Goal: Information Seeking & Learning: Learn about a topic

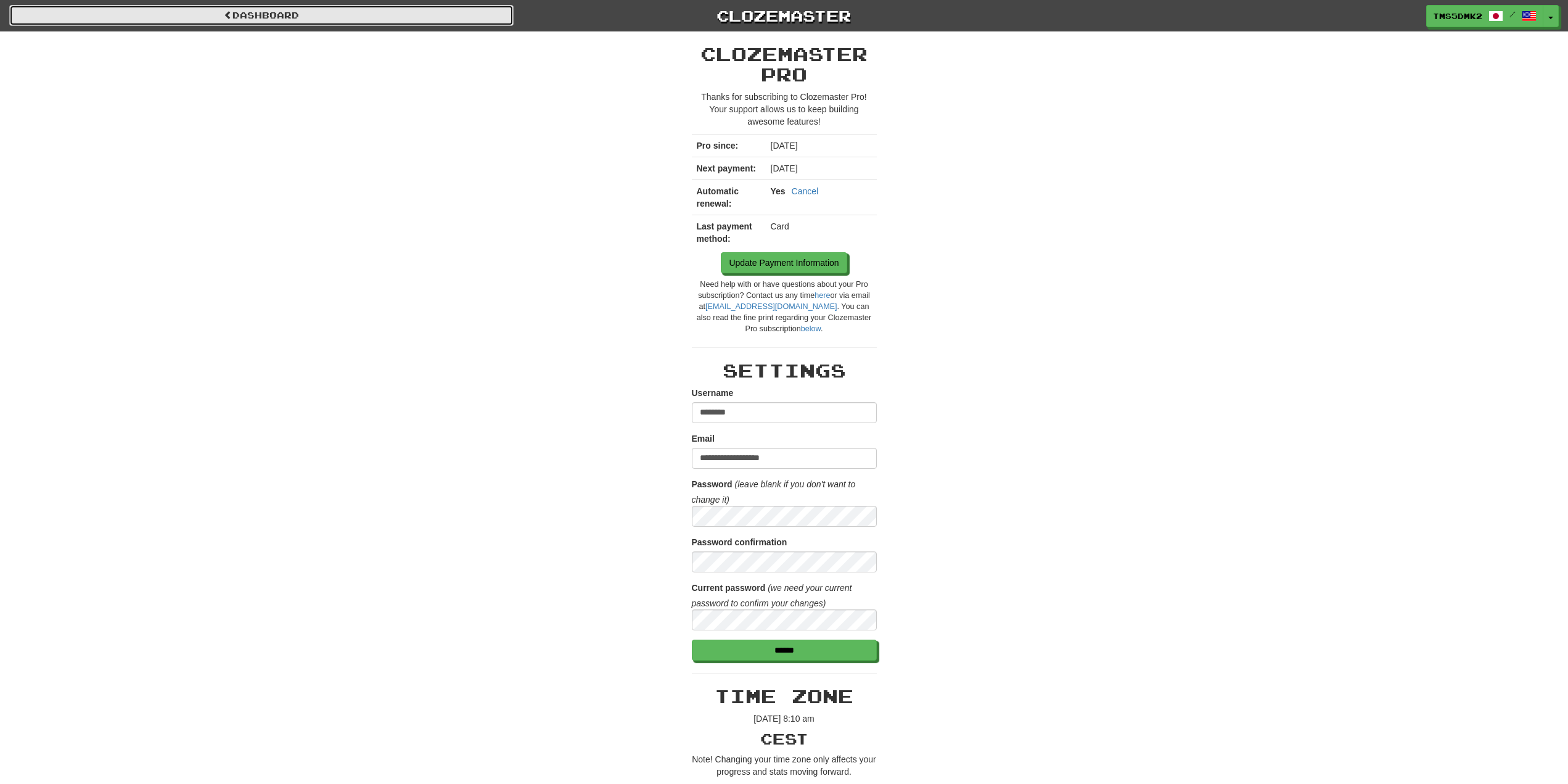
click at [293, 20] on link "Dashboard" at bounding box center [262, 15] width 505 height 21
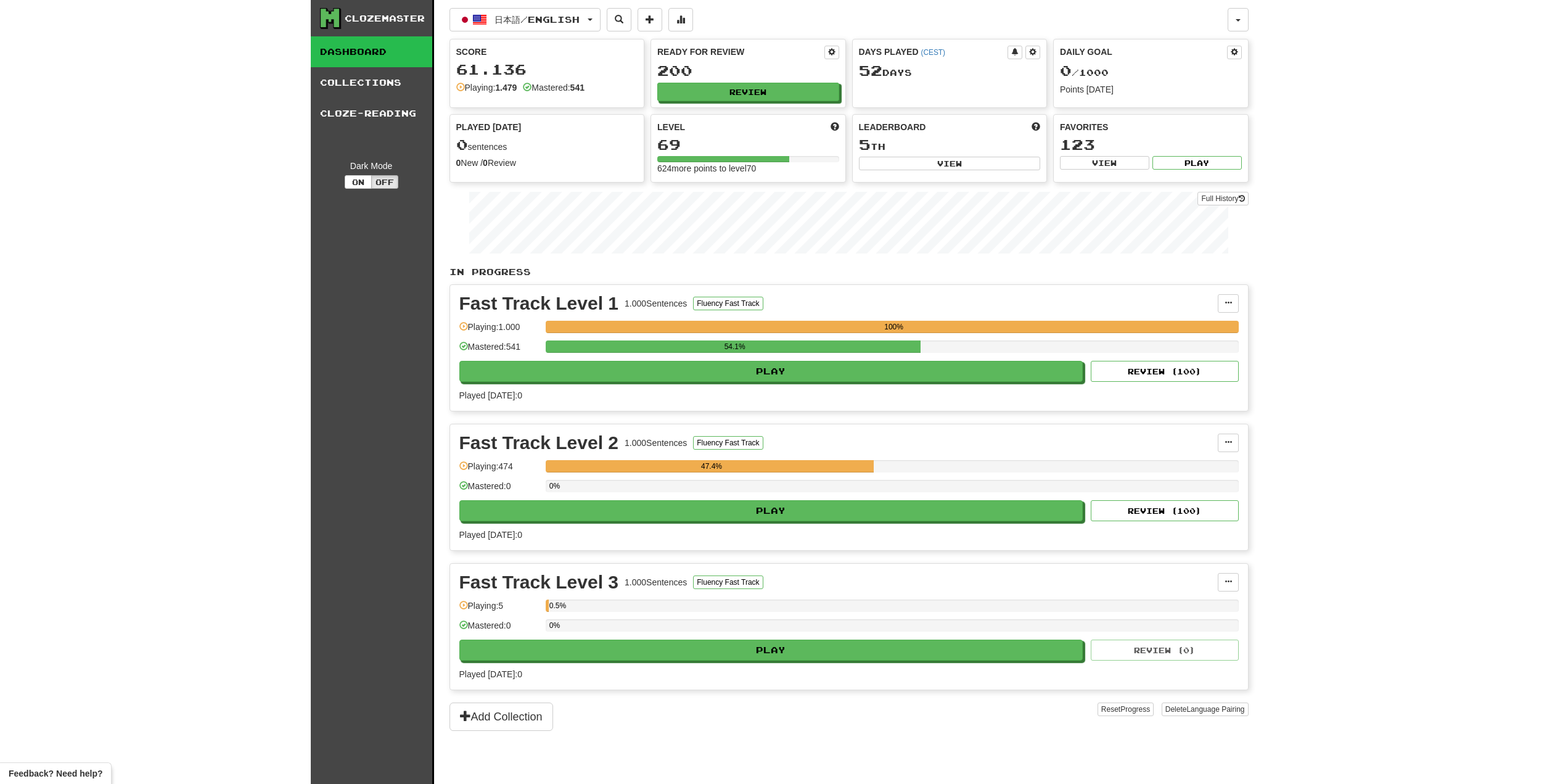
click at [678, 79] on div "Ready for Review 200 Review" at bounding box center [748, 73] width 194 height 67
click at [678, 70] on div "200" at bounding box center [748, 70] width 182 height 15
click at [686, 48] on div "Ready for Review" at bounding box center [741, 51] width 167 height 12
click at [392, 180] on button "Off" at bounding box center [384, 182] width 27 height 13
click at [357, 183] on button "On" at bounding box center [358, 182] width 27 height 13
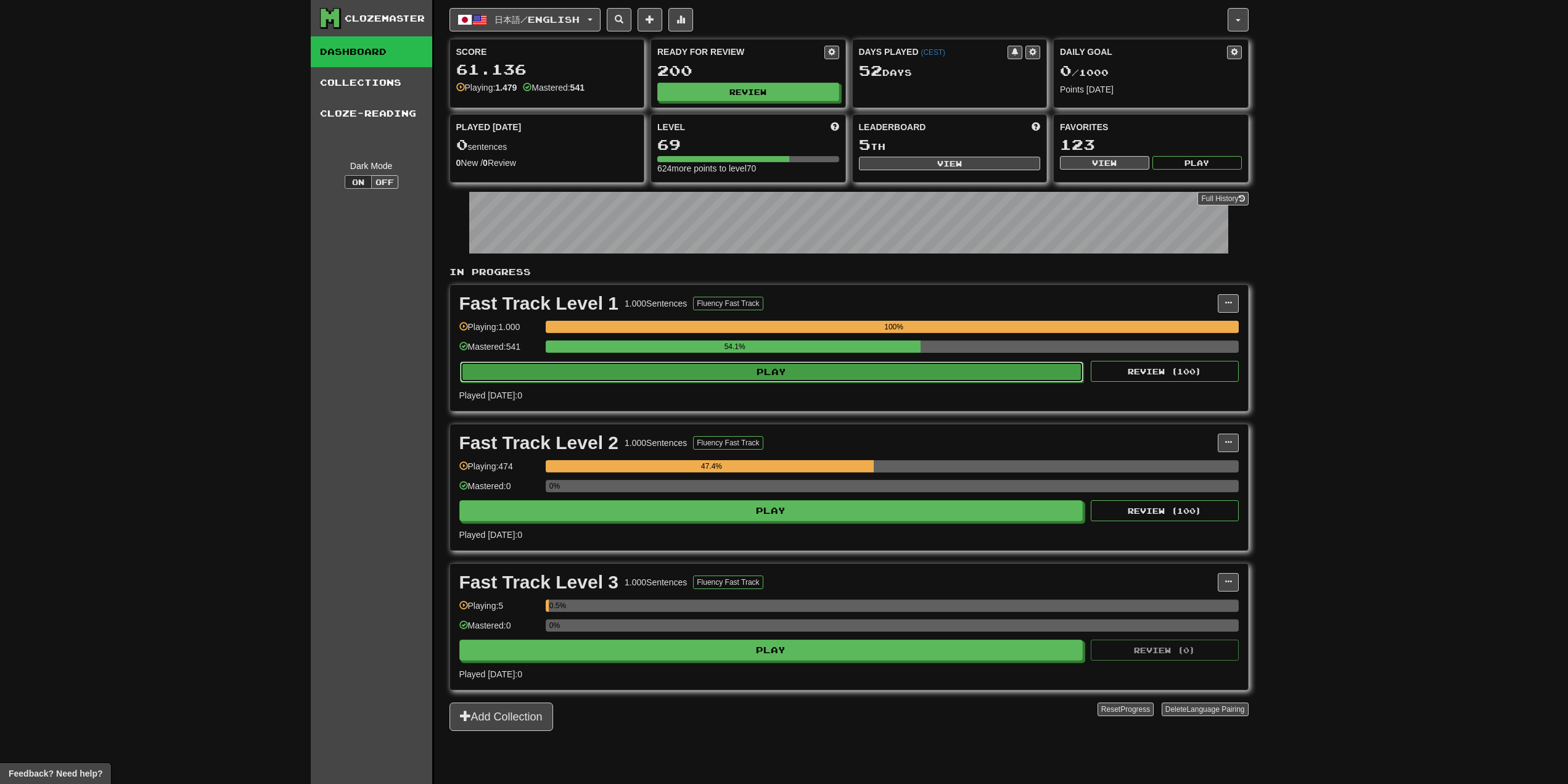
click at [779, 372] on button "Play" at bounding box center [772, 372] width 624 height 21
select select "**"
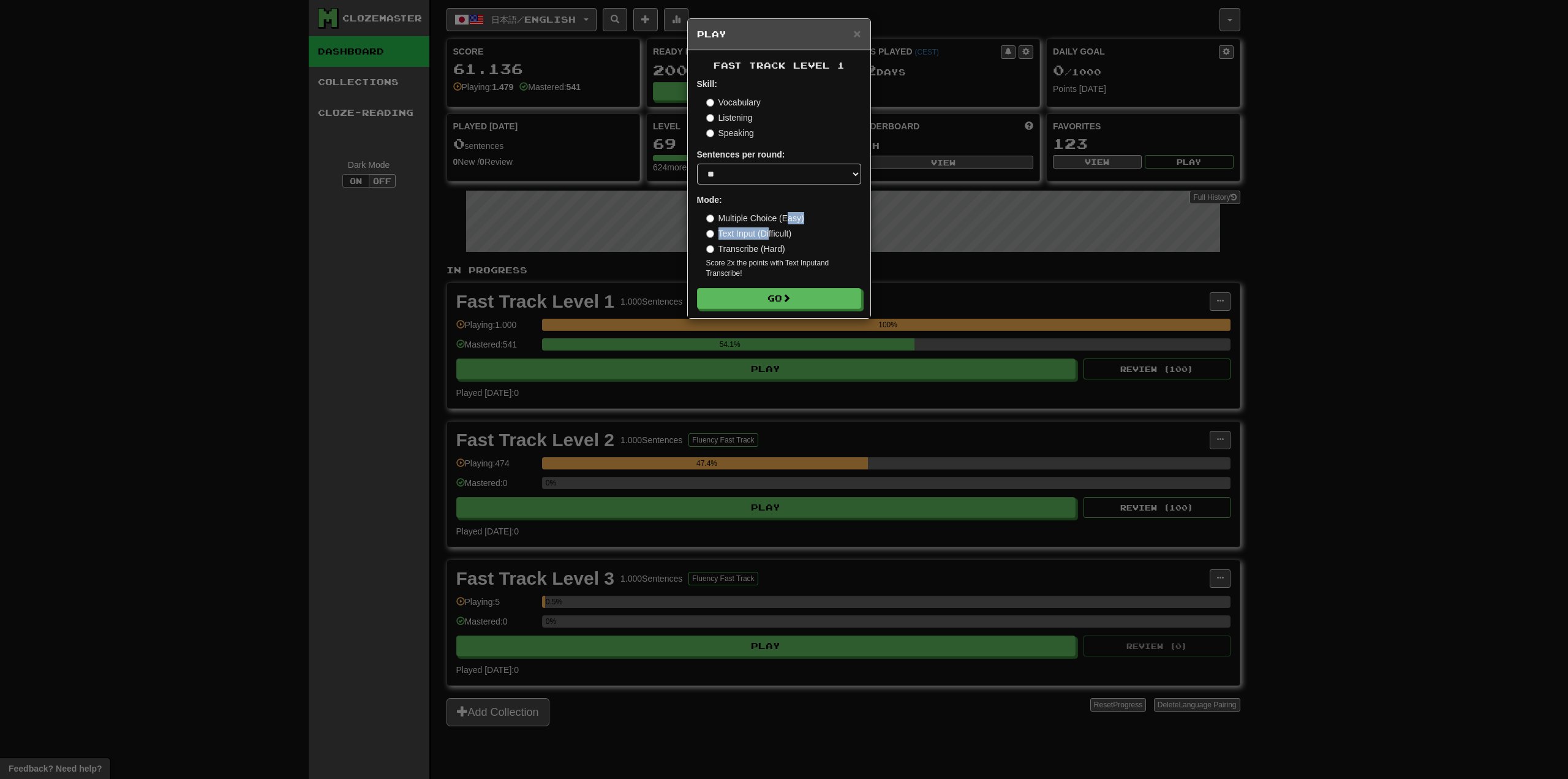
drag, startPoint x: 768, startPoint y: 236, endPoint x: 788, endPoint y: 216, distance: 28.3
click at [788, 216] on div "Multiple Choice (Easy) Text Input (Difficult) Transcribe (Hard) Score 2x the po…" at bounding box center [783, 246] width 155 height 67
click at [880, 208] on div "× Play Fast Track Level 1 Skill: Vocabulary Listening Speaking Sentences per ro…" at bounding box center [784, 389] width 1568 height 779
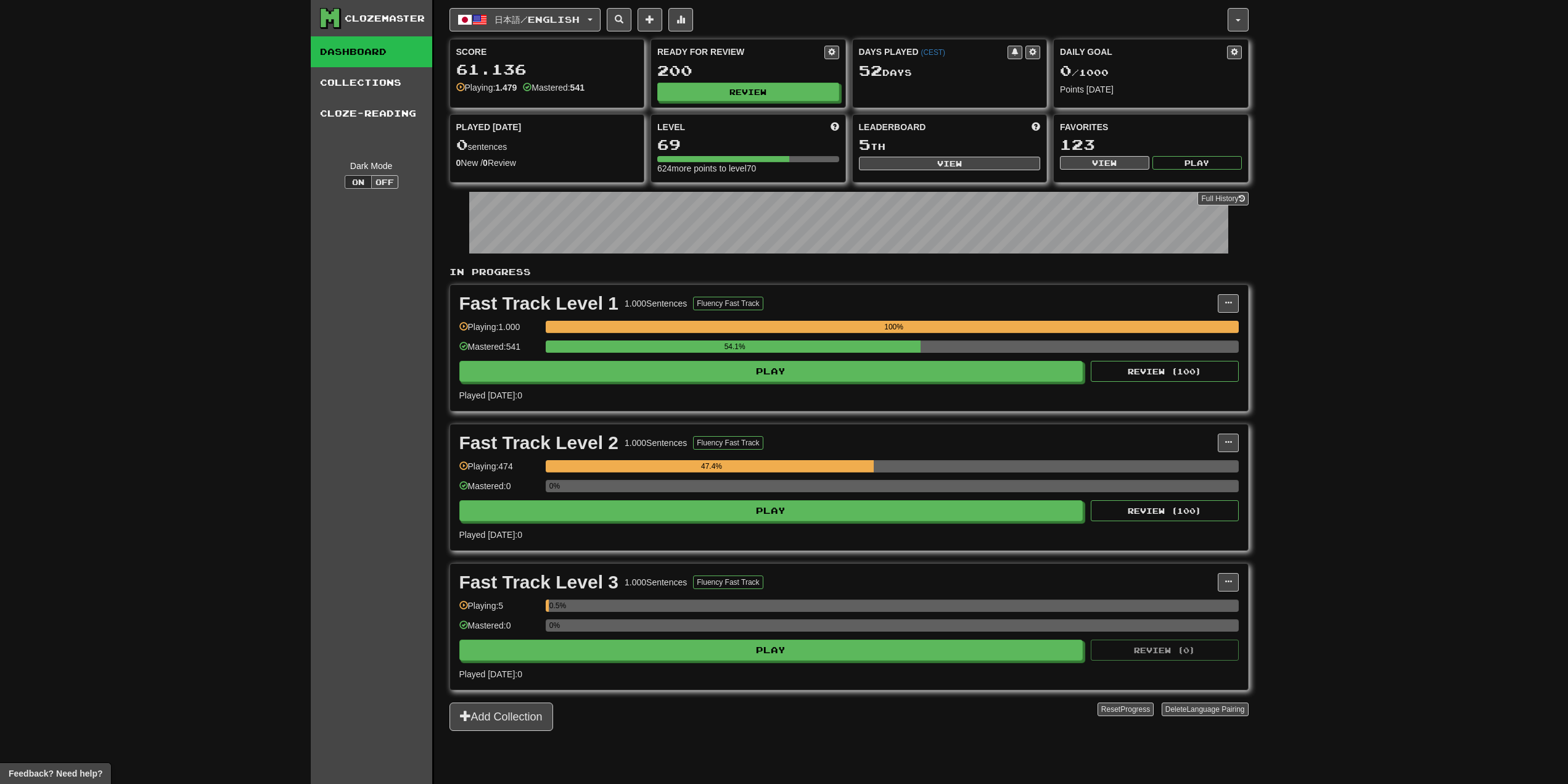
click at [741, 108] on div "Score 61.136 Playing: 1.479 Mastered: 541 Ready for Review 200 Review Days Play…" at bounding box center [849, 111] width 799 height 144
click at [744, 99] on button "Review" at bounding box center [749, 92] width 182 height 18
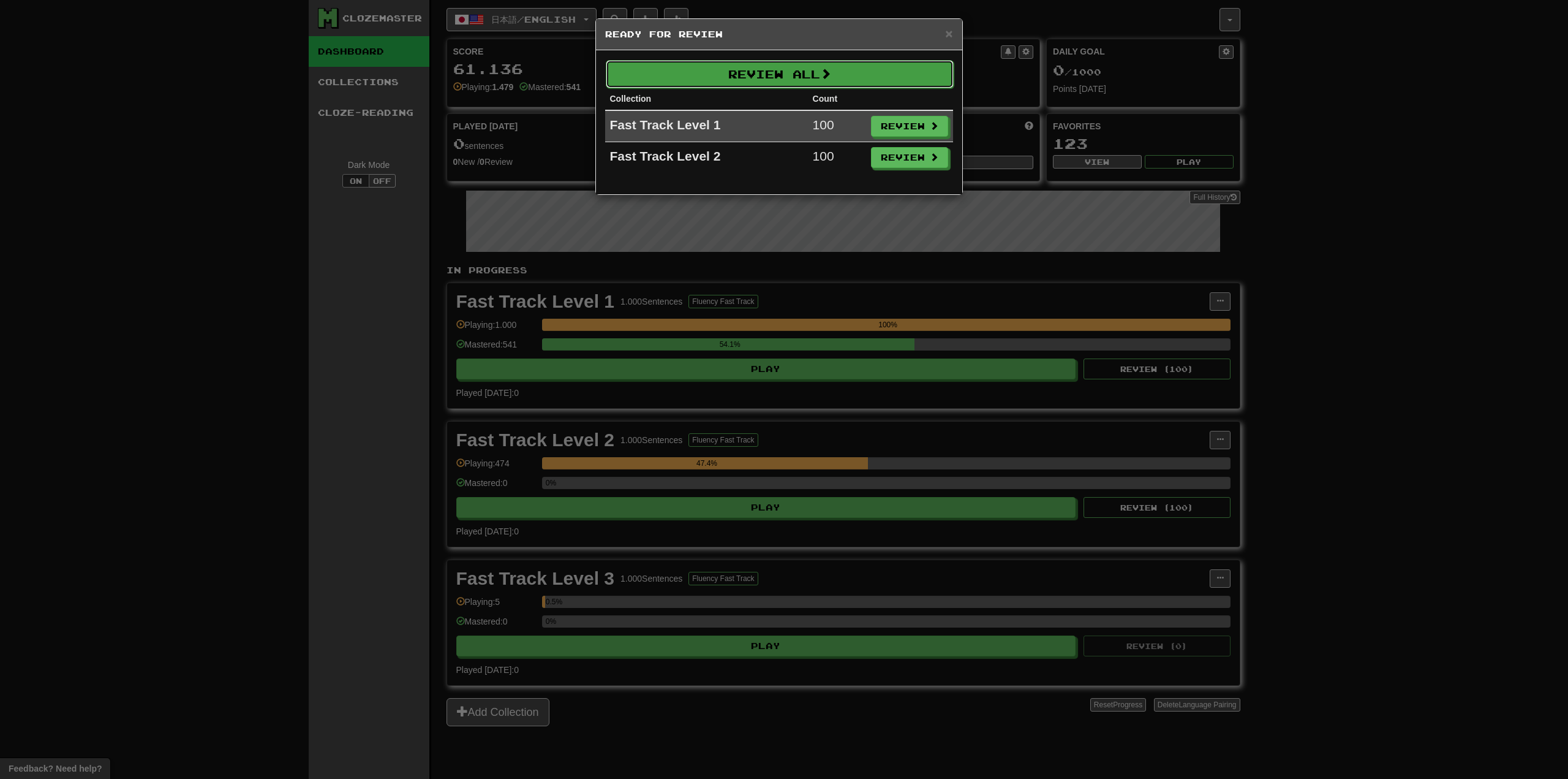
click at [805, 67] on button "Review All" at bounding box center [780, 74] width 348 height 28
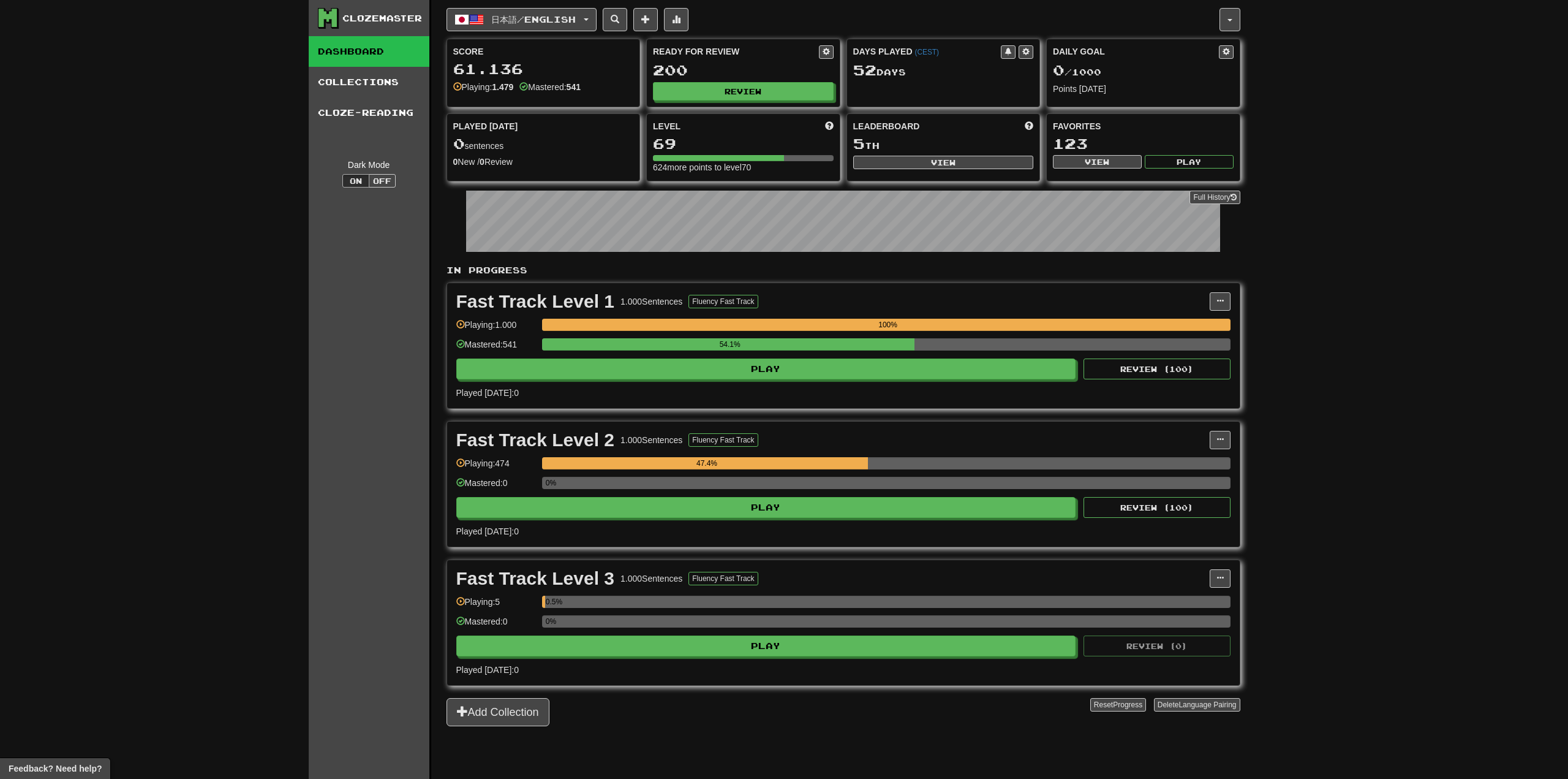
select select "**"
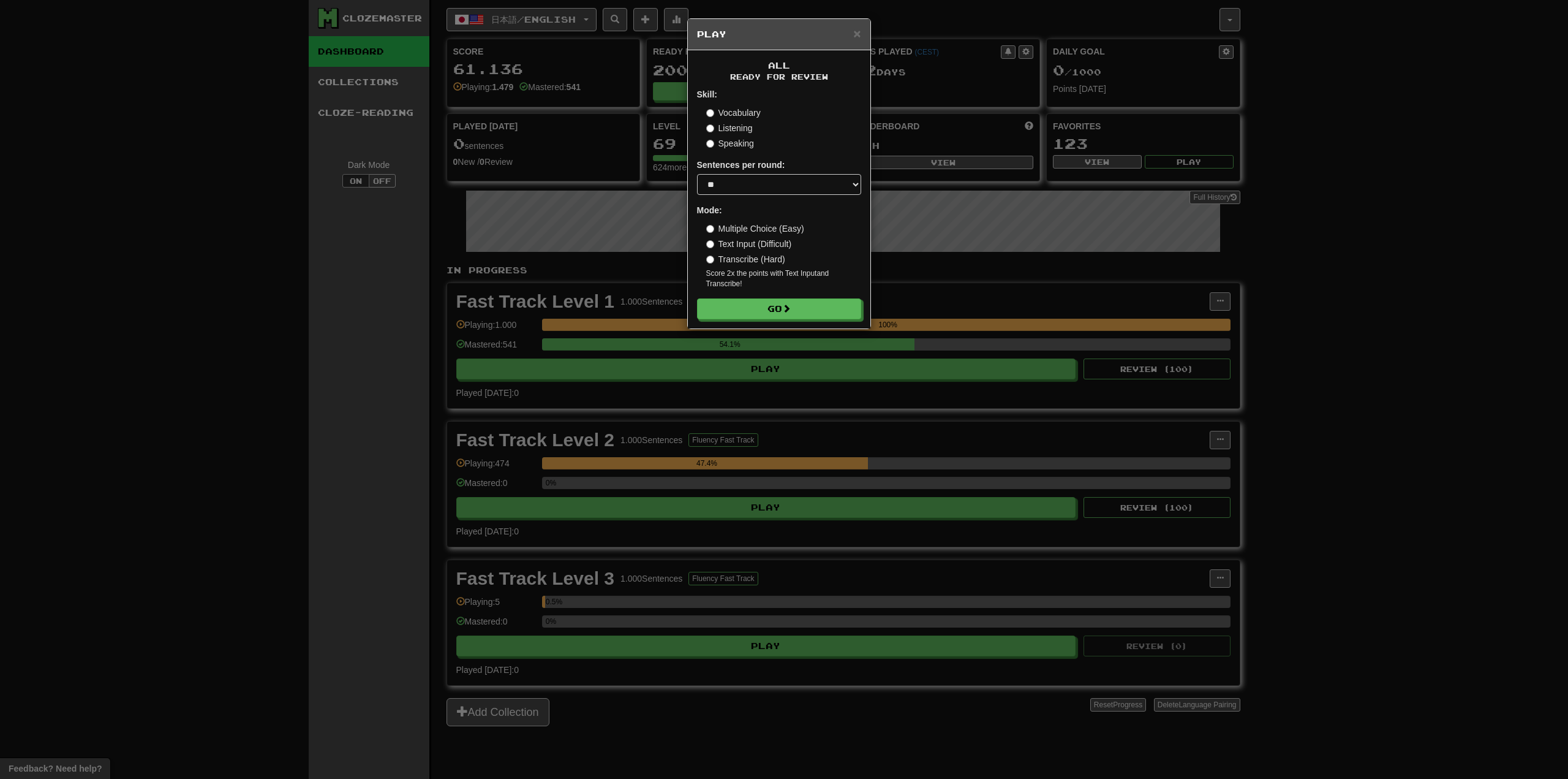
click at [757, 296] on form "Skill: Vocabulary Listening Speaking Sentences per round: * ** ** ** ** ** *** …" at bounding box center [779, 203] width 164 height 231
click at [756, 305] on button "Go" at bounding box center [779, 309] width 164 height 21
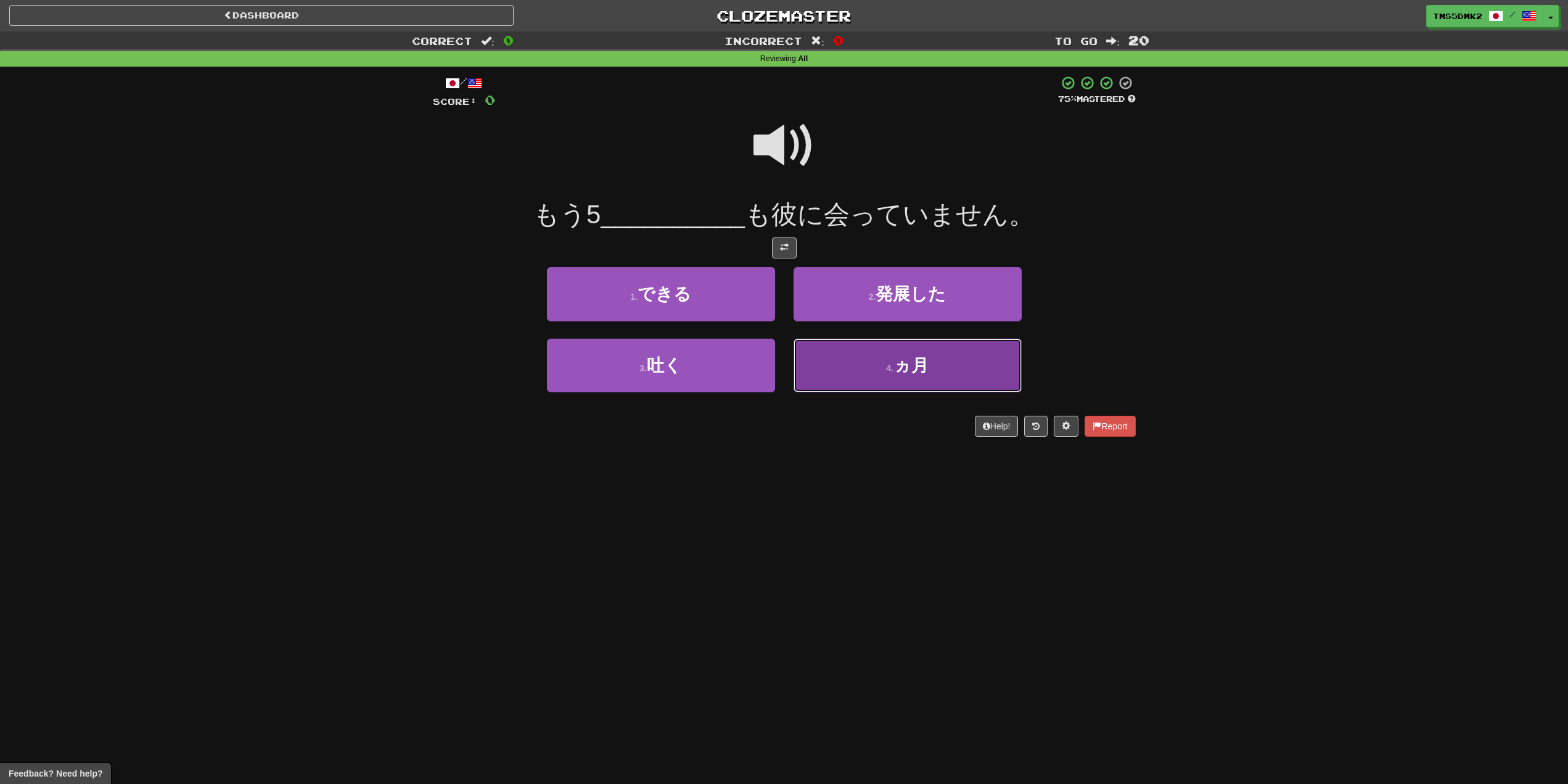
click at [913, 351] on button "4 . ヵ月" at bounding box center [907, 365] width 228 height 54
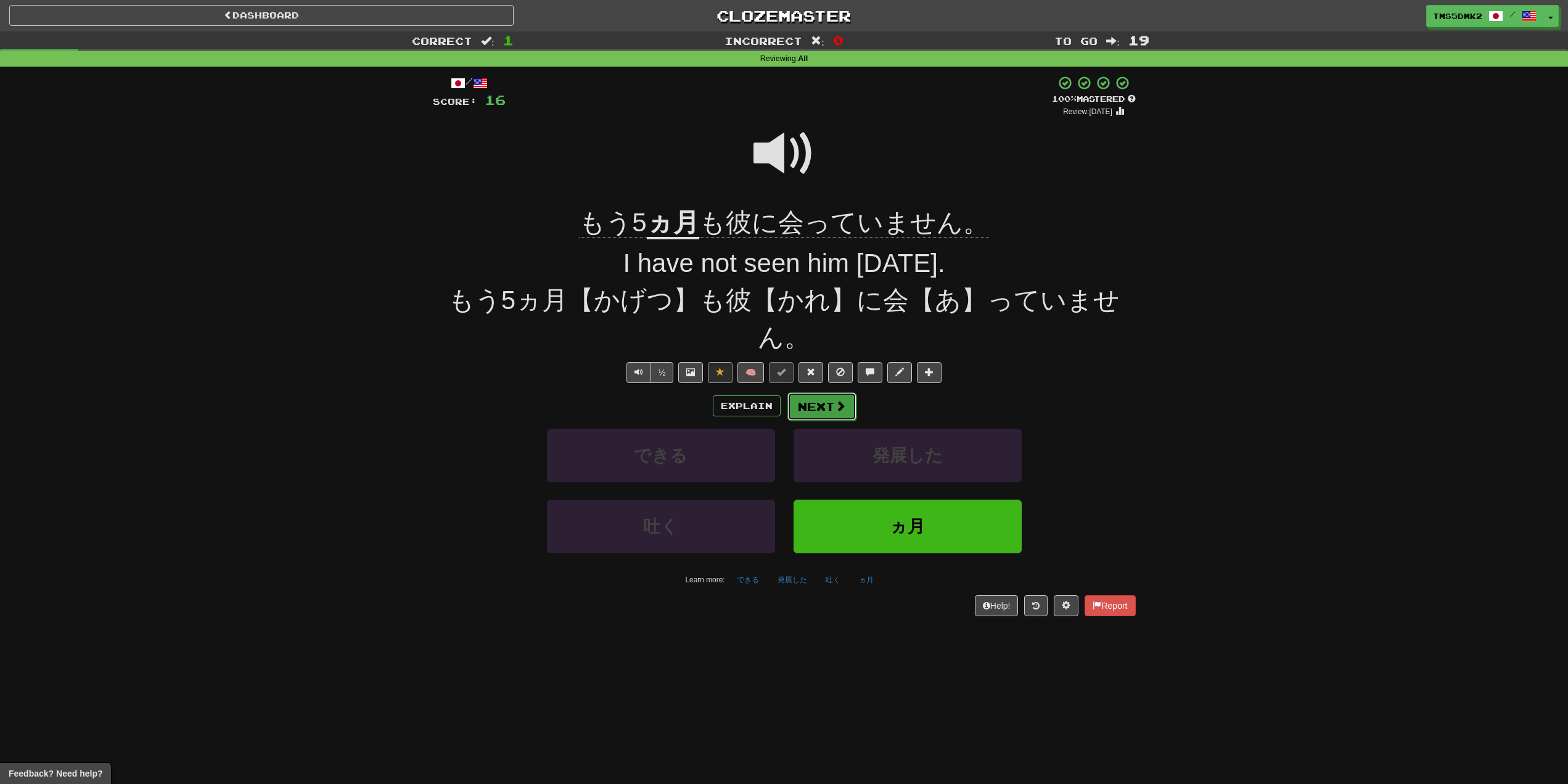
click at [812, 405] on button "Next" at bounding box center [822, 406] width 69 height 29
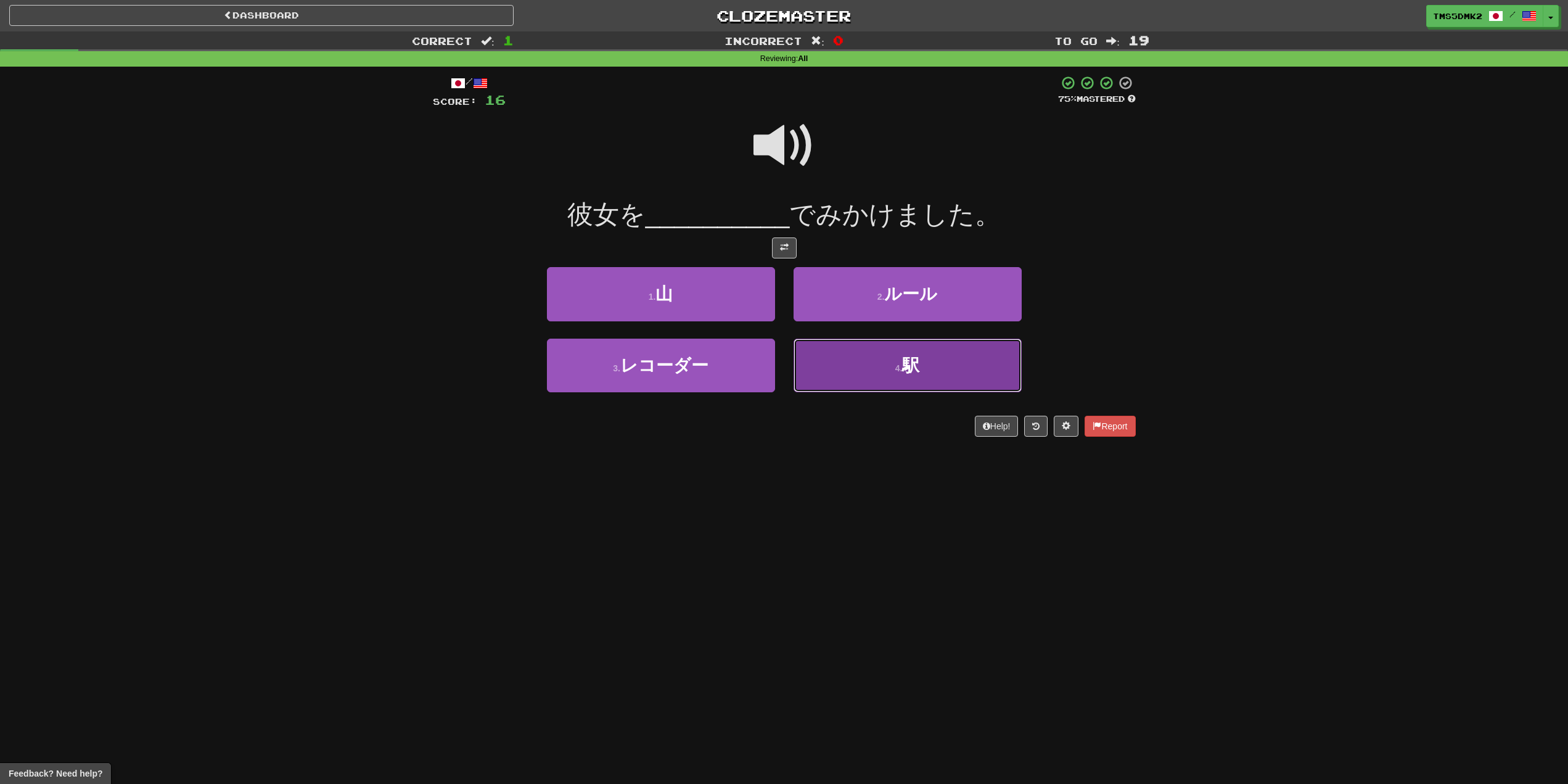
click at [886, 372] on button "4 . 駅" at bounding box center [907, 365] width 228 height 54
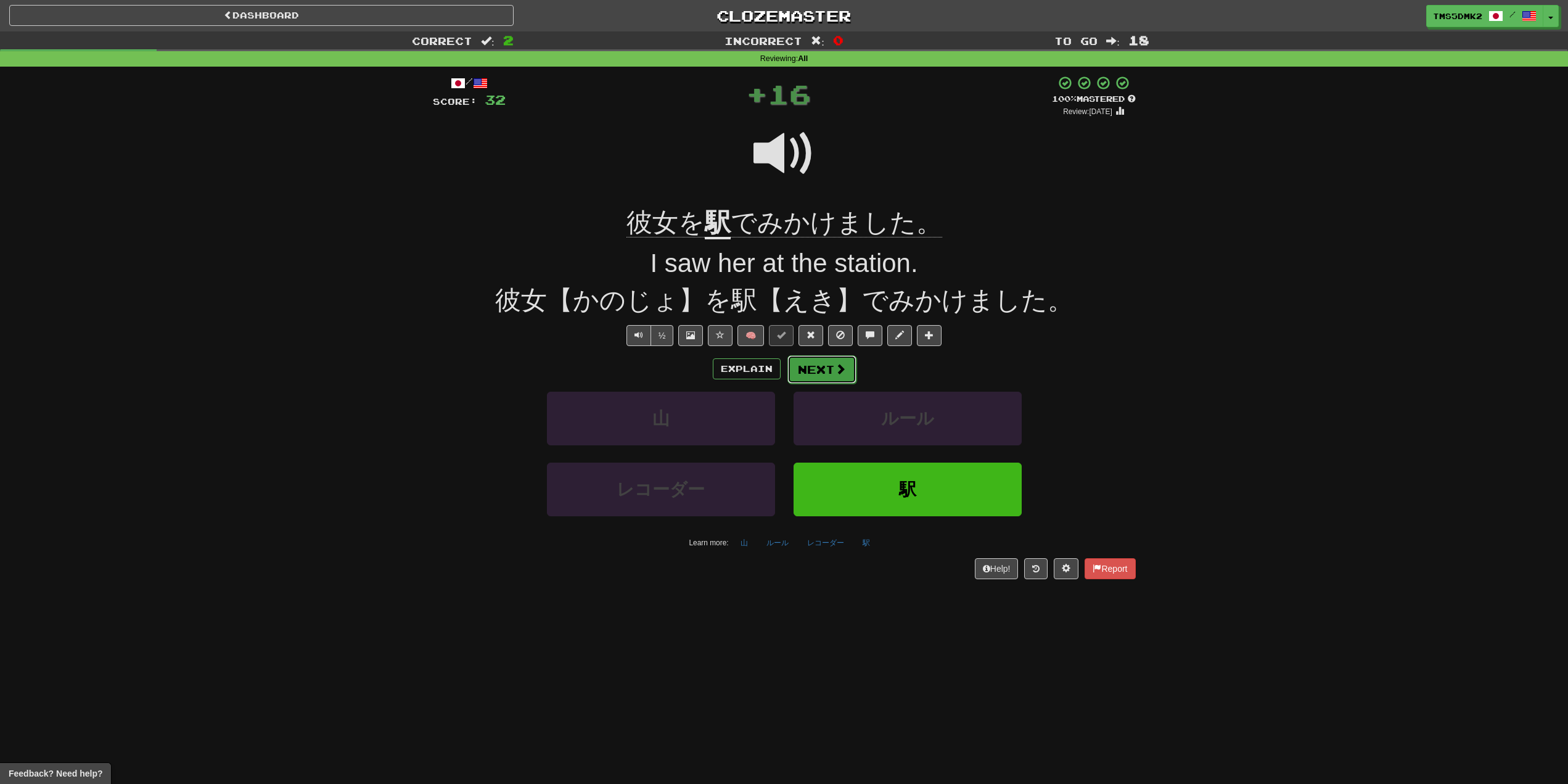
click at [838, 374] on span at bounding box center [840, 368] width 11 height 11
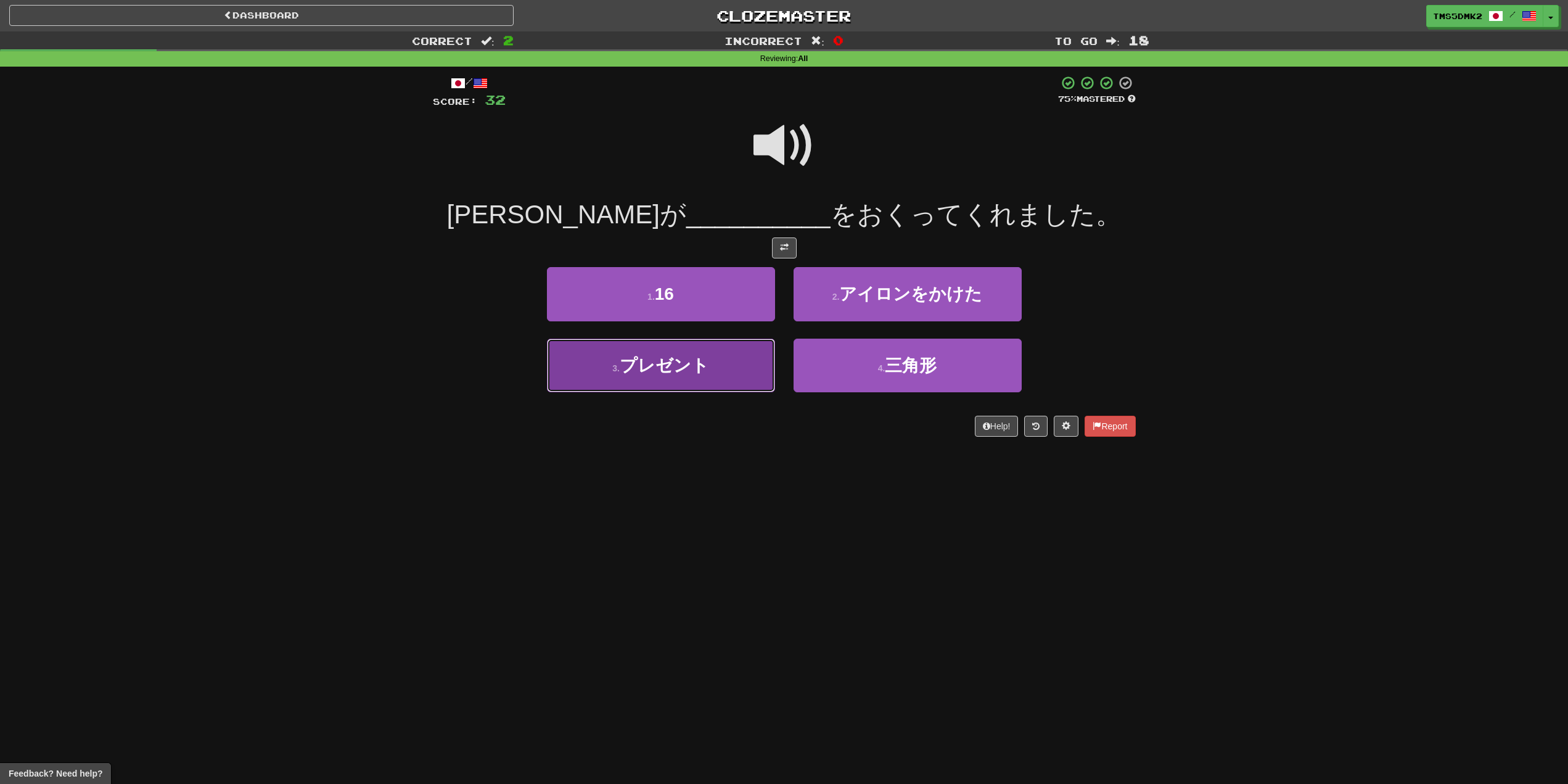
click at [667, 375] on button "3 . プレゼント" at bounding box center [661, 365] width 228 height 54
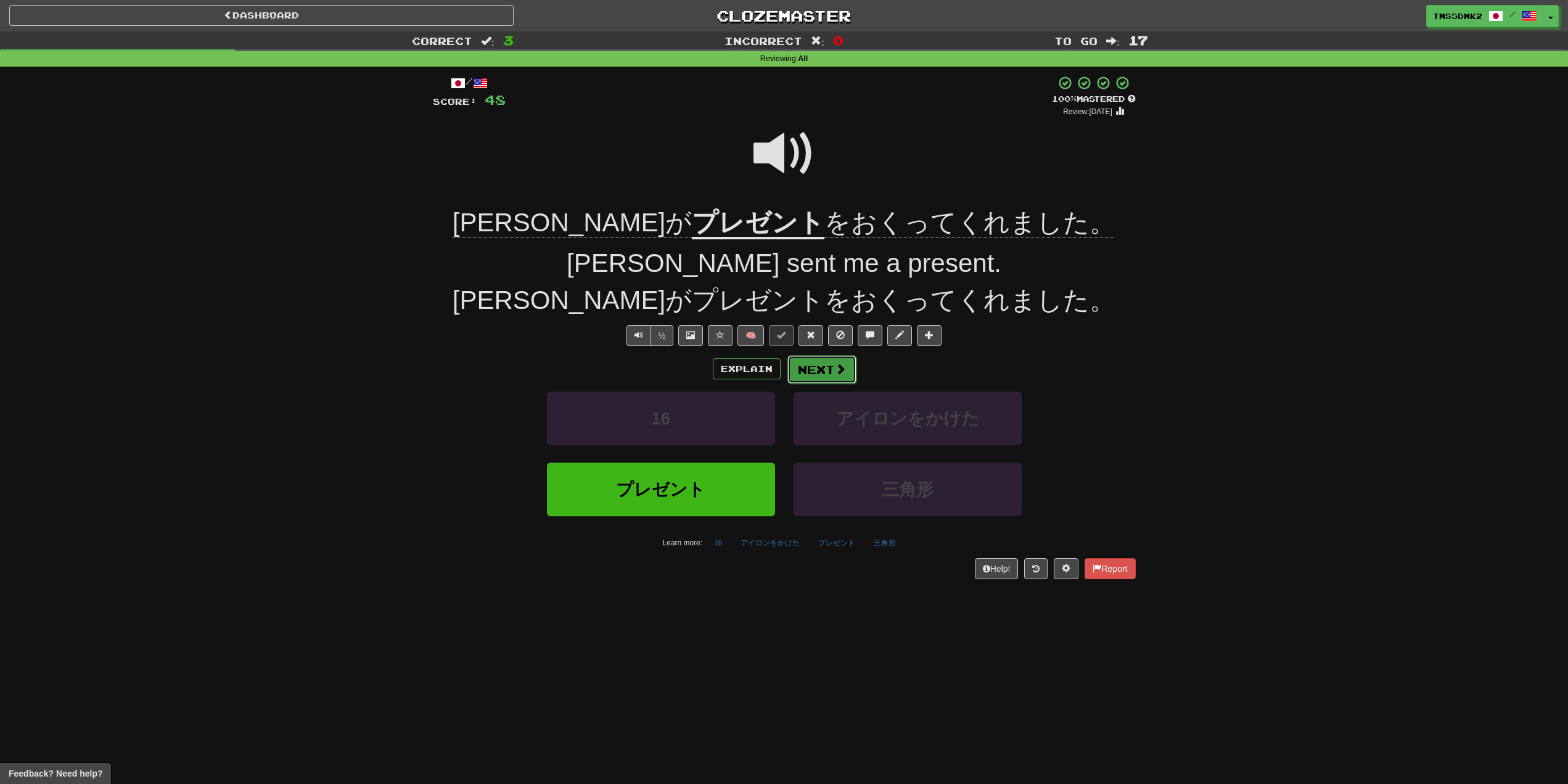
click at [846, 378] on button "Next" at bounding box center [822, 369] width 69 height 29
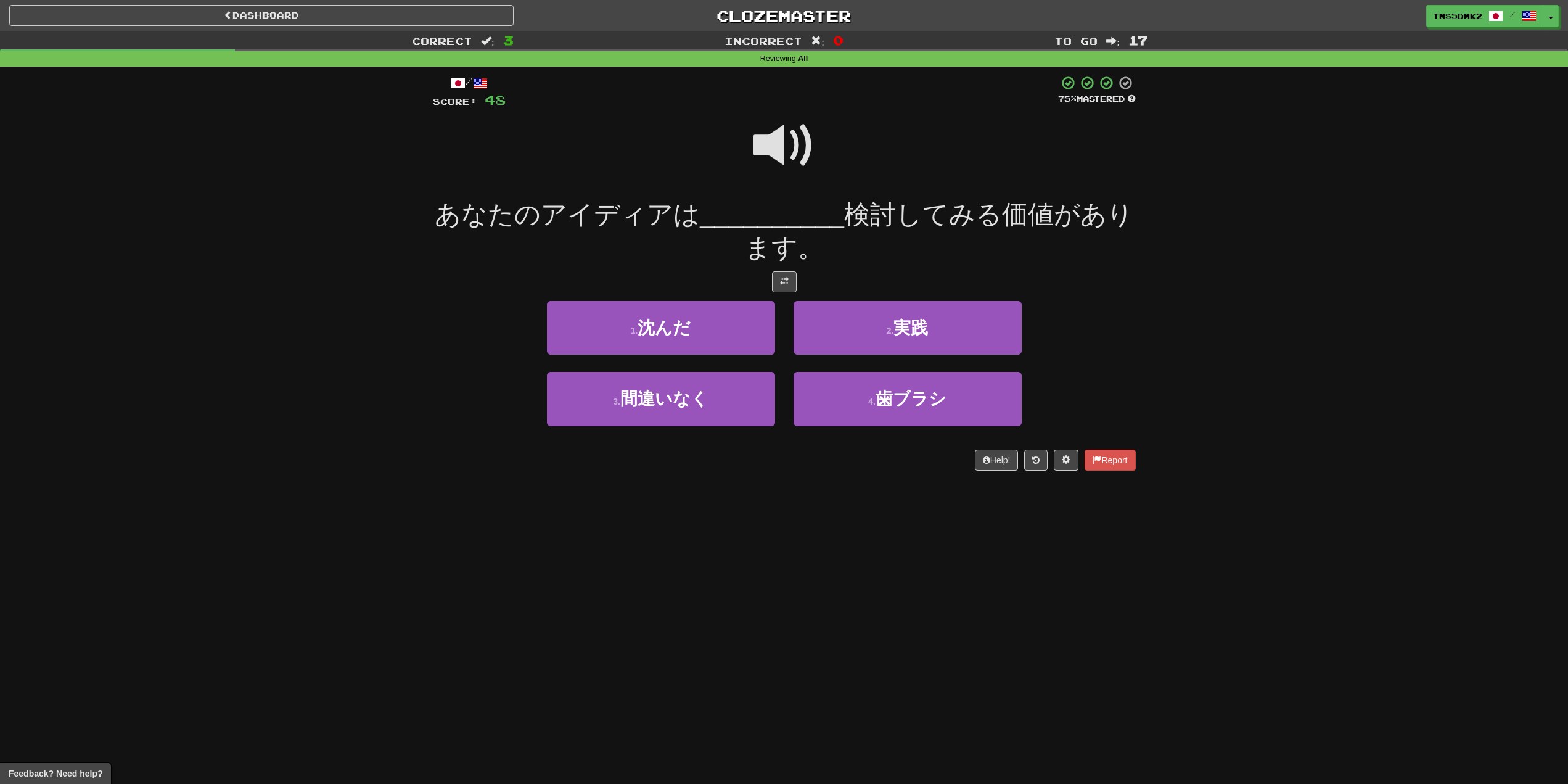
click at [792, 147] on span at bounding box center [785, 145] width 62 height 62
click at [719, 409] on button "3 . 間違いなく" at bounding box center [661, 398] width 228 height 54
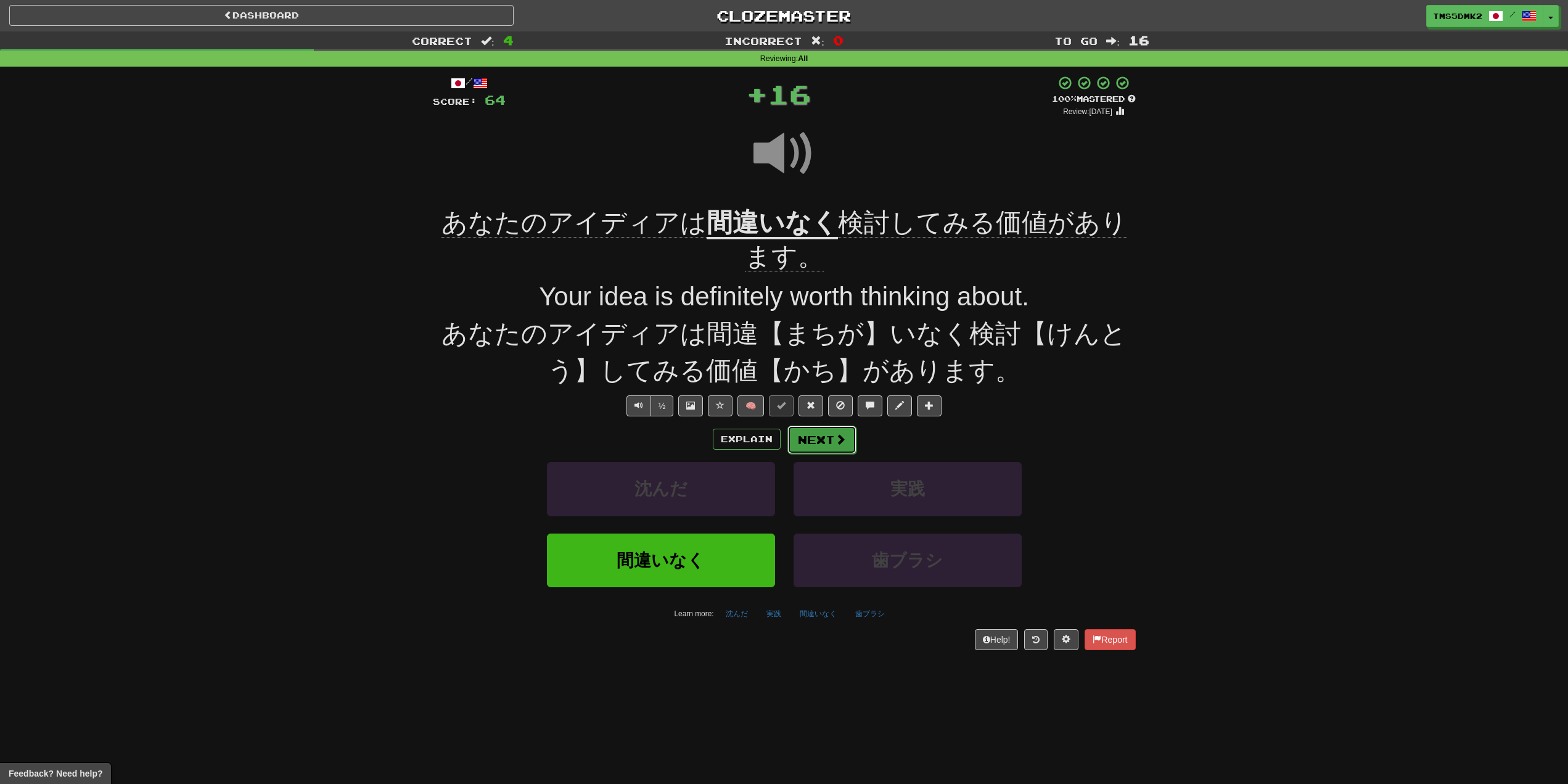
click at [823, 444] on button "Next" at bounding box center [822, 439] width 69 height 29
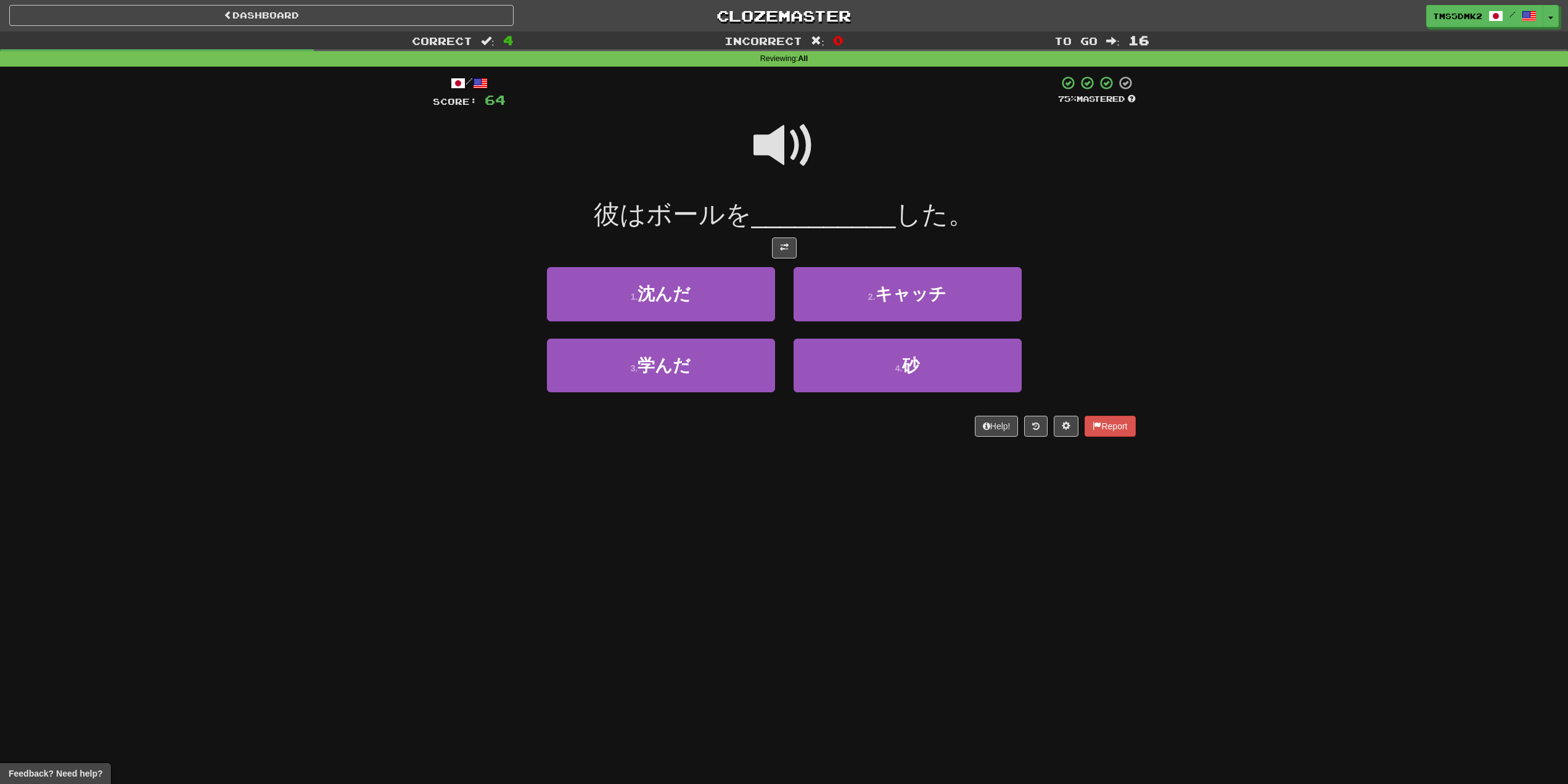
click at [956, 257] on div at bounding box center [784, 248] width 703 height 21
click at [937, 293] on span "キャッチ" at bounding box center [911, 294] width 72 height 19
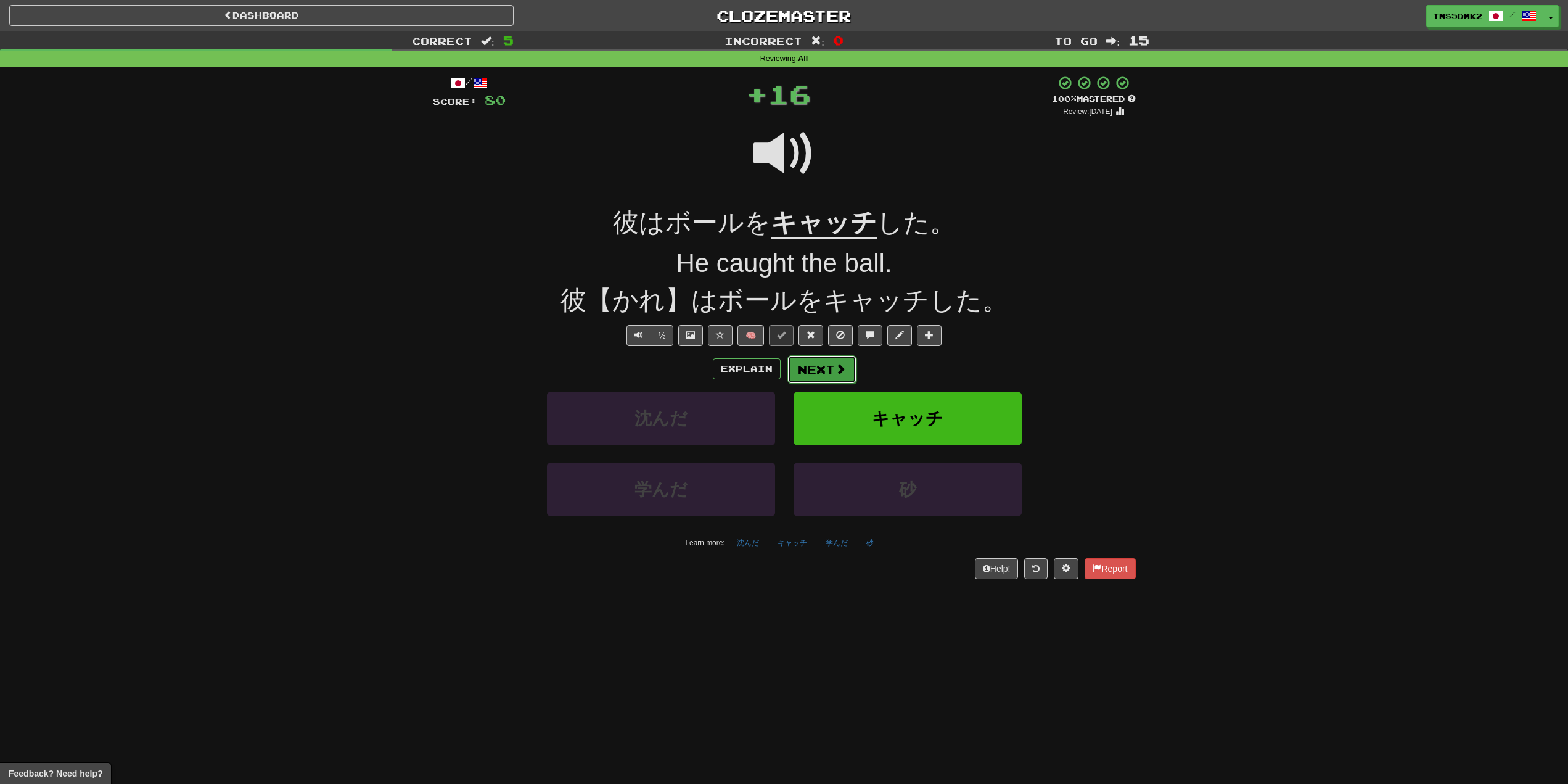
click at [811, 370] on button "Next" at bounding box center [822, 369] width 69 height 29
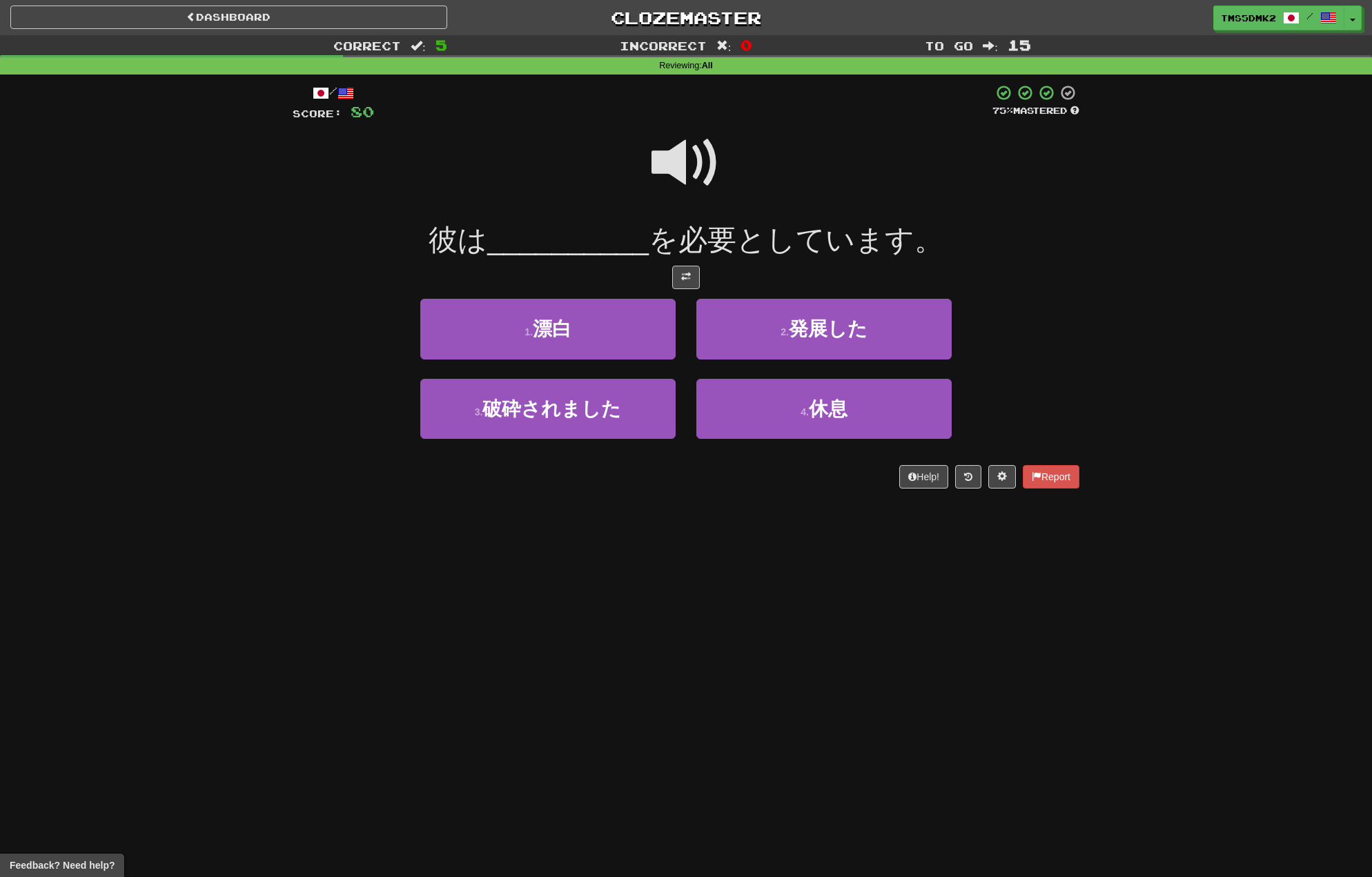
click at [697, 158] on span at bounding box center [686, 162] width 69 height 69
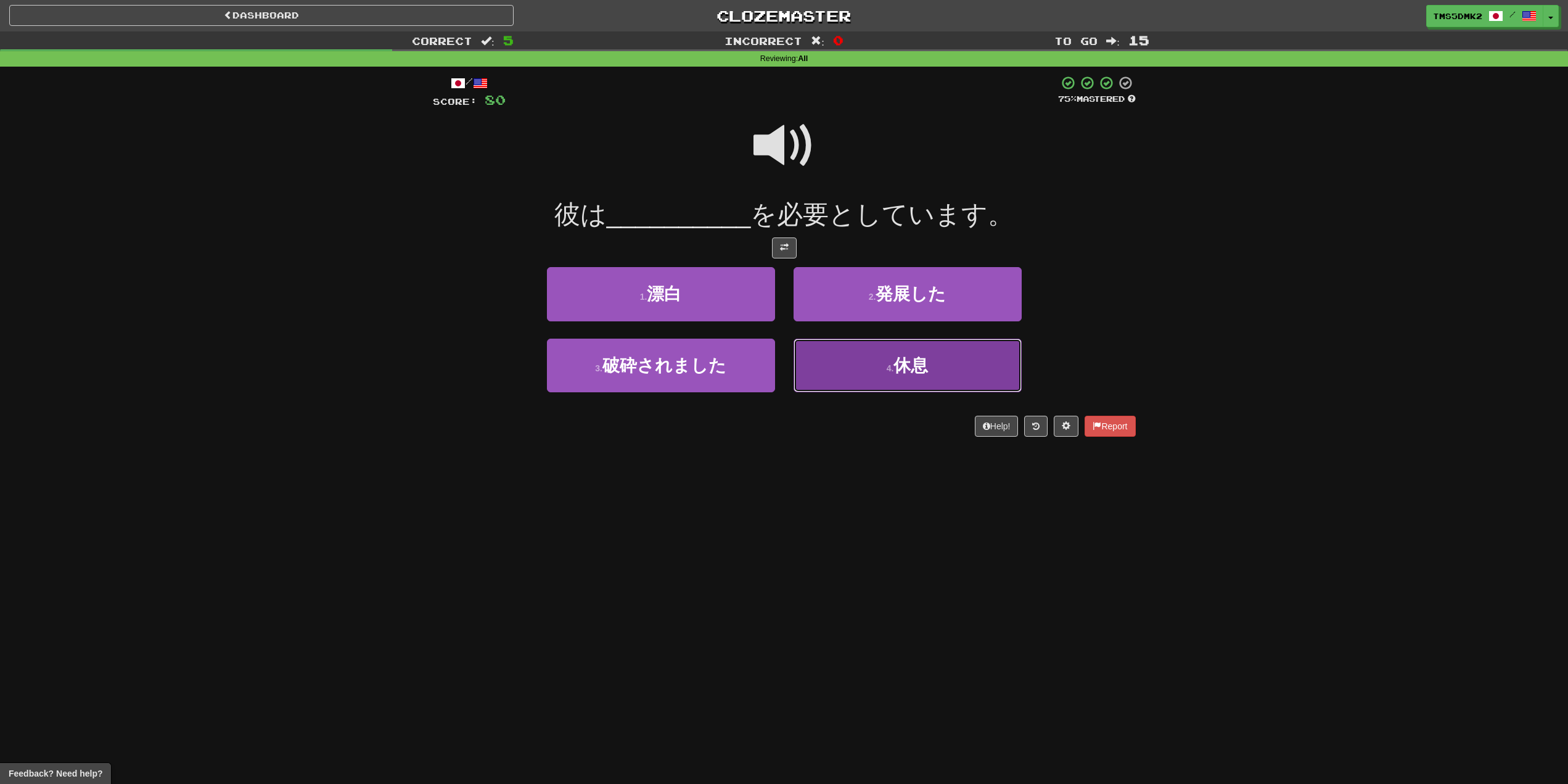
click at [920, 381] on button "4 . 休息" at bounding box center [907, 365] width 228 height 54
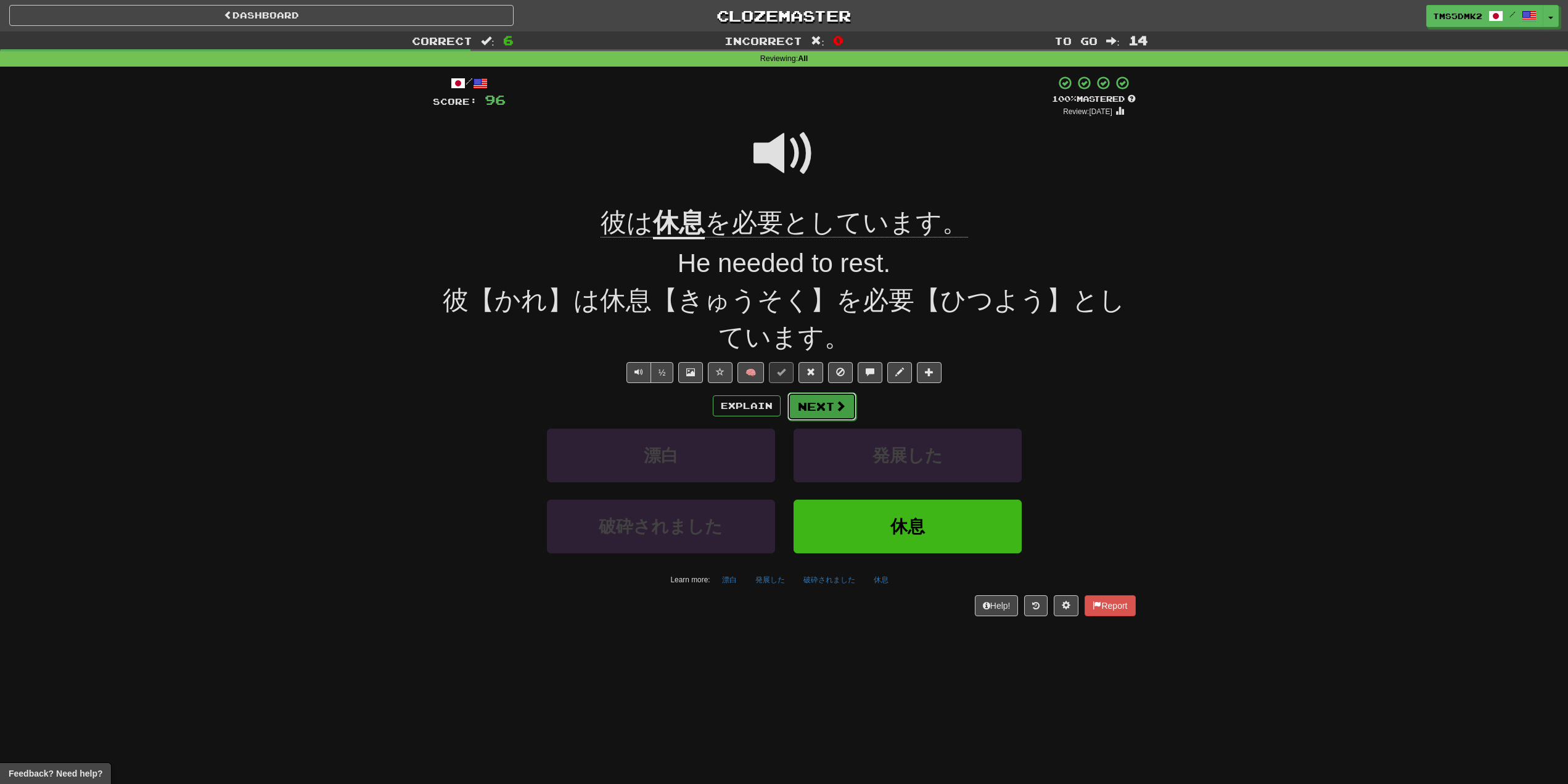
click at [835, 406] on span at bounding box center [840, 406] width 11 height 11
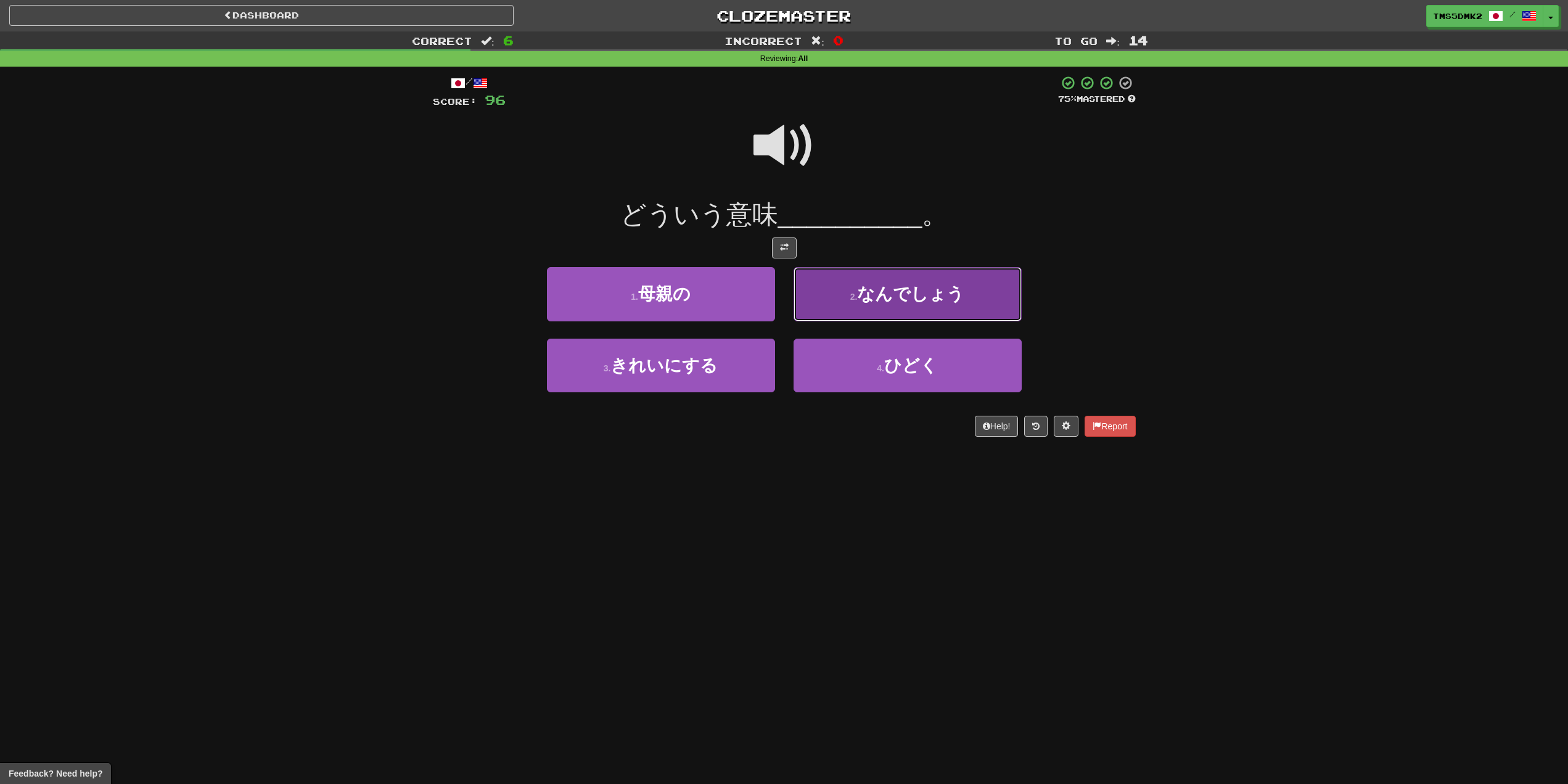
click at [890, 309] on button "2 . なんでしょう" at bounding box center [907, 293] width 228 height 54
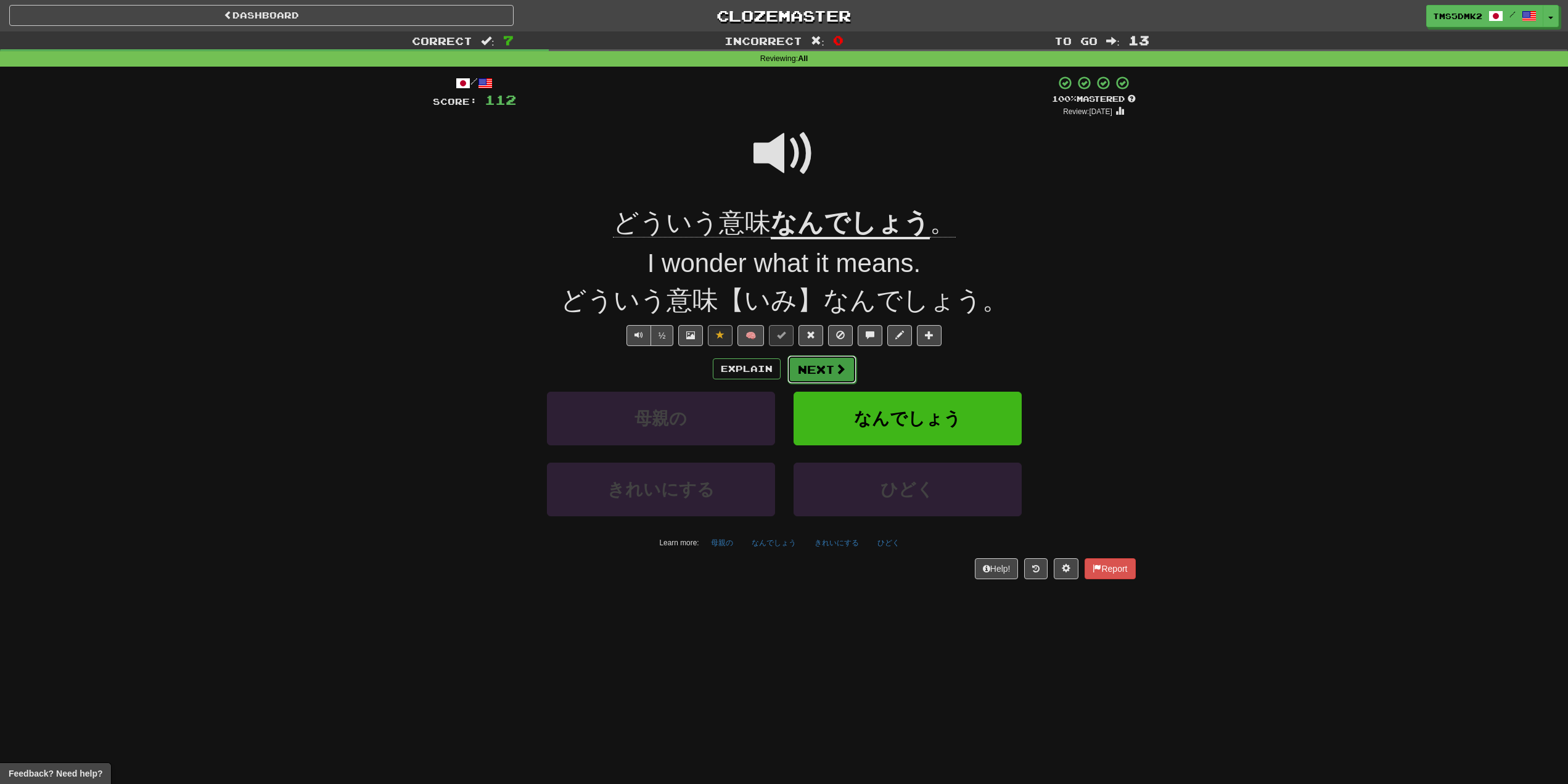
click at [807, 370] on button "Next" at bounding box center [822, 369] width 69 height 29
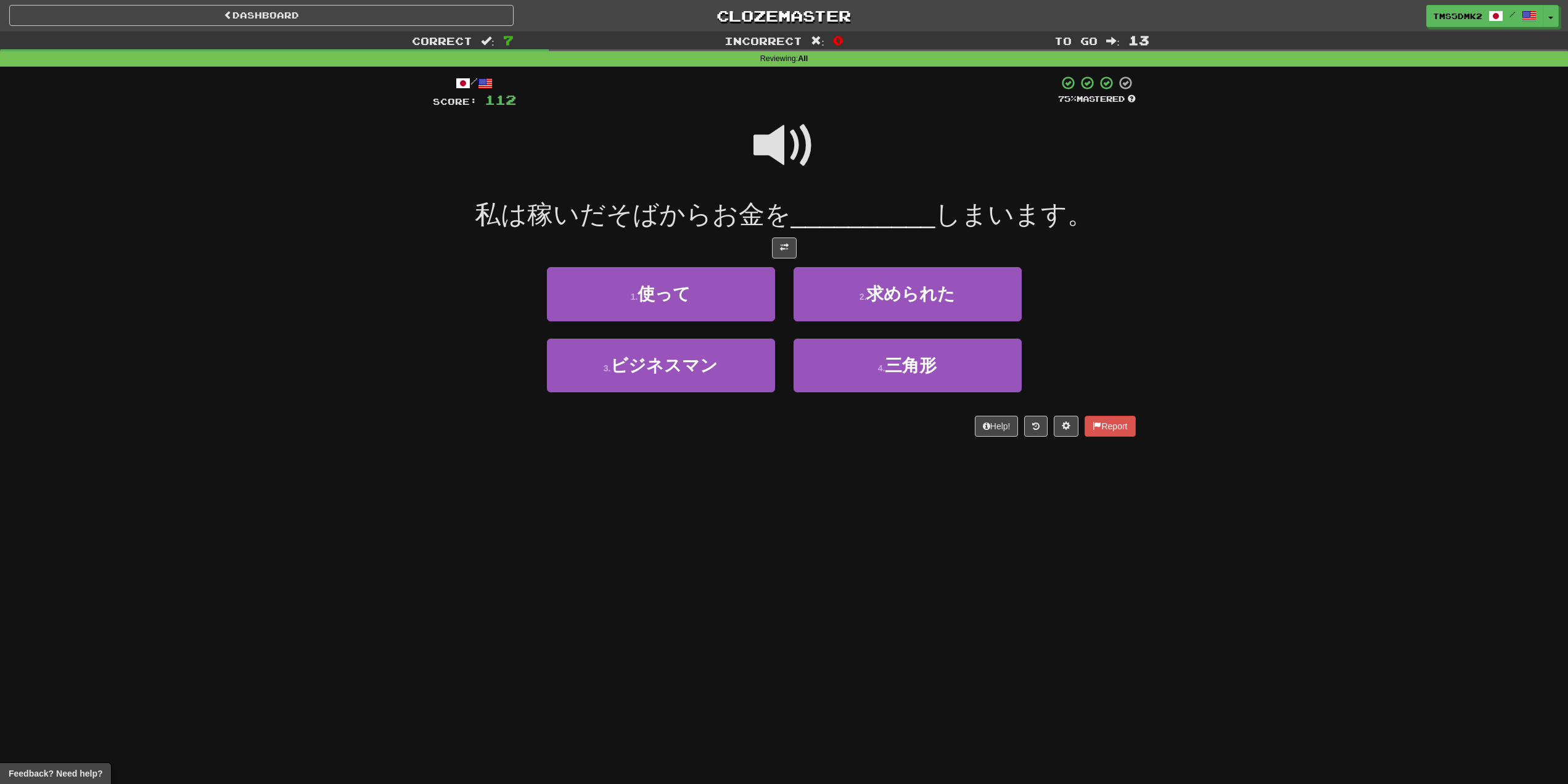
click at [541, 216] on span "私は稼いだそばからお金を" at bounding box center [632, 214] width 316 height 29
click at [796, 155] on span at bounding box center [785, 145] width 62 height 62
click at [692, 300] on button "1 . 使って" at bounding box center [661, 293] width 228 height 54
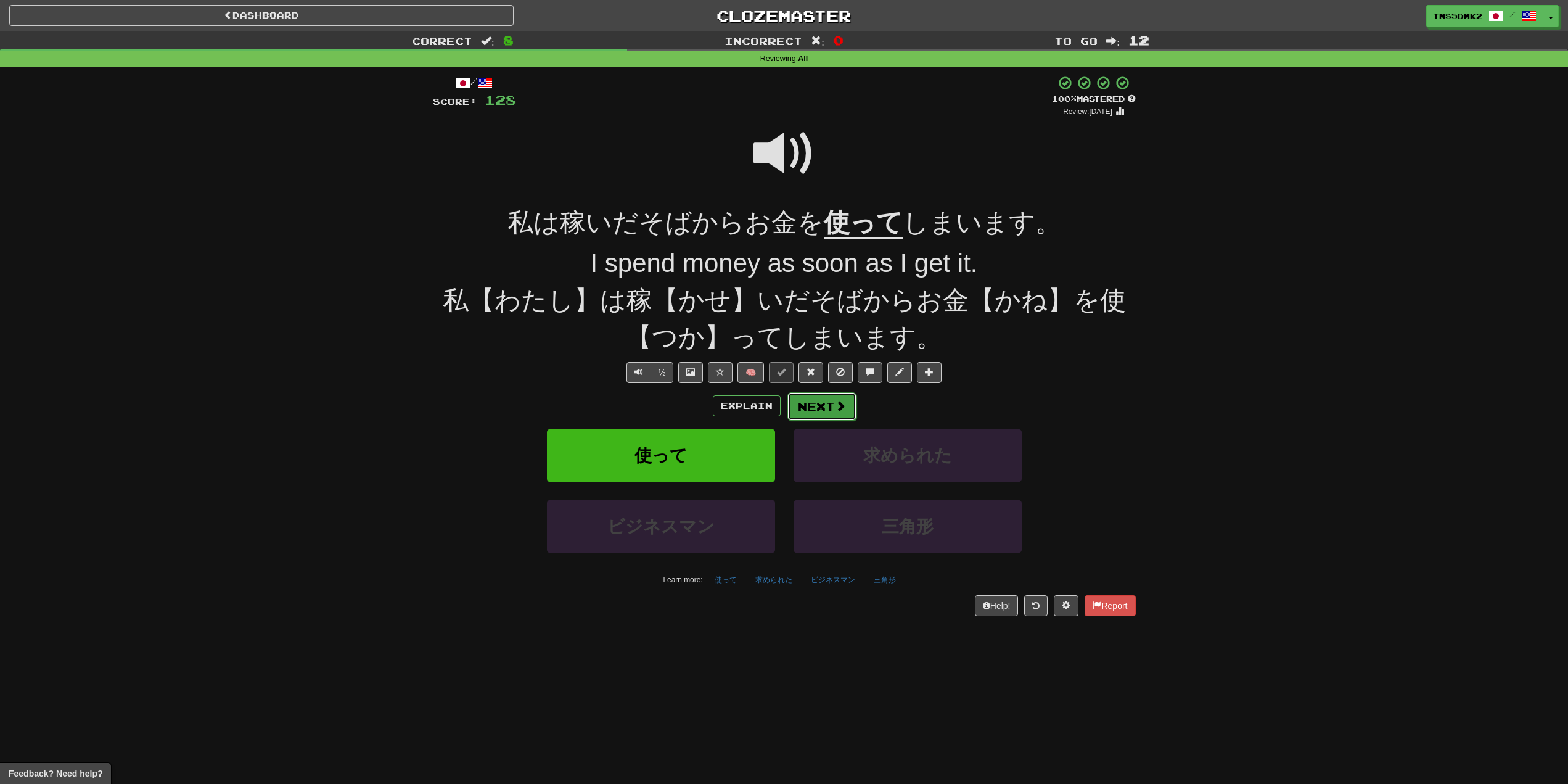
click at [810, 405] on button "Next" at bounding box center [822, 406] width 69 height 29
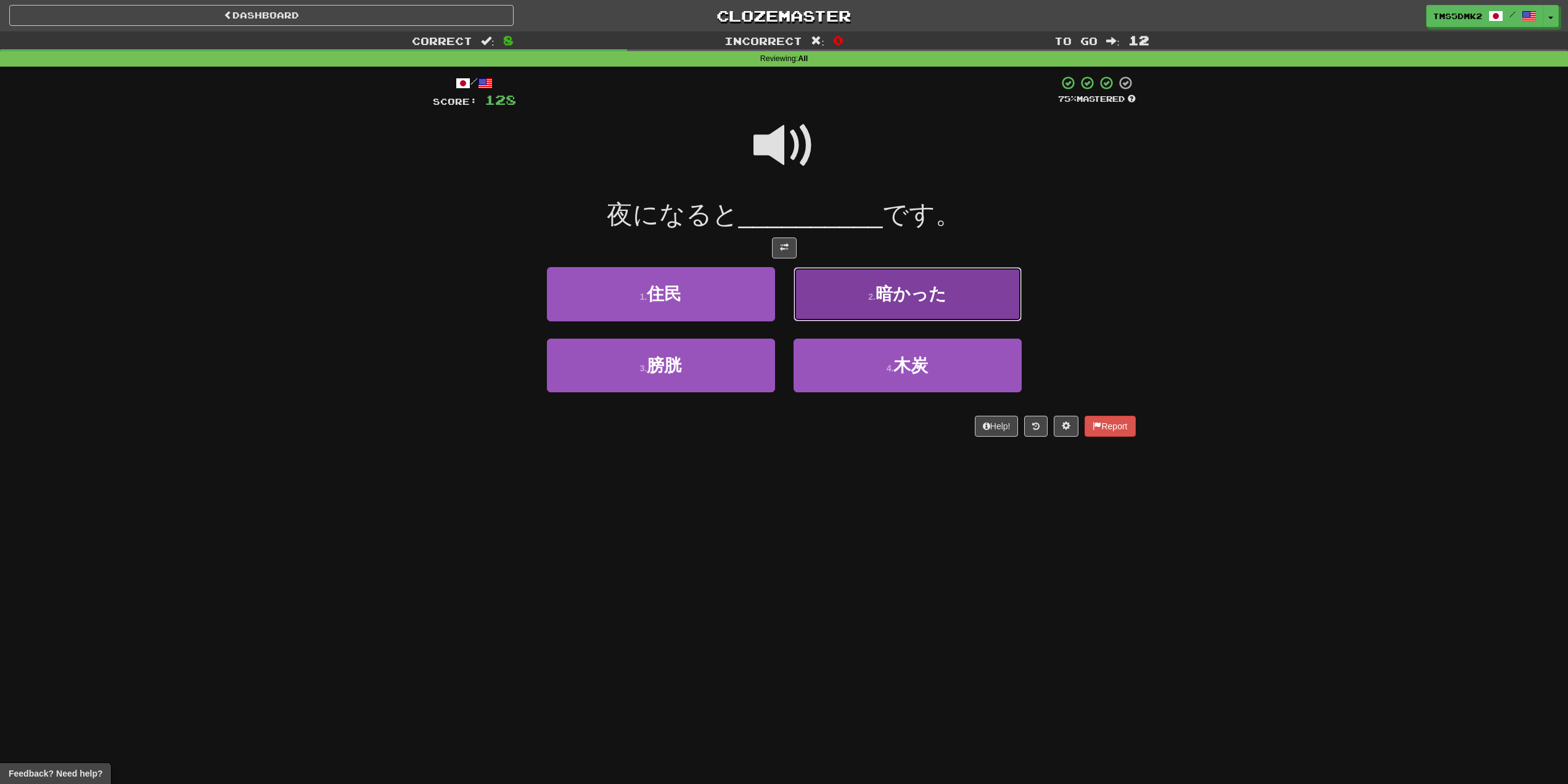
click at [947, 296] on span "暗かった" at bounding box center [911, 294] width 71 height 19
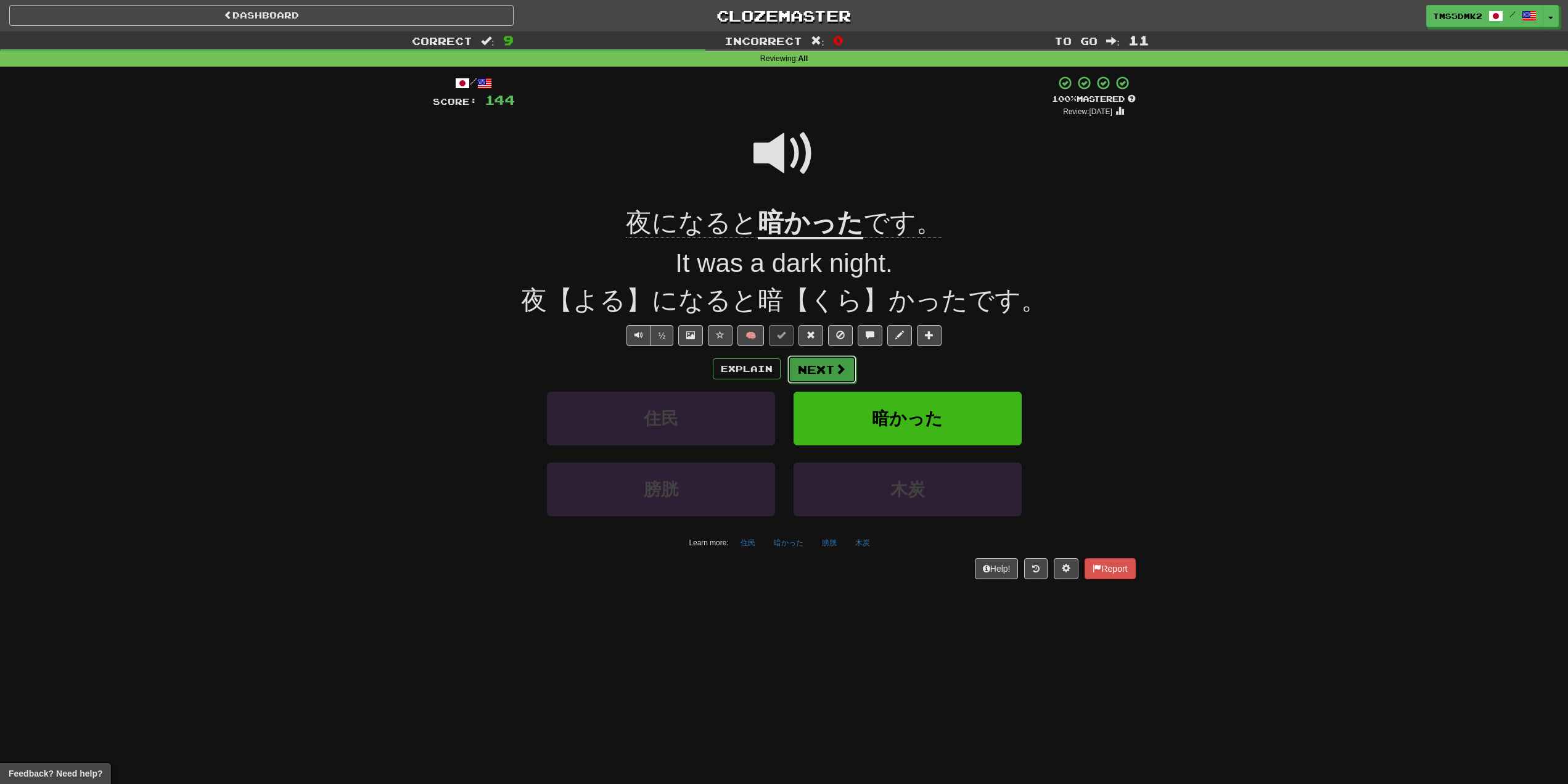
click at [843, 373] on span at bounding box center [840, 368] width 11 height 11
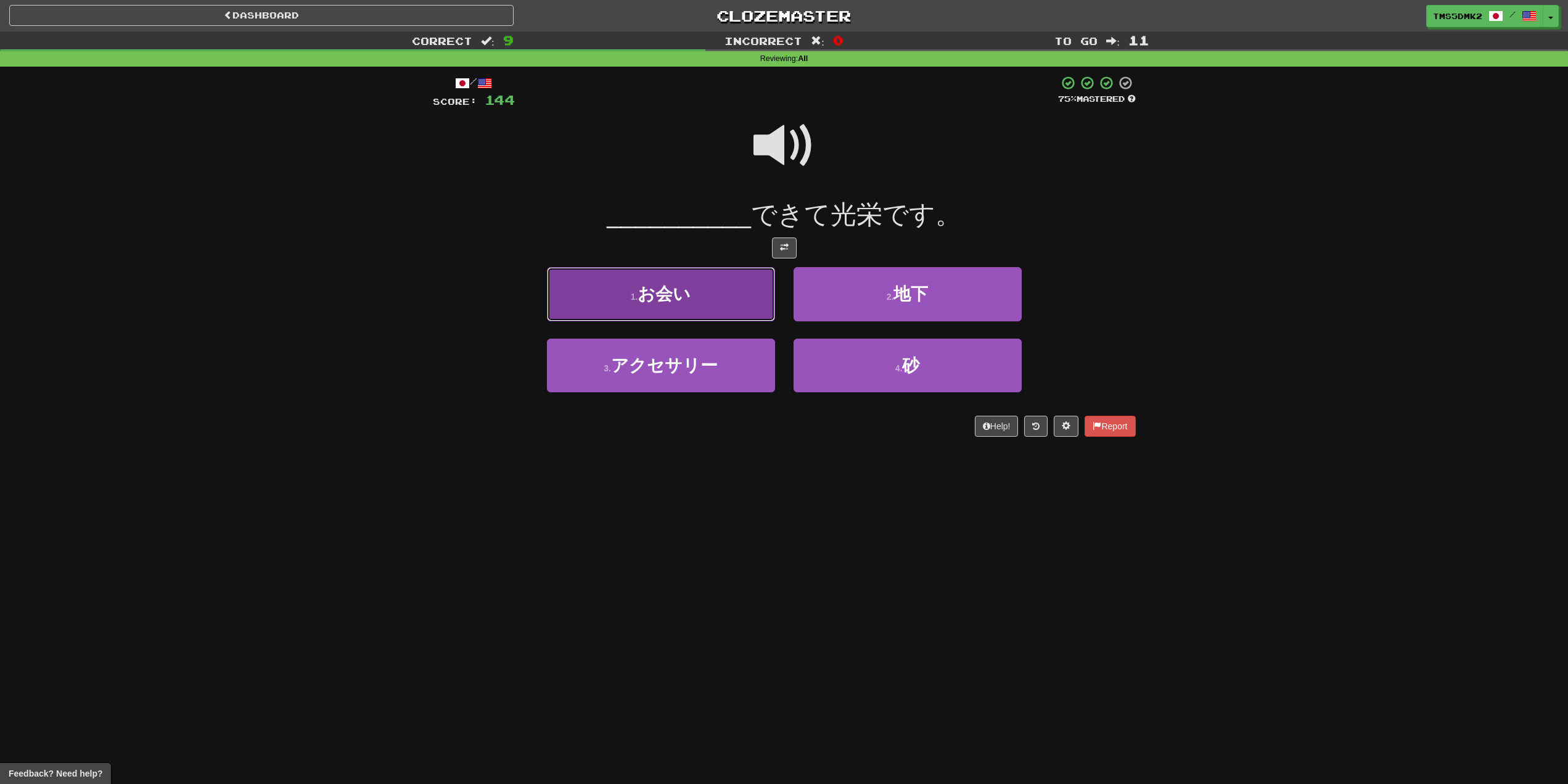
click at [672, 293] on span "お会い" at bounding box center [664, 294] width 53 height 19
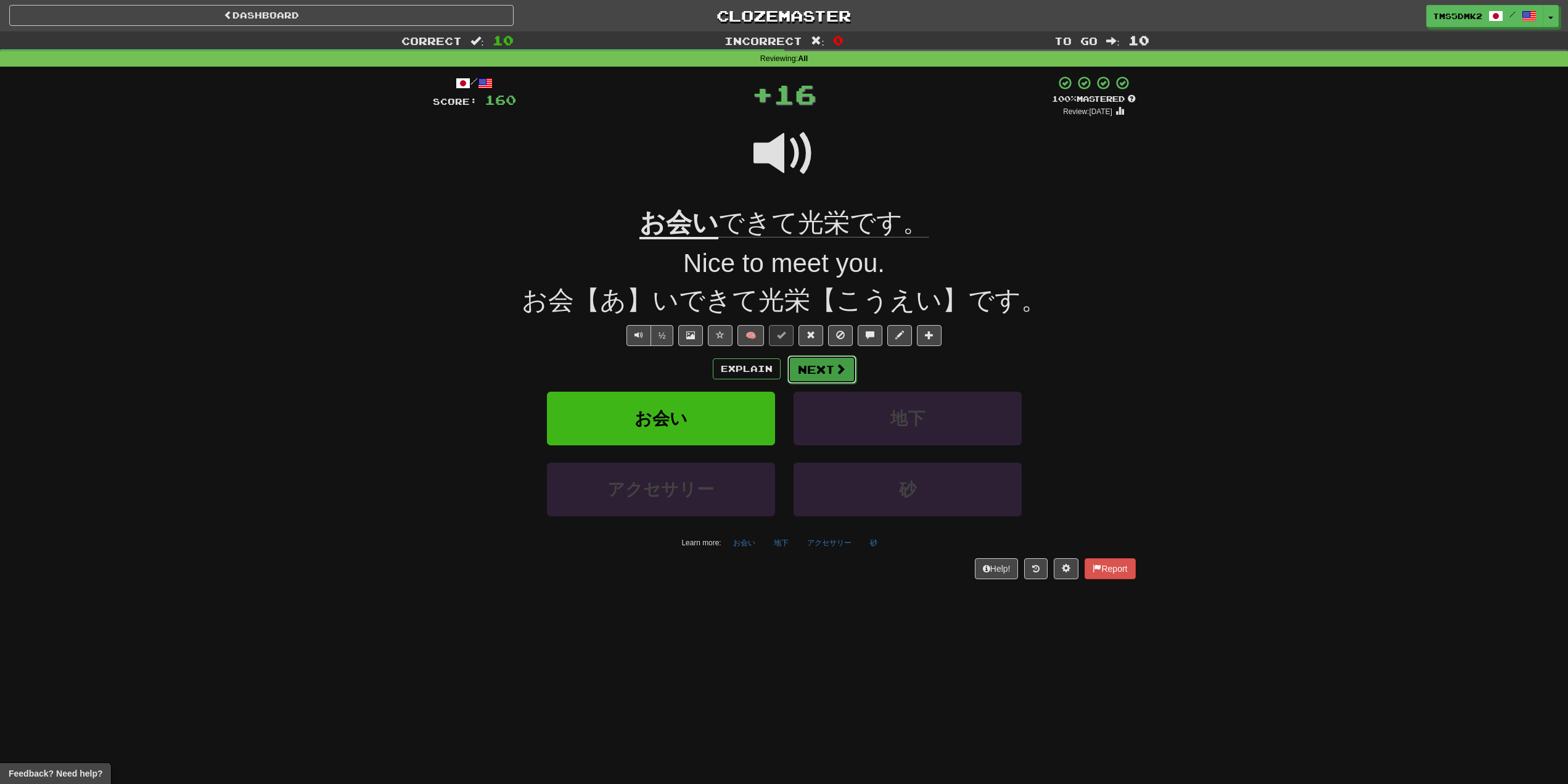
click at [831, 375] on button "Next" at bounding box center [822, 369] width 69 height 29
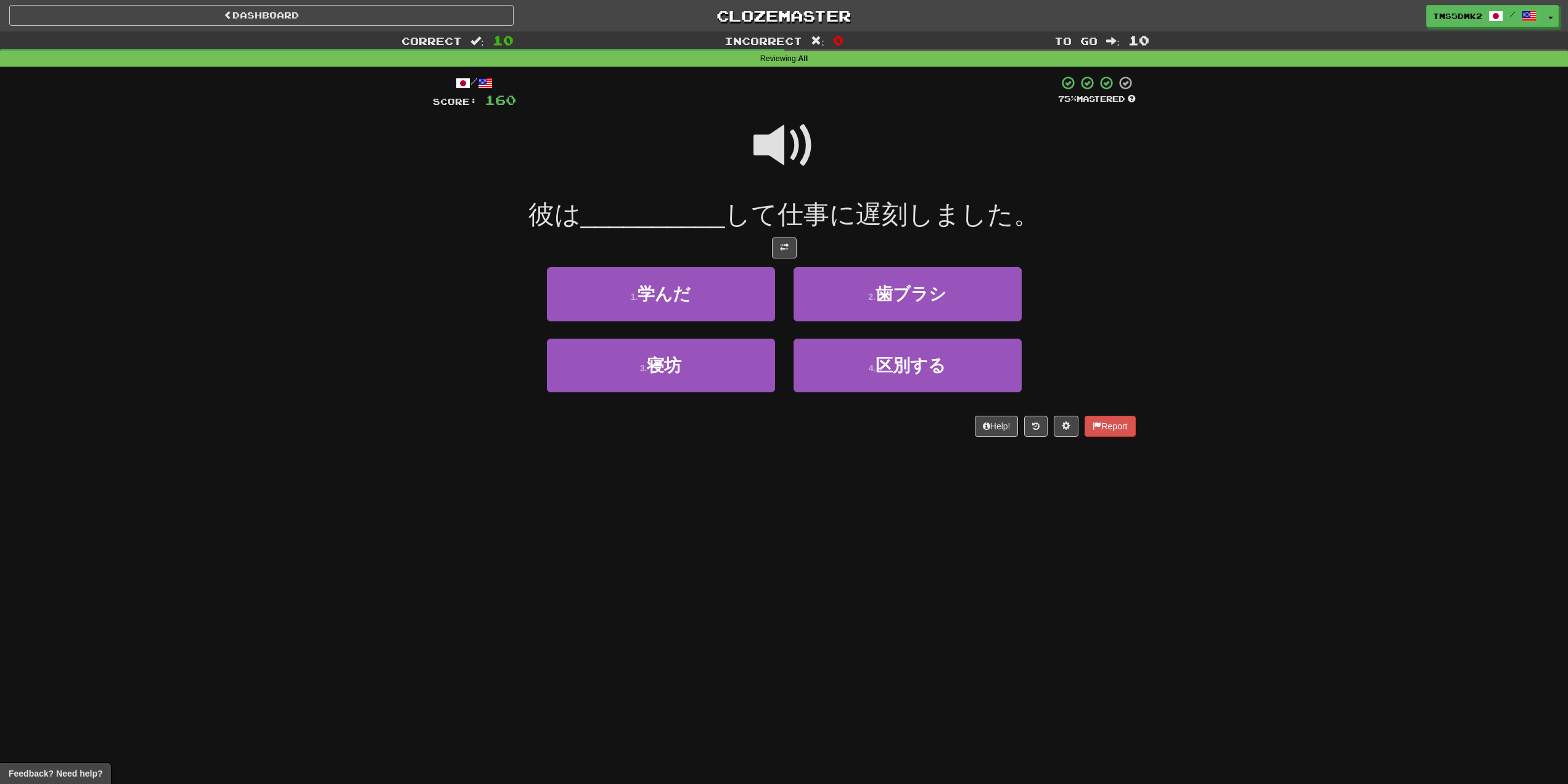
click at [769, 139] on span at bounding box center [785, 145] width 62 height 62
click at [772, 140] on span at bounding box center [785, 145] width 62 height 62
click at [728, 373] on button "3 . 寝坊" at bounding box center [661, 365] width 228 height 54
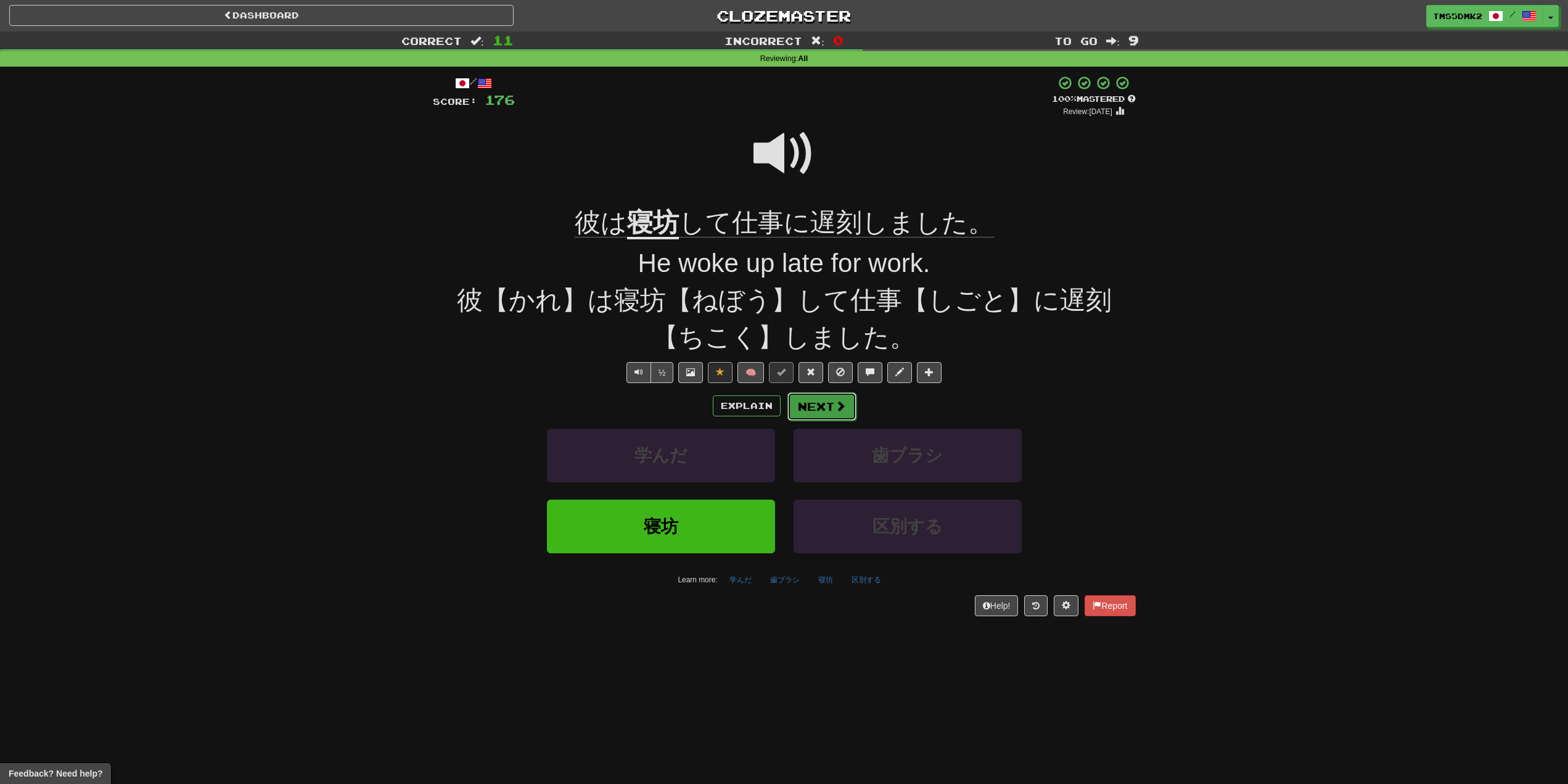
click at [829, 411] on button "Next" at bounding box center [822, 406] width 69 height 29
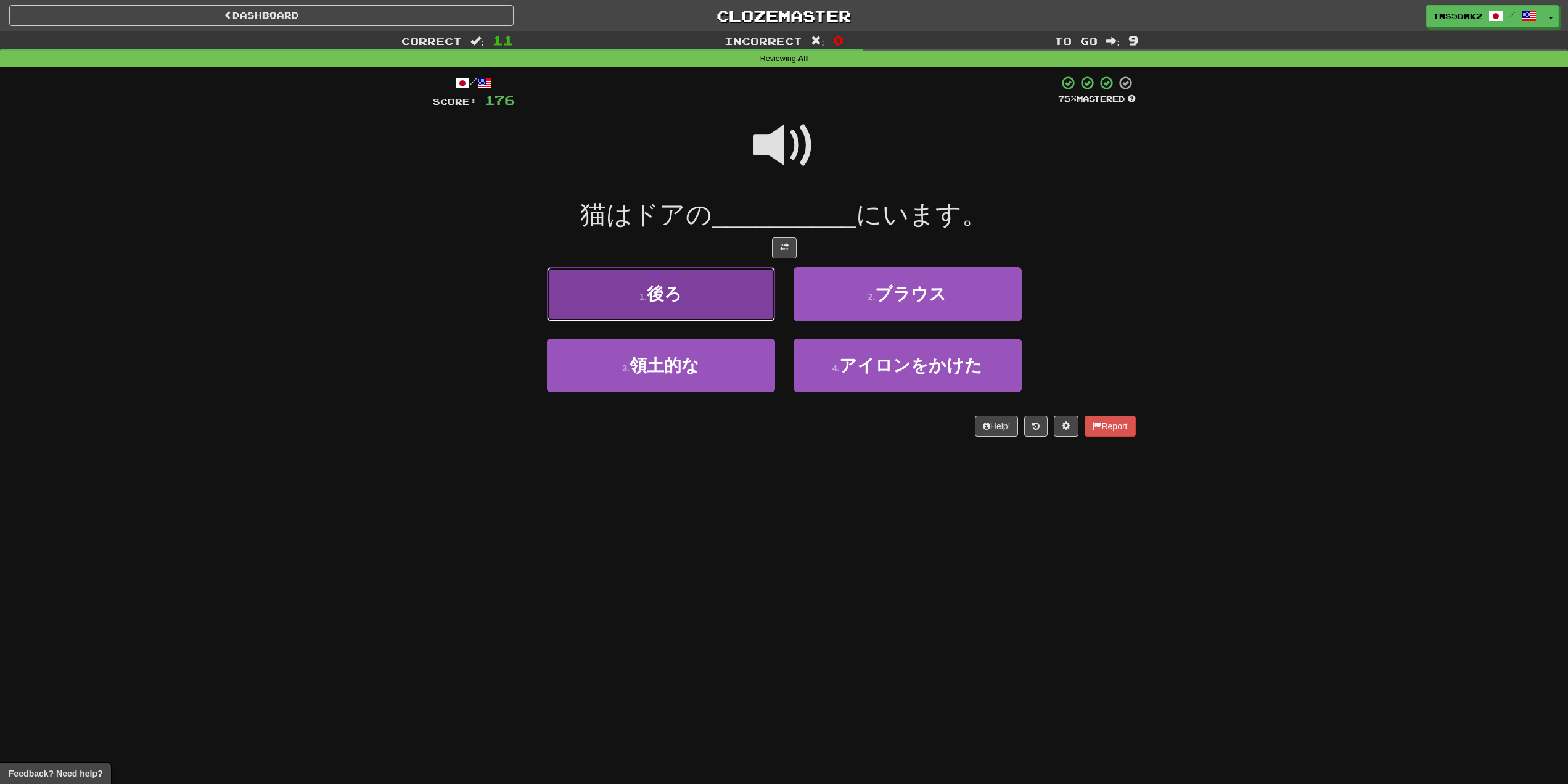
click at [679, 289] on span "後ろ" at bounding box center [664, 294] width 35 height 19
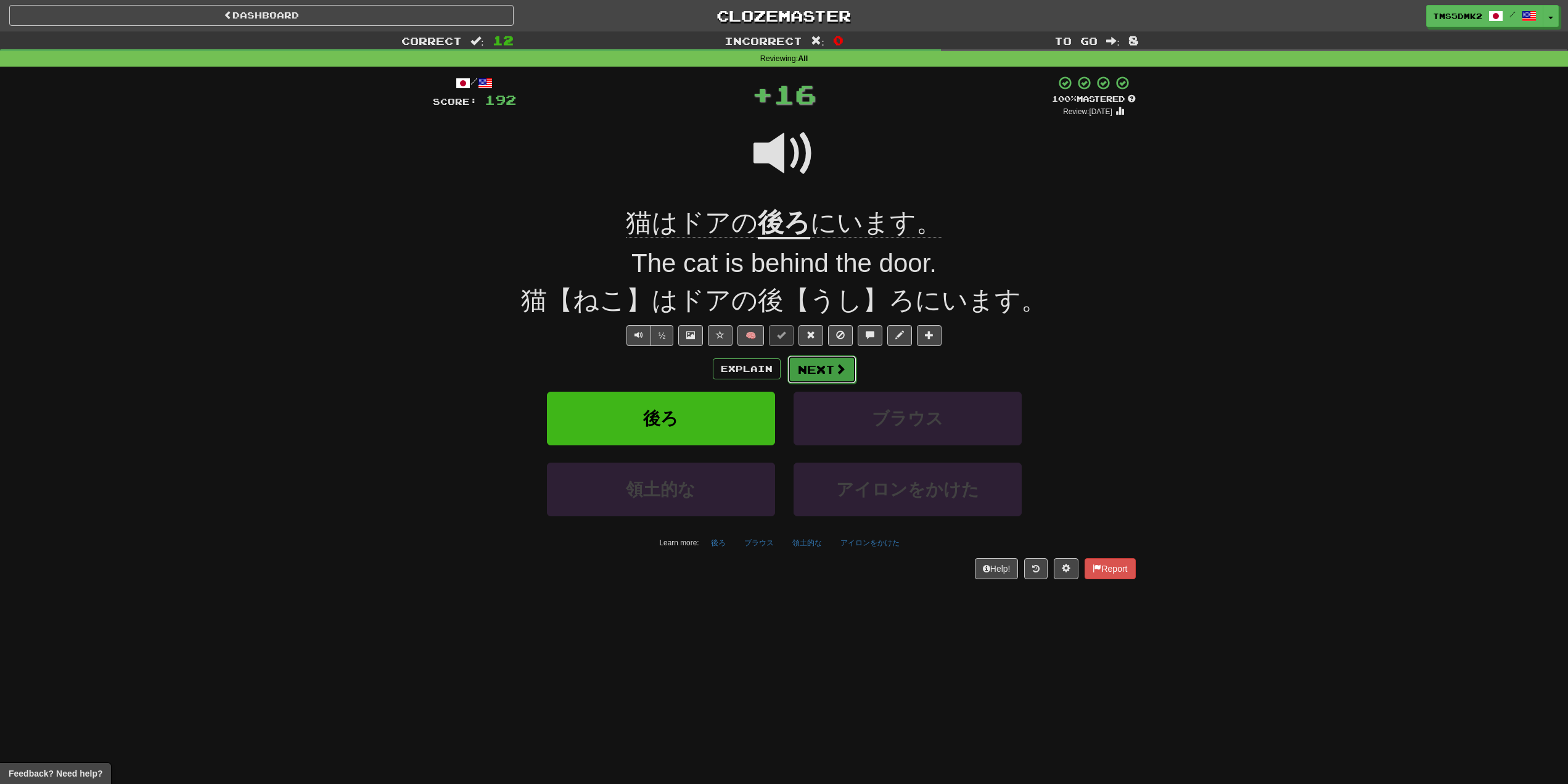
click at [816, 371] on button "Next" at bounding box center [822, 369] width 69 height 29
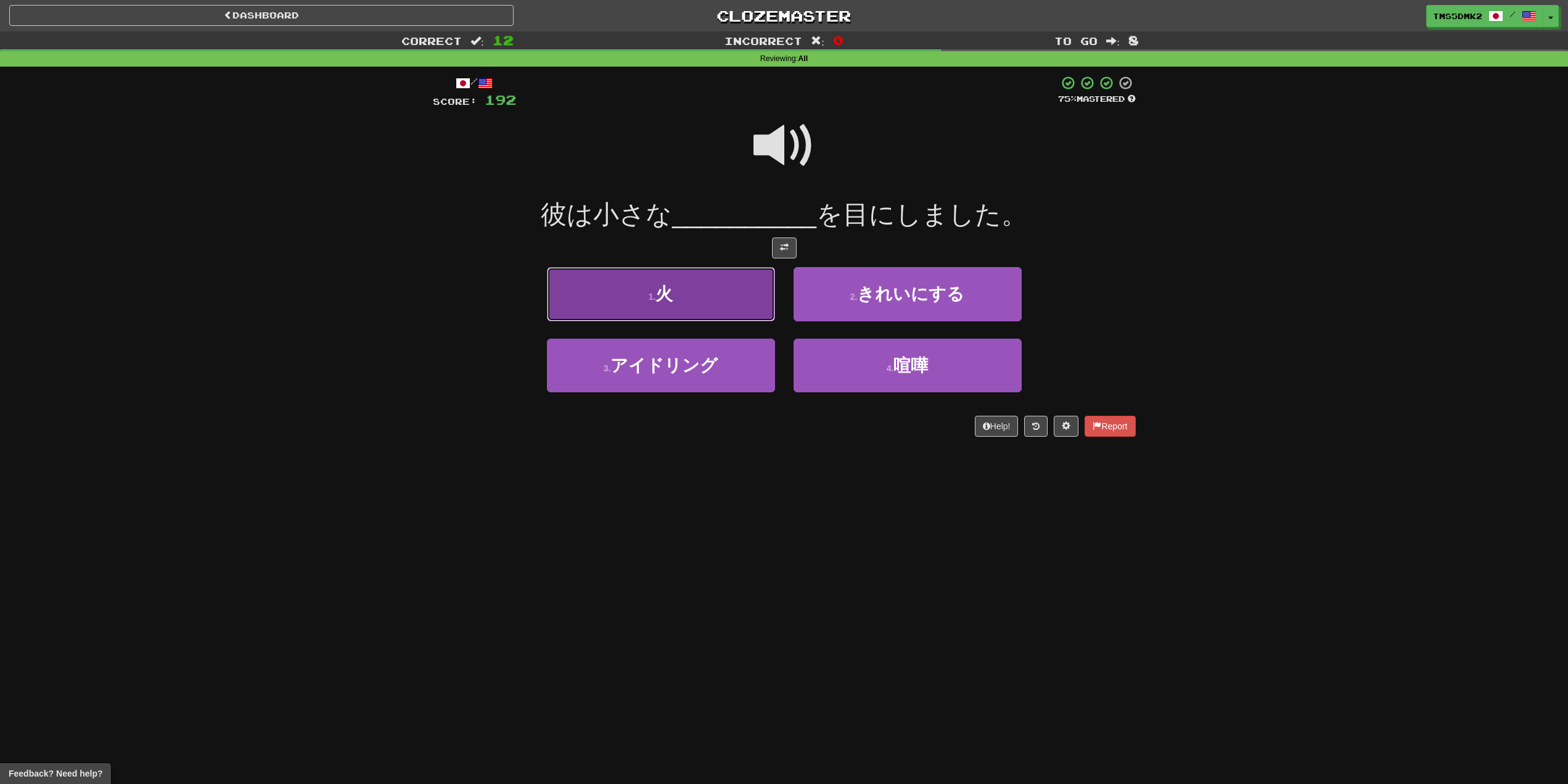
click at [665, 318] on button "1 . 火" at bounding box center [661, 293] width 228 height 54
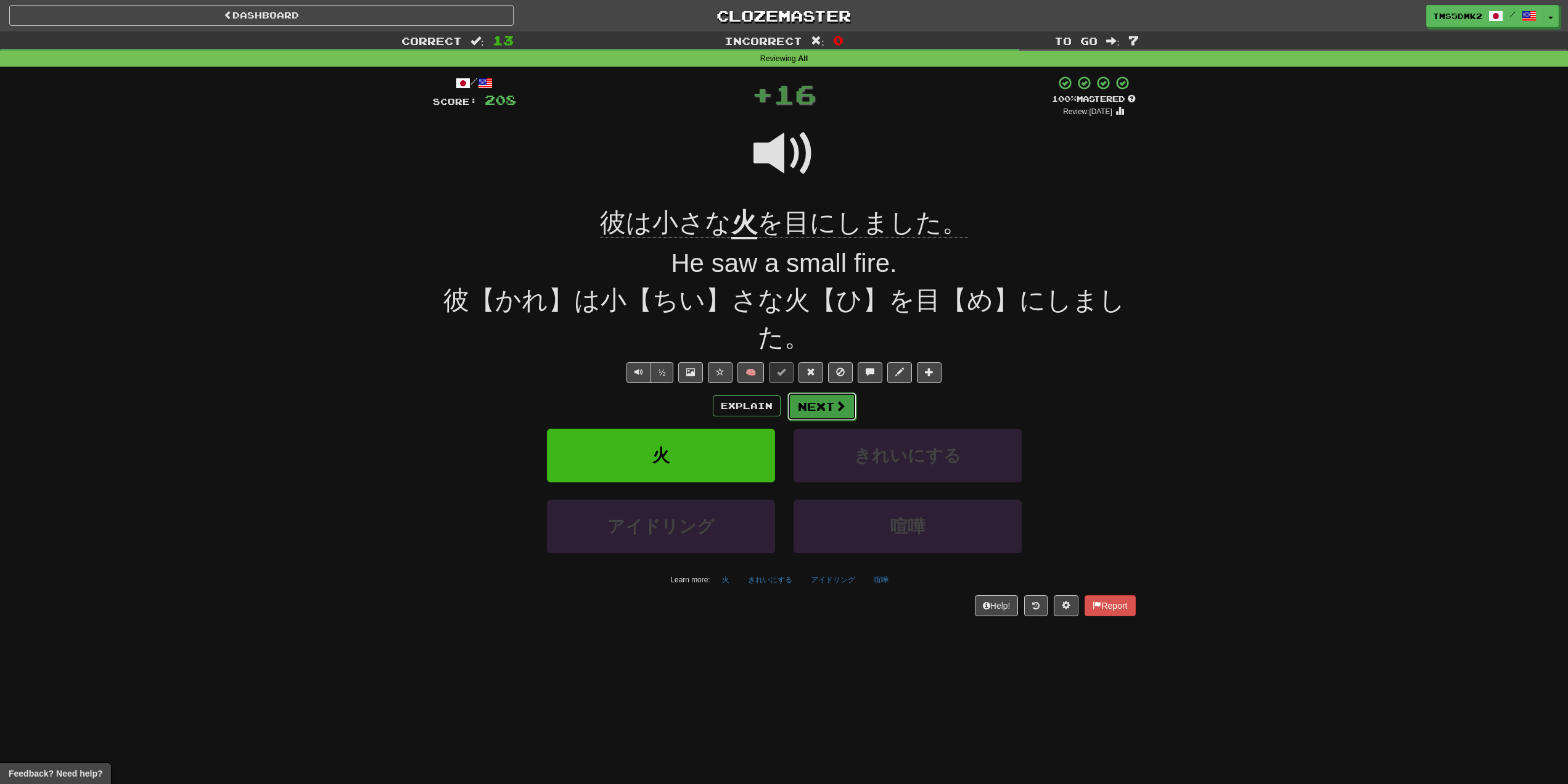
click at [805, 405] on button "Next" at bounding box center [822, 406] width 69 height 29
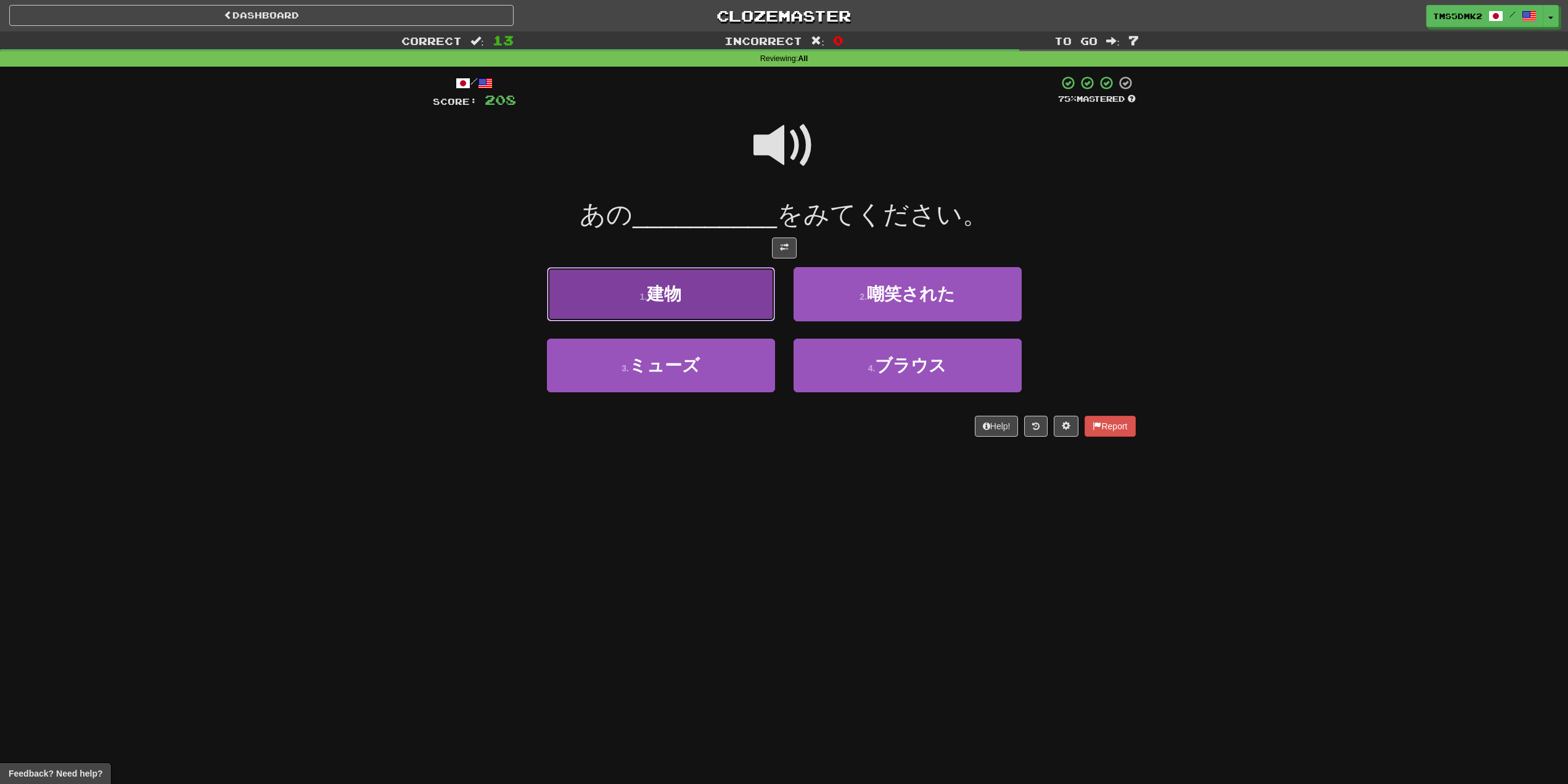
click at [662, 304] on button "1 . 建物" at bounding box center [661, 293] width 228 height 54
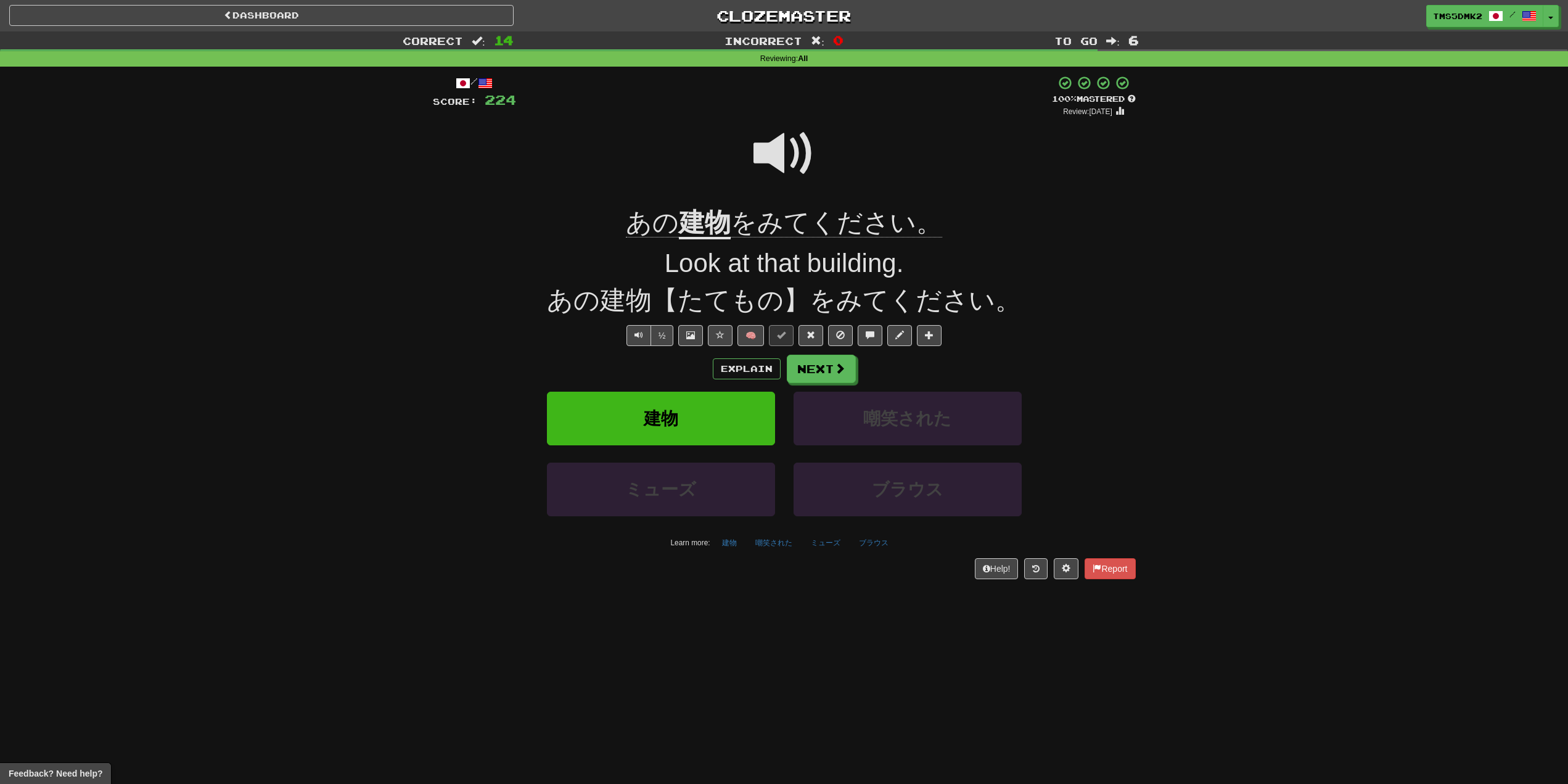
click at [864, 220] on span "をみてください。" at bounding box center [836, 222] width 211 height 29
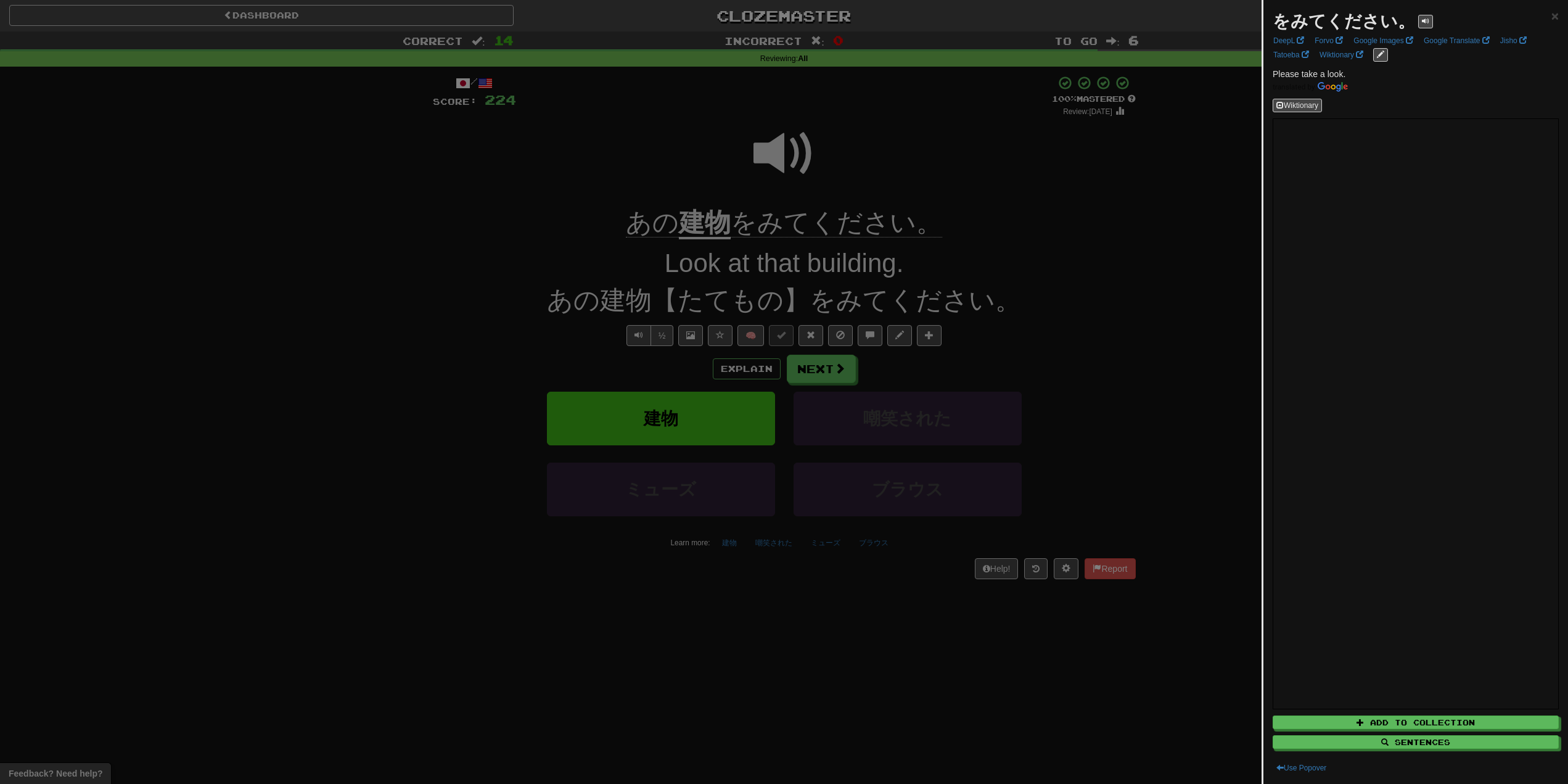
click at [202, 317] on div at bounding box center [784, 392] width 1568 height 784
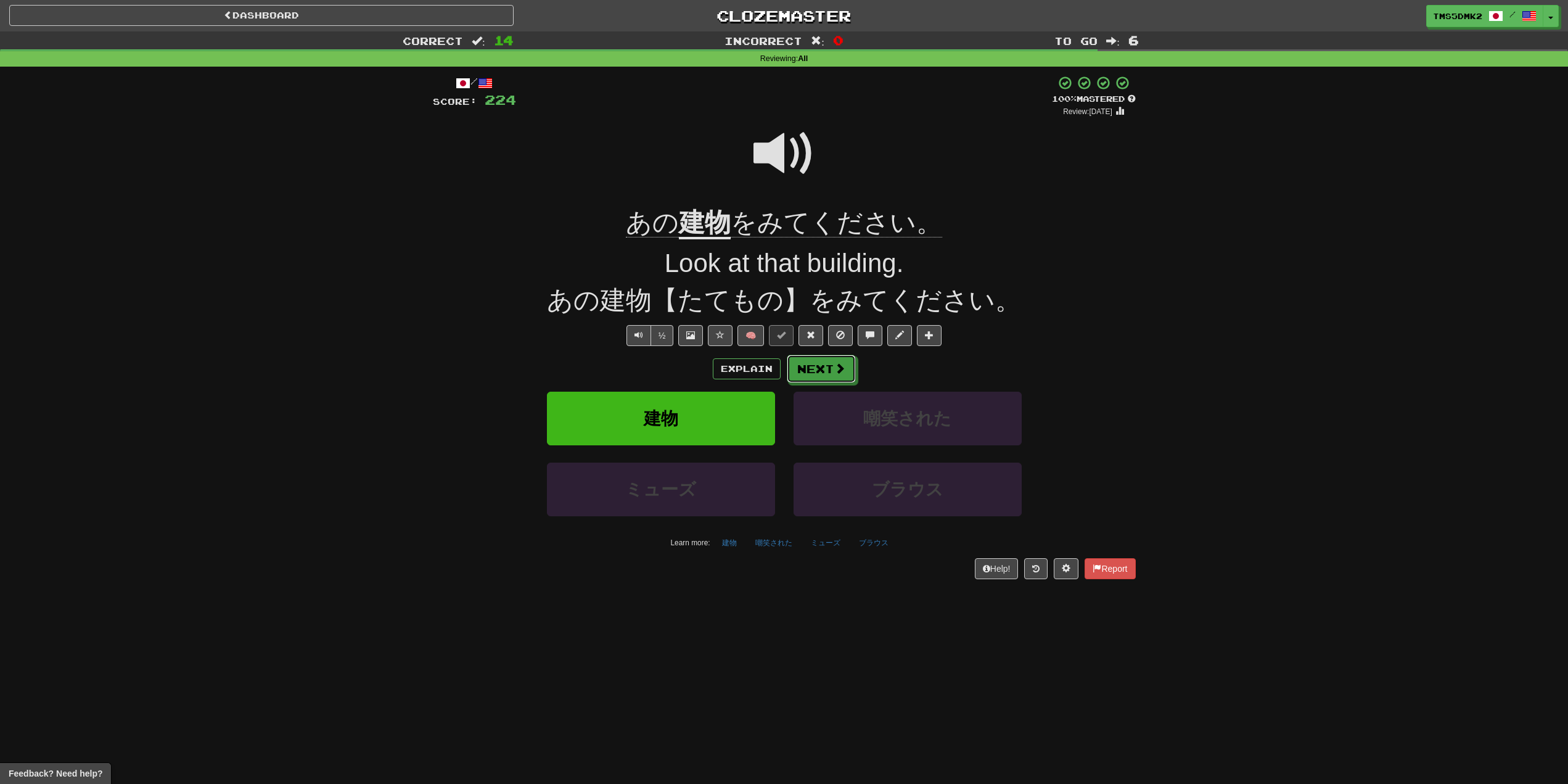
click at [810, 362] on button "Next" at bounding box center [821, 368] width 69 height 29
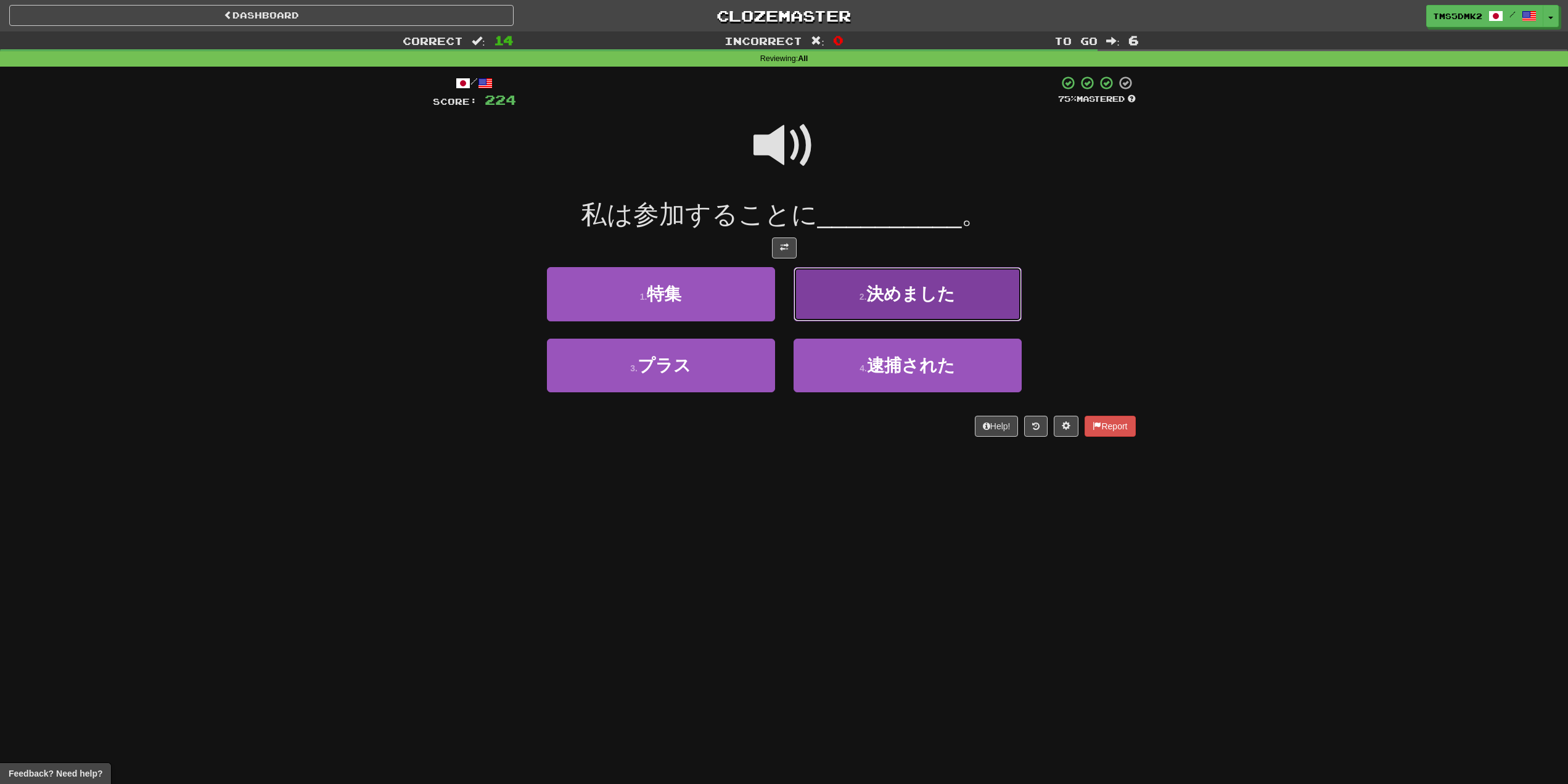
click at [909, 298] on span "決めました" at bounding box center [910, 294] width 89 height 19
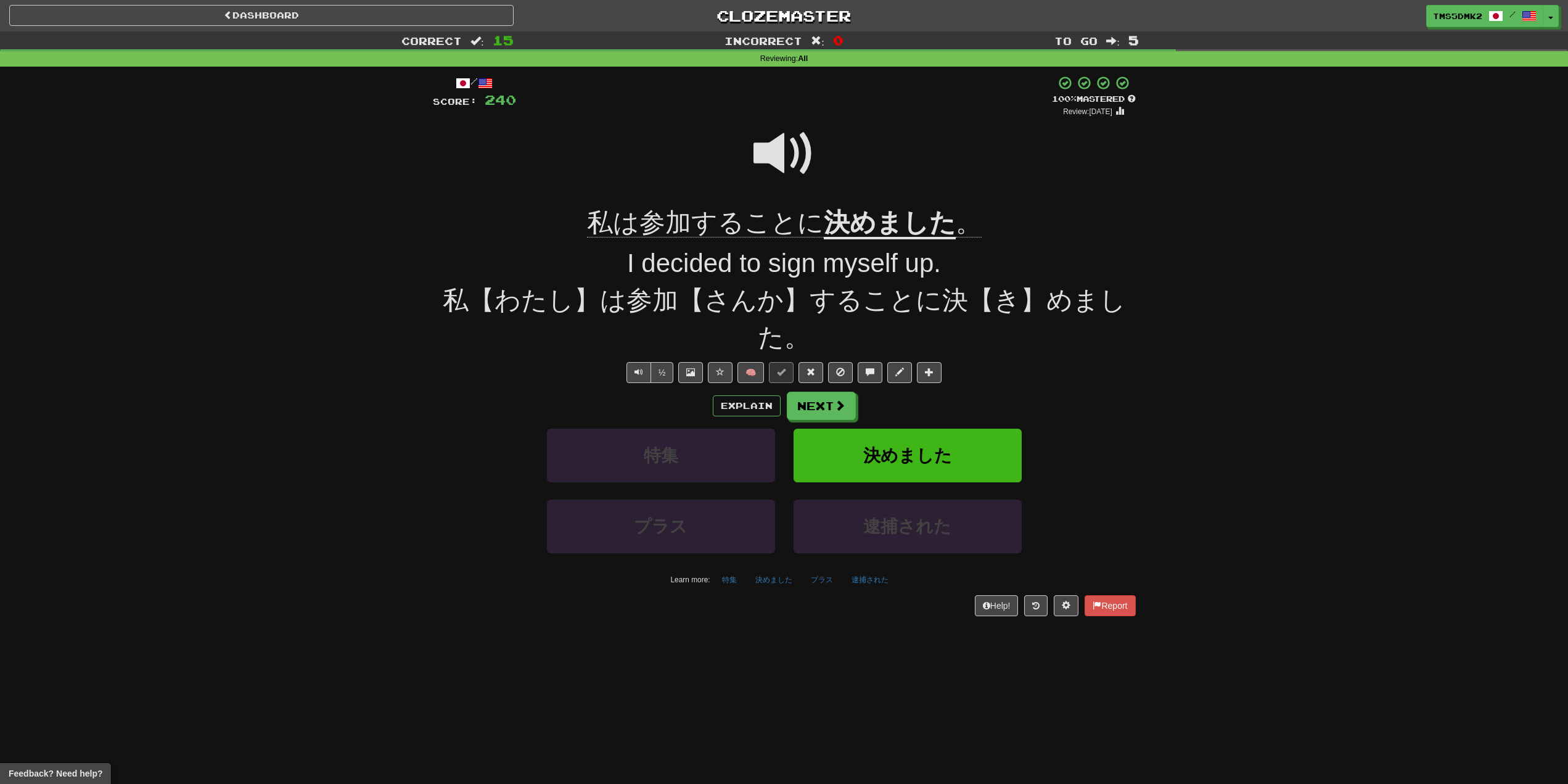
click at [865, 214] on u "決めました" at bounding box center [890, 223] width 132 height 32
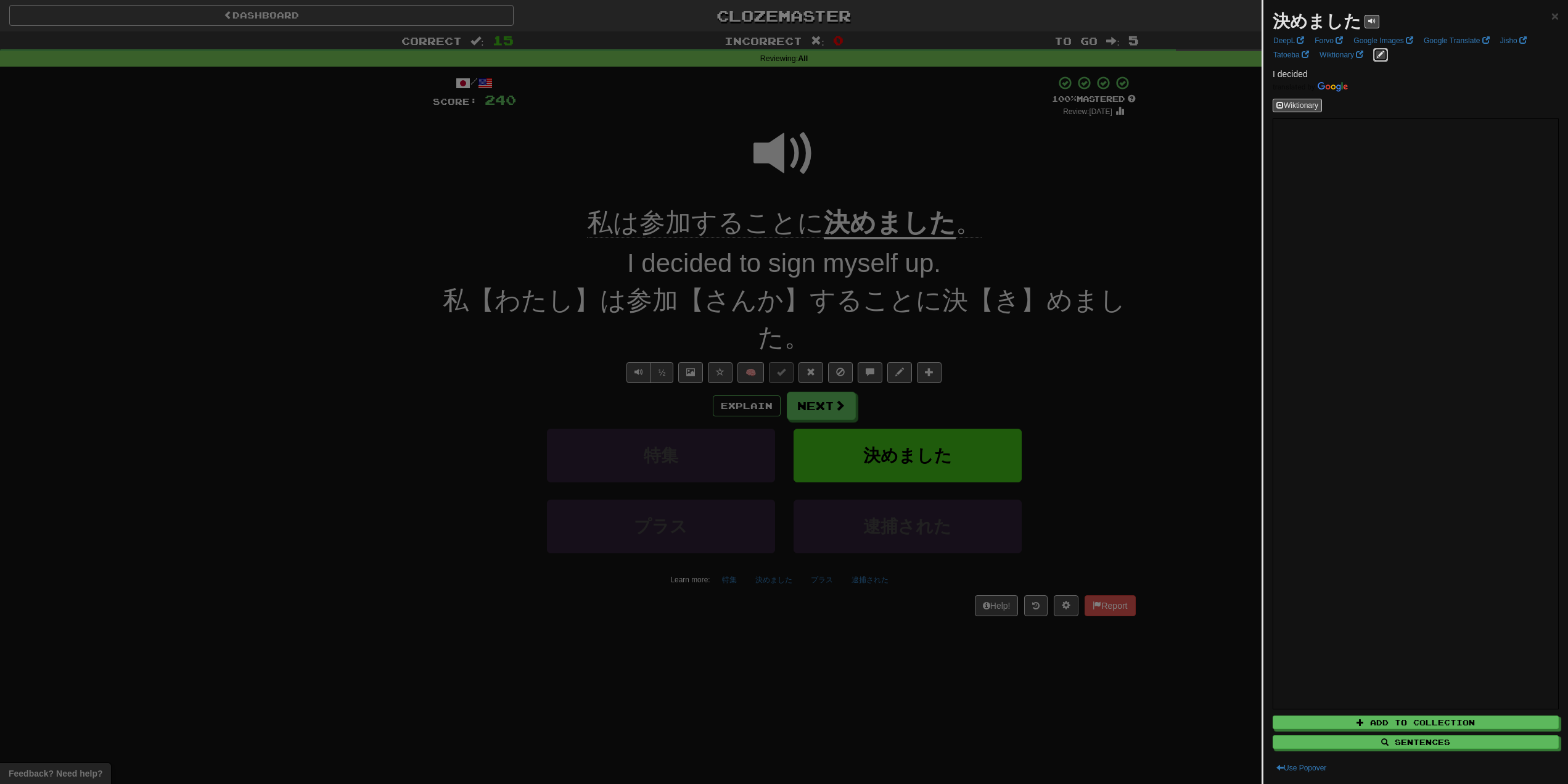
click at [1381, 54] on span "edit links" at bounding box center [1381, 54] width 7 height 7
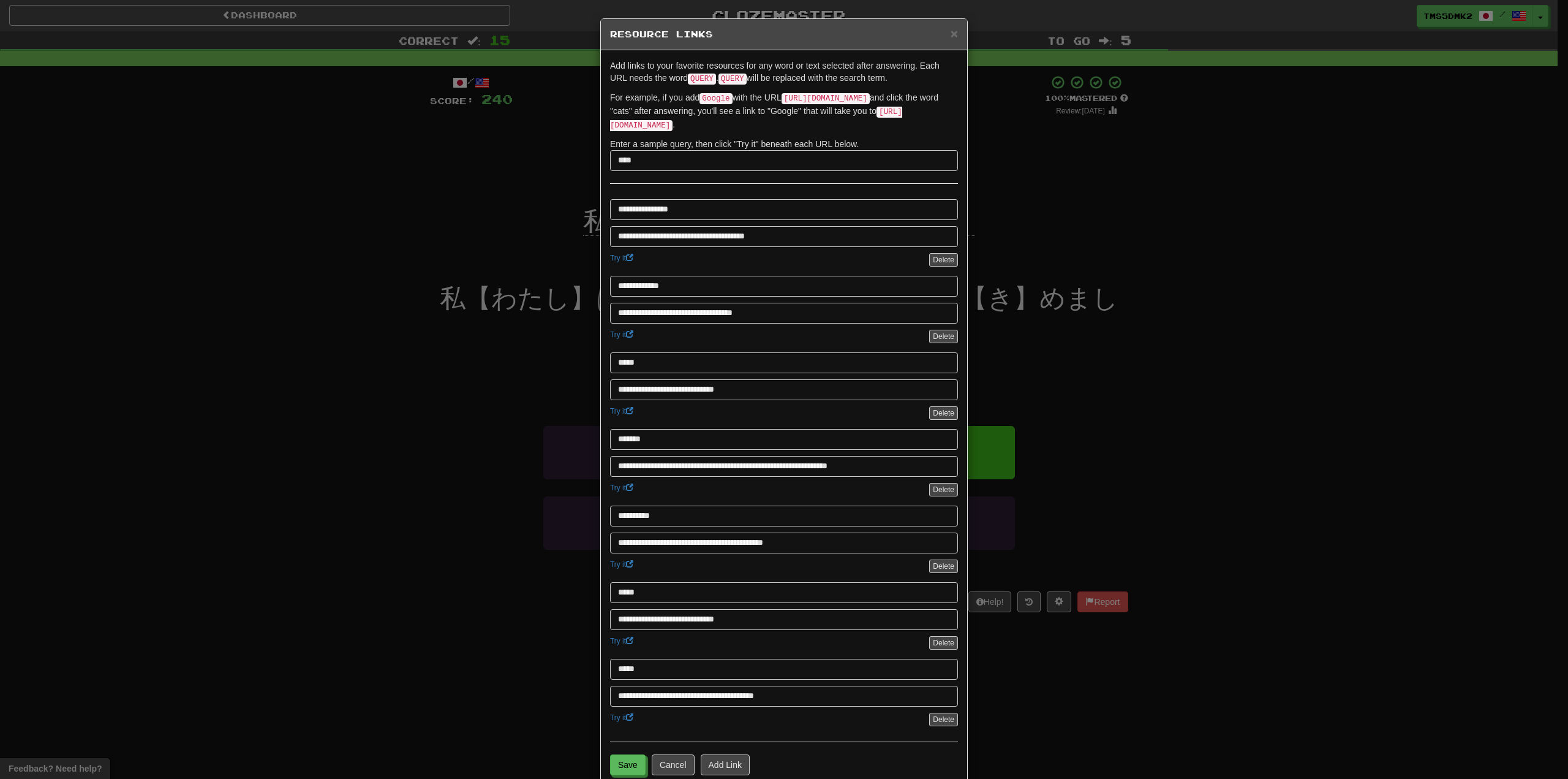
scroll to position [20, 0]
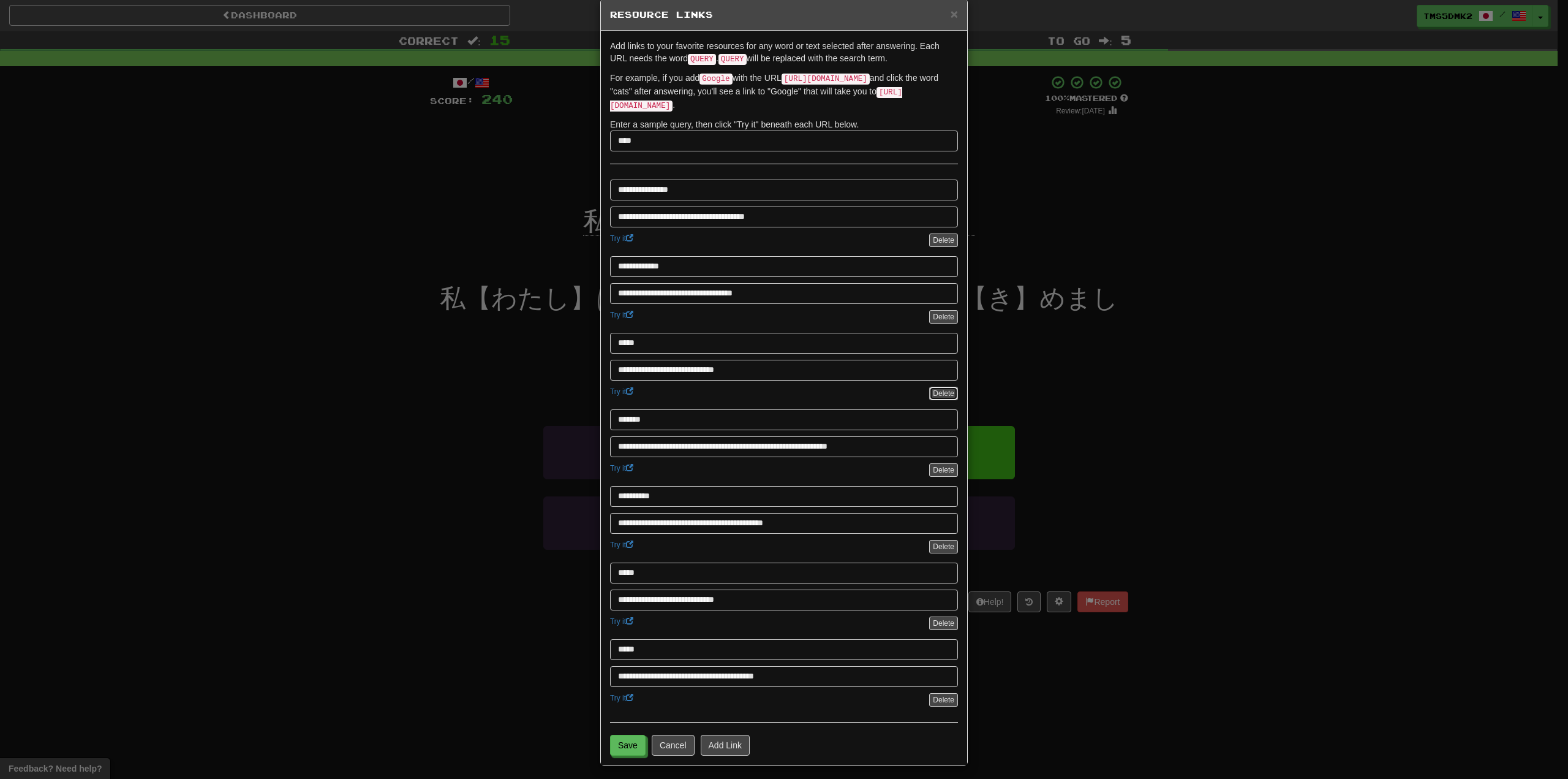
click at [937, 387] on button "Delete" at bounding box center [944, 394] width 29 height 13
type input "*******"
type input "**********"
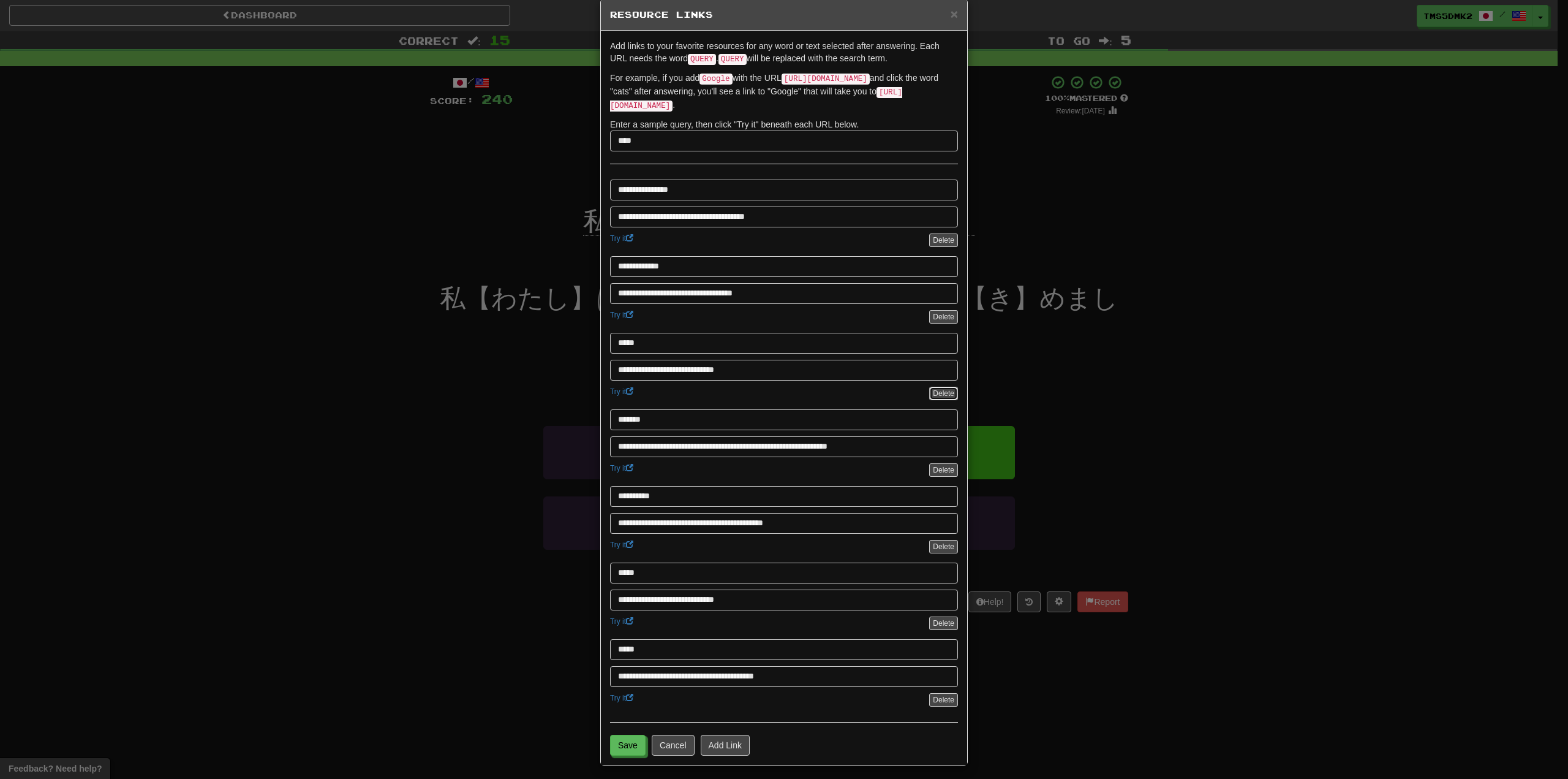
type input "*****"
type input "**********"
type input "*****"
type input "**********"
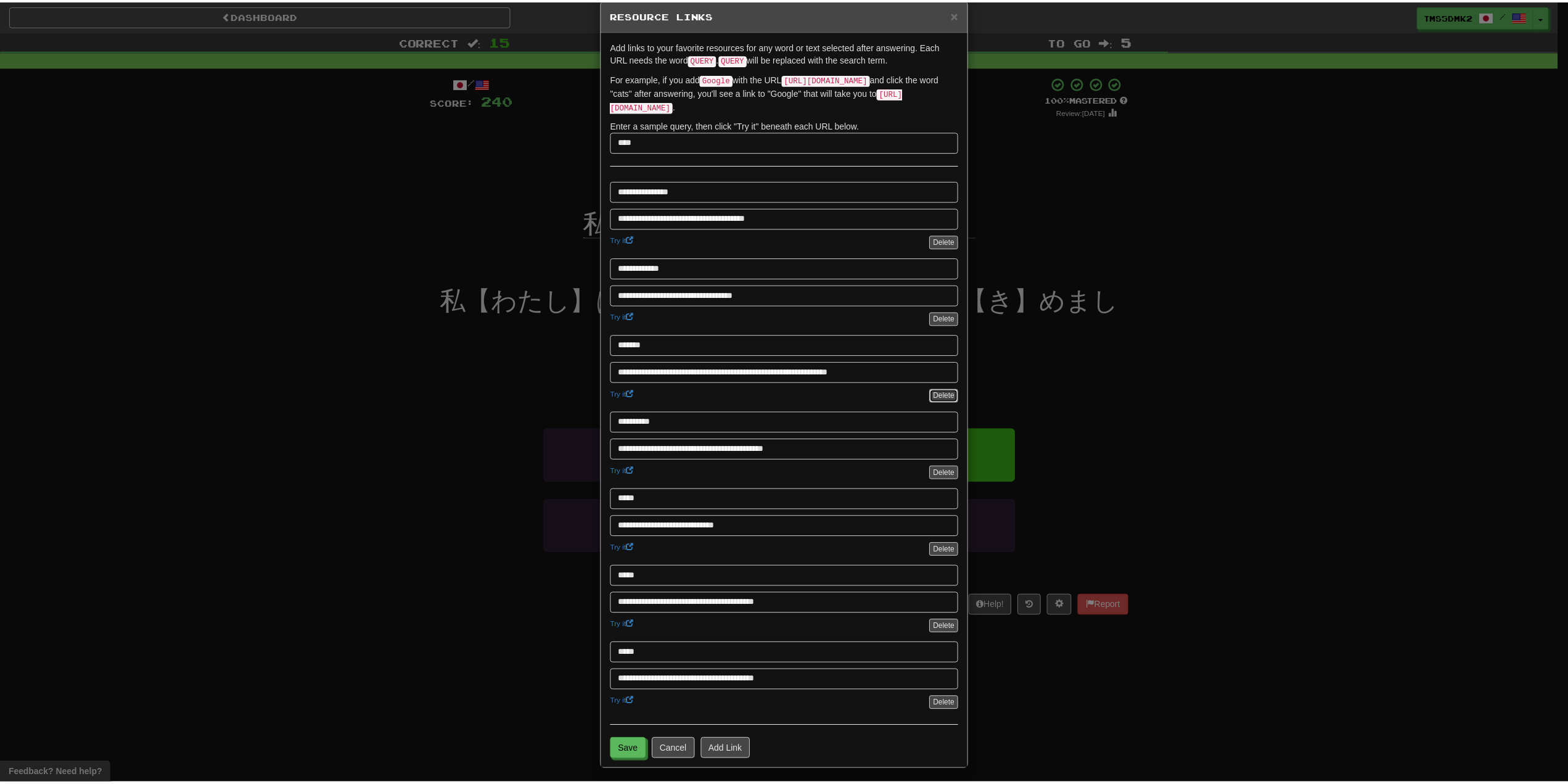
scroll to position [0, 0]
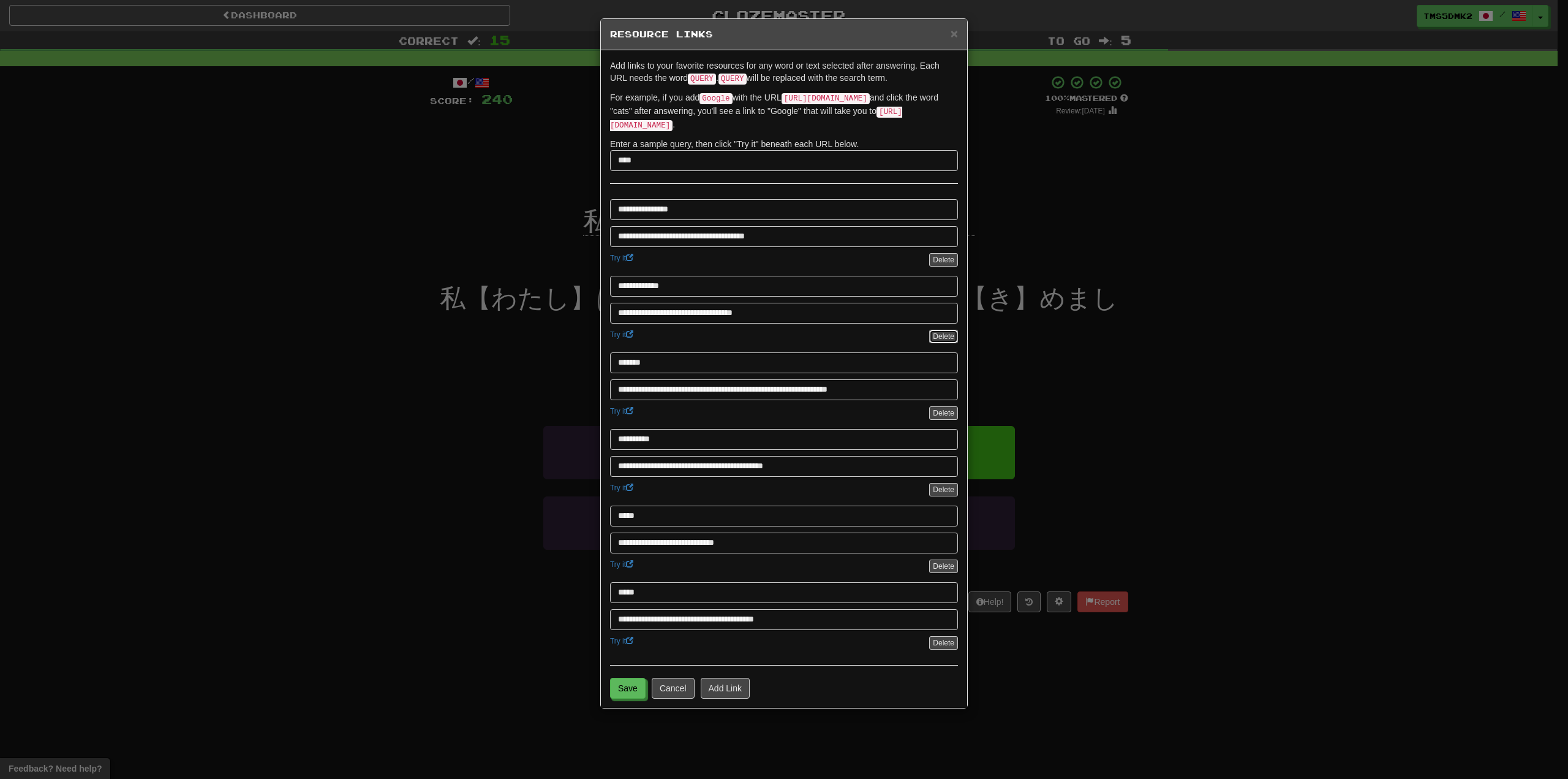
click at [939, 329] on button "Delete" at bounding box center [944, 336] width 29 height 13
type input "*******"
type input "**********"
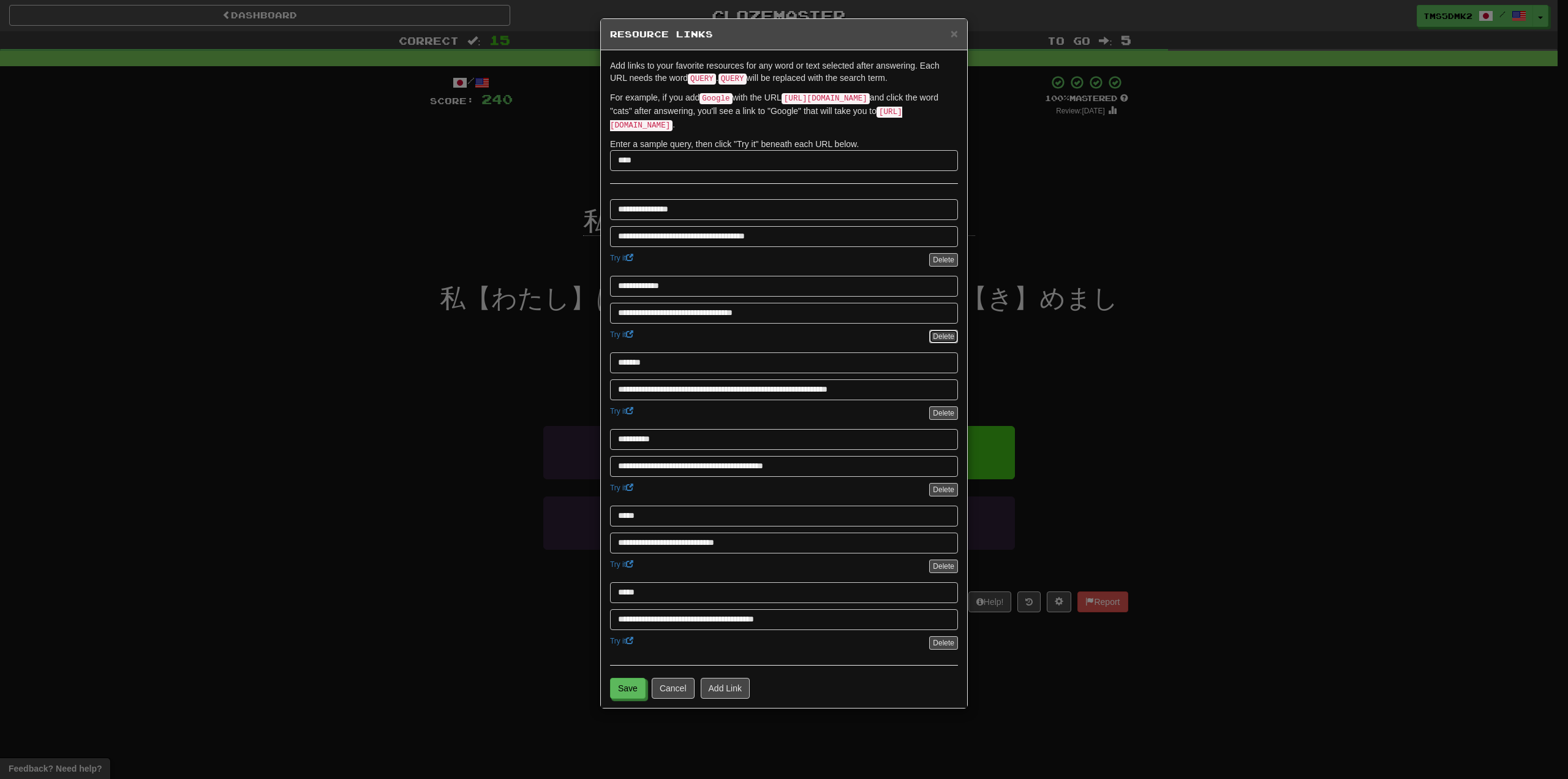
type input "*****"
type input "**********"
type input "*****"
type input "**********"
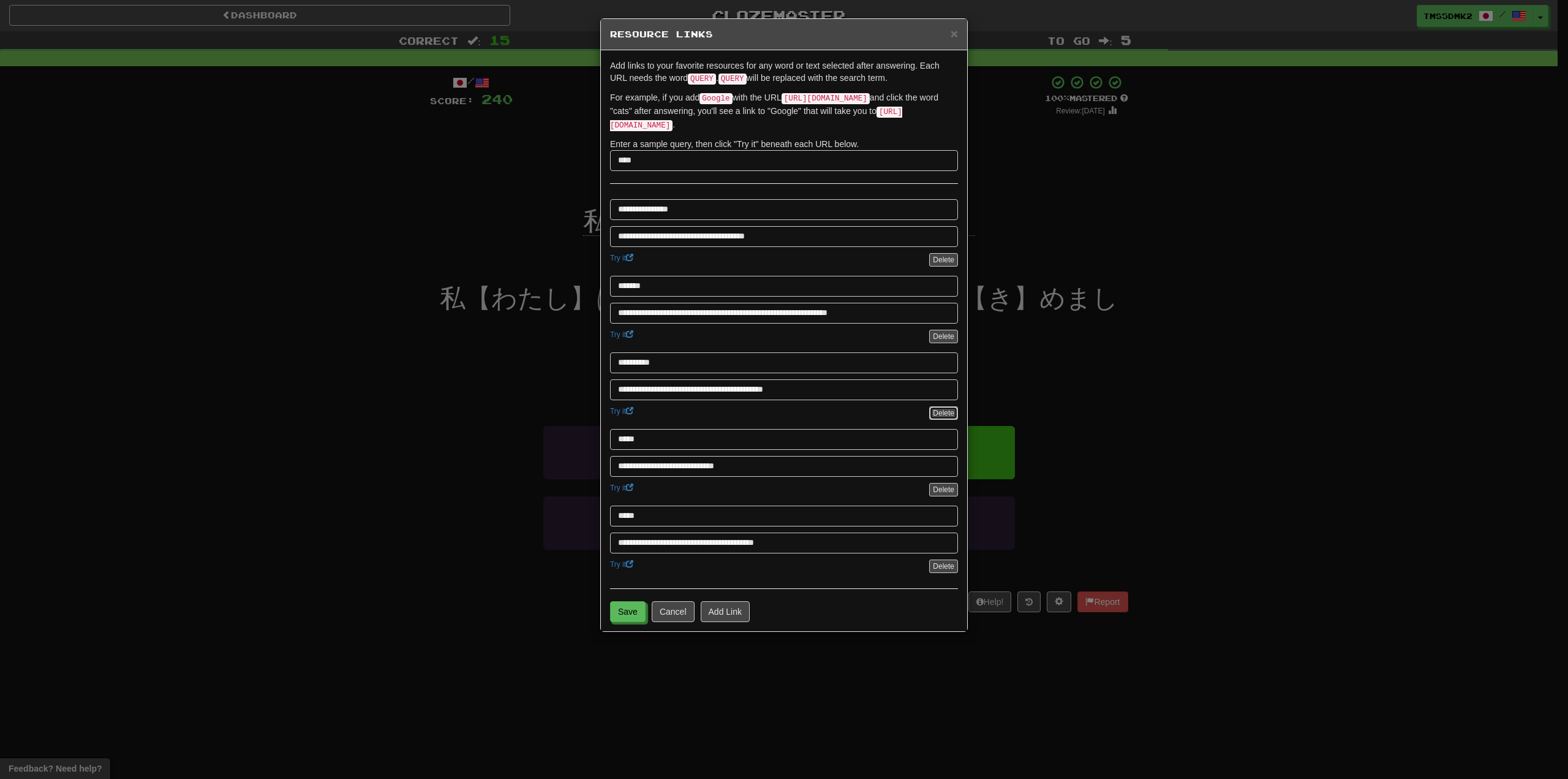
click at [934, 408] on button "Delete" at bounding box center [944, 412] width 29 height 13
type input "*****"
type input "**********"
type input "*****"
type input "**********"
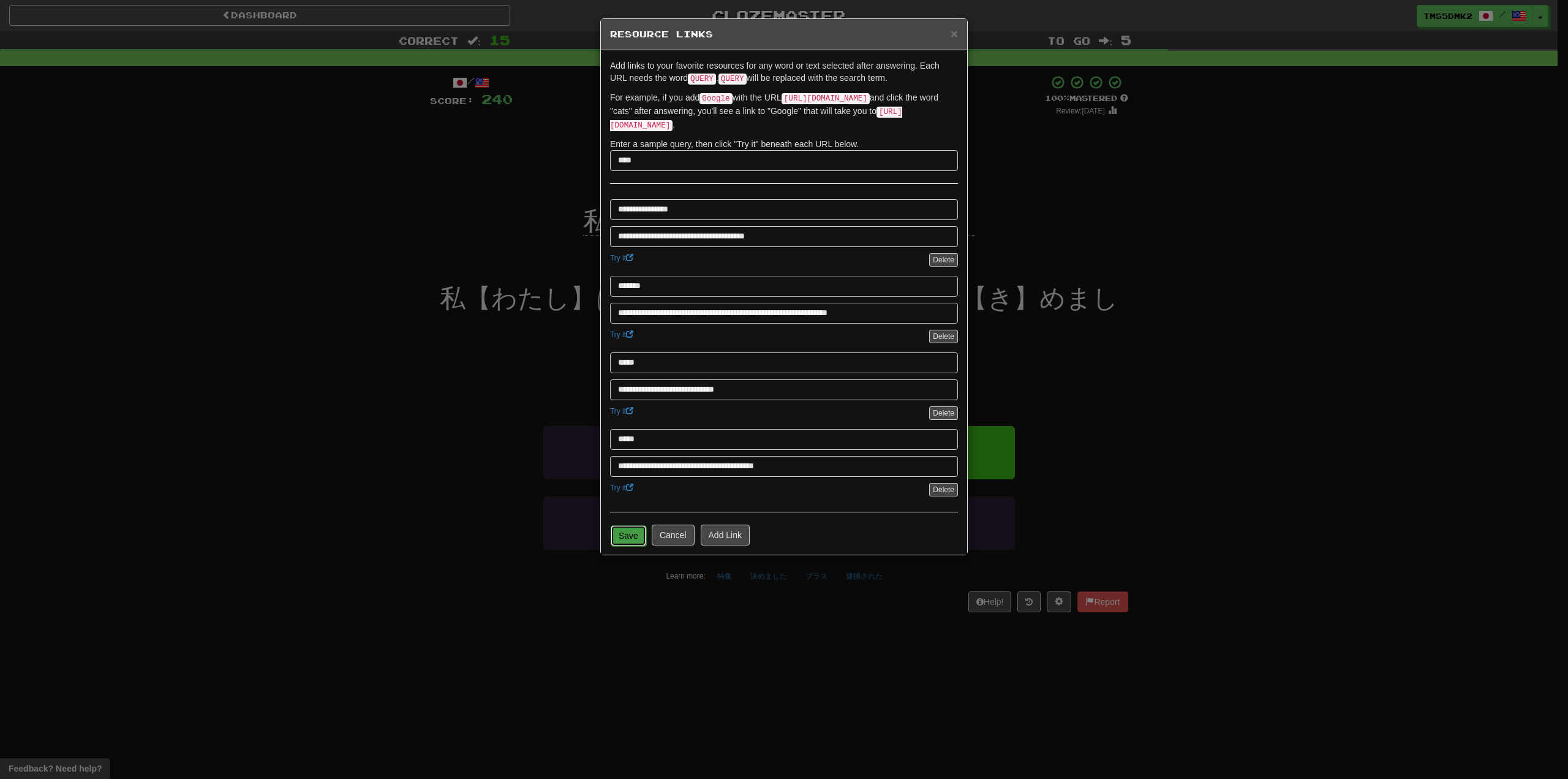
click at [642, 535] on button "Save" at bounding box center [628, 536] width 36 height 21
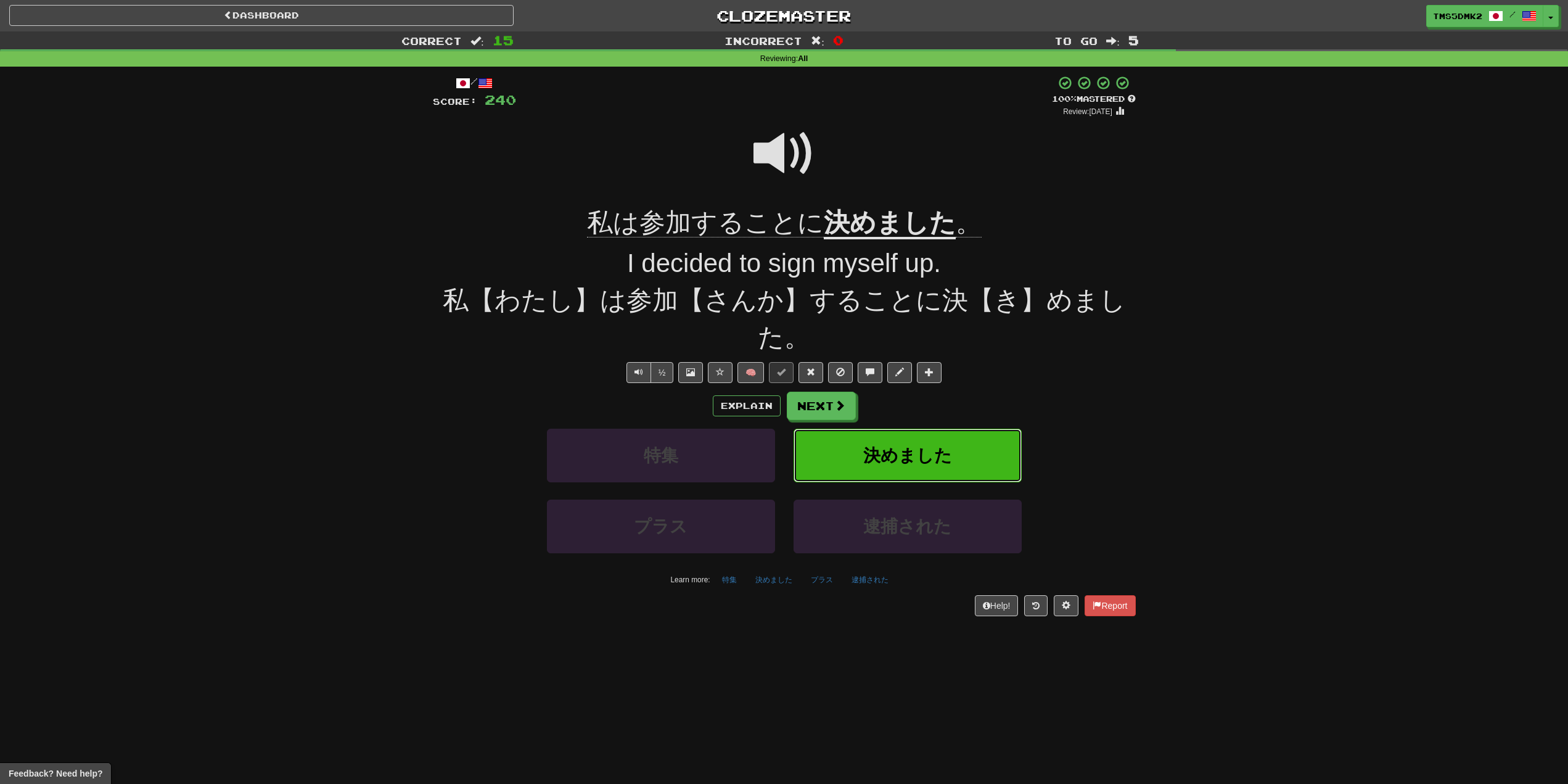
click at [906, 449] on span "決めました" at bounding box center [907, 455] width 89 height 19
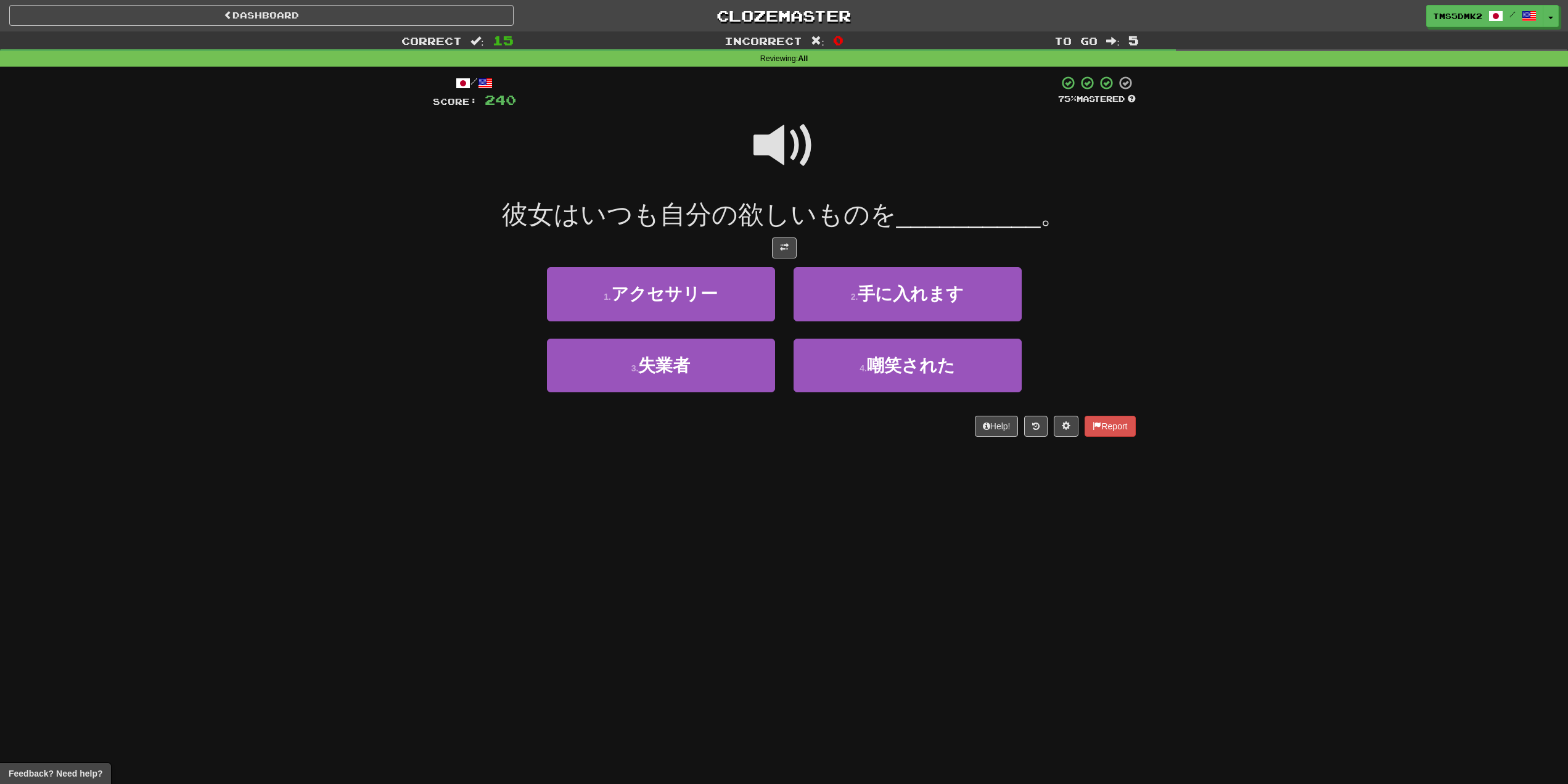
click at [781, 162] on span at bounding box center [785, 145] width 62 height 62
click at [775, 150] on span at bounding box center [785, 145] width 62 height 62
click at [785, 146] on span at bounding box center [785, 145] width 62 height 62
click at [826, 316] on button "2 . 手に入れます" at bounding box center [907, 293] width 228 height 54
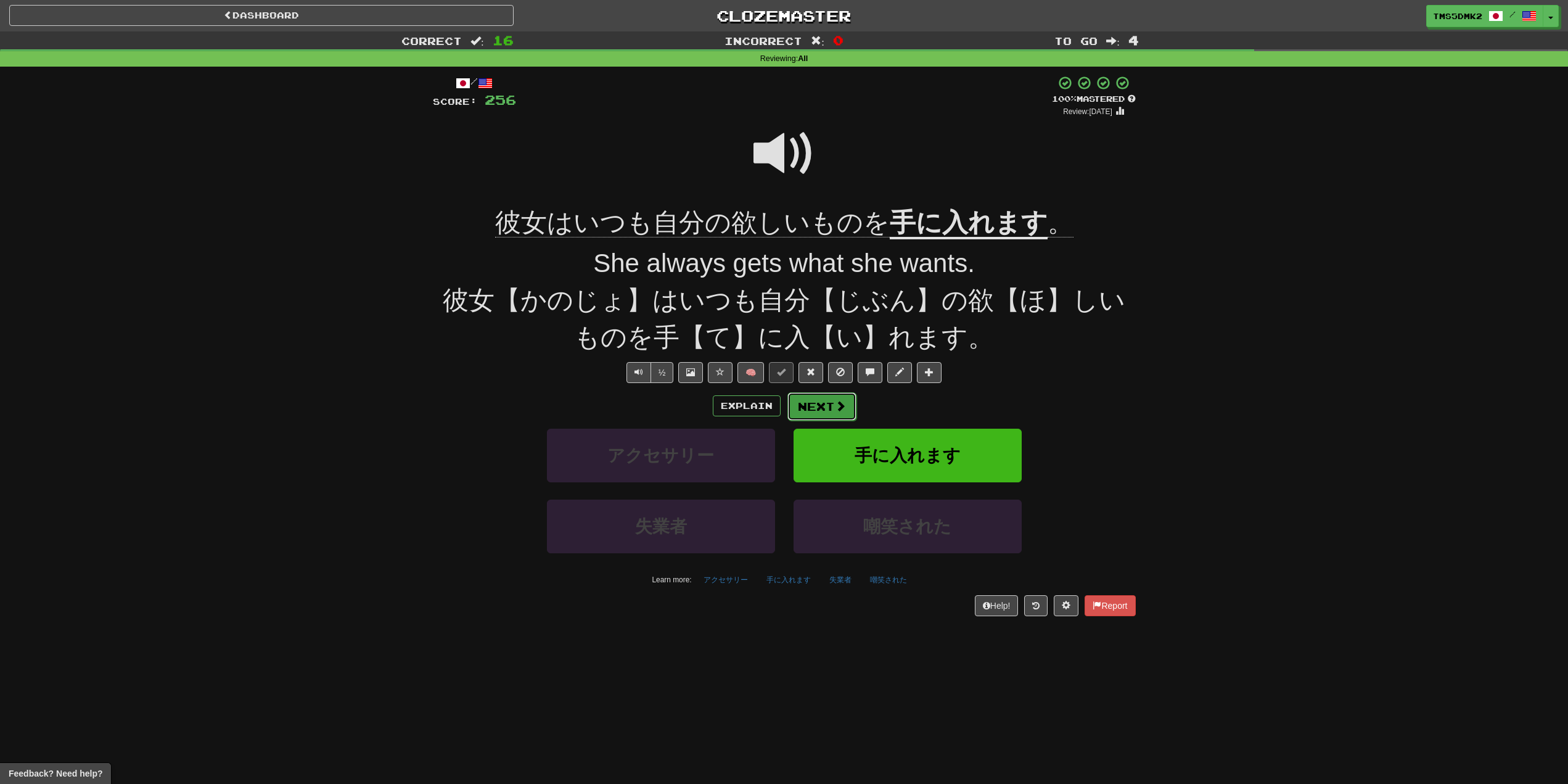
click at [814, 401] on button "Next" at bounding box center [822, 406] width 69 height 29
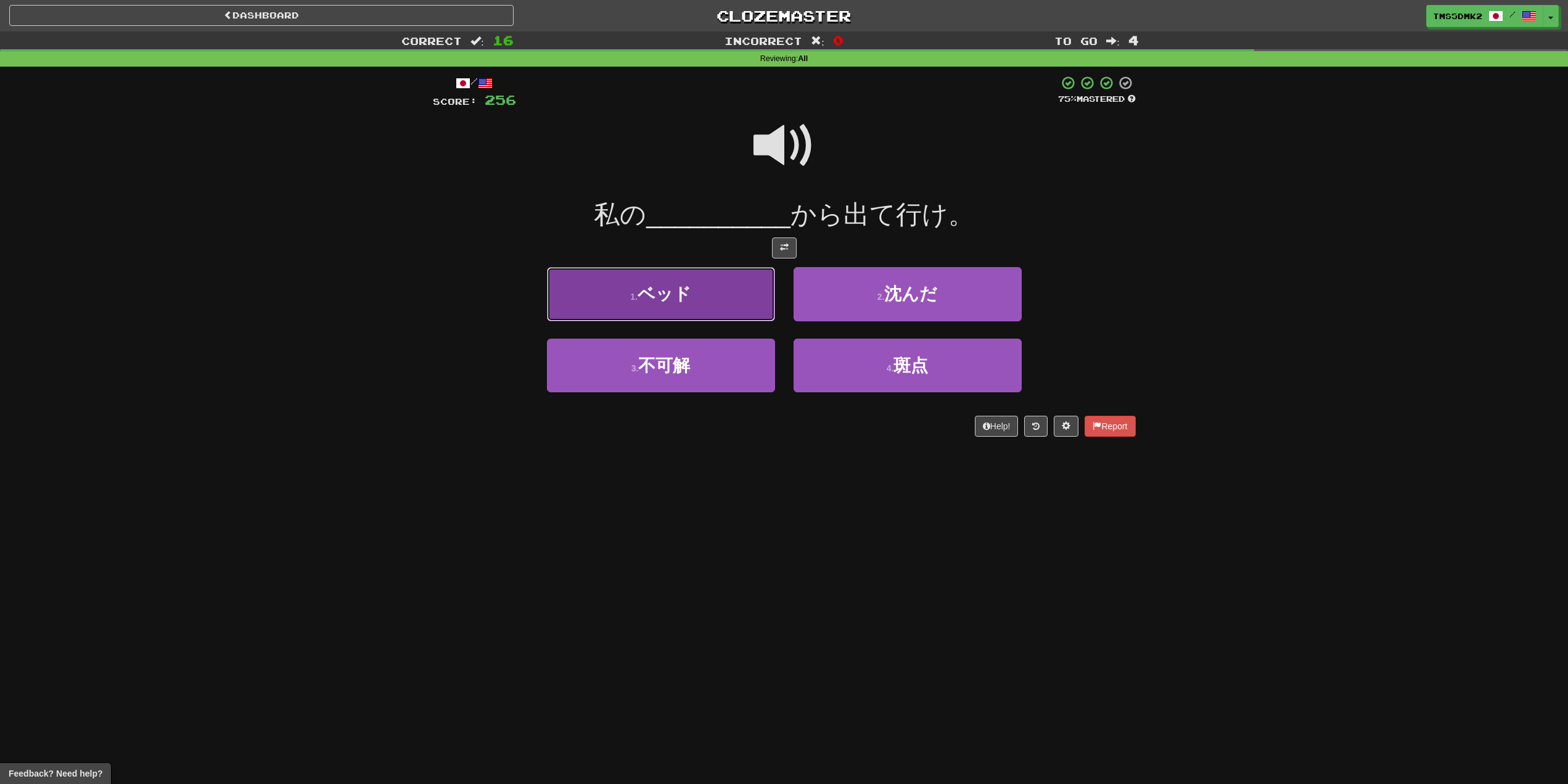
click at [722, 307] on button "1 . ベッド" at bounding box center [661, 293] width 228 height 54
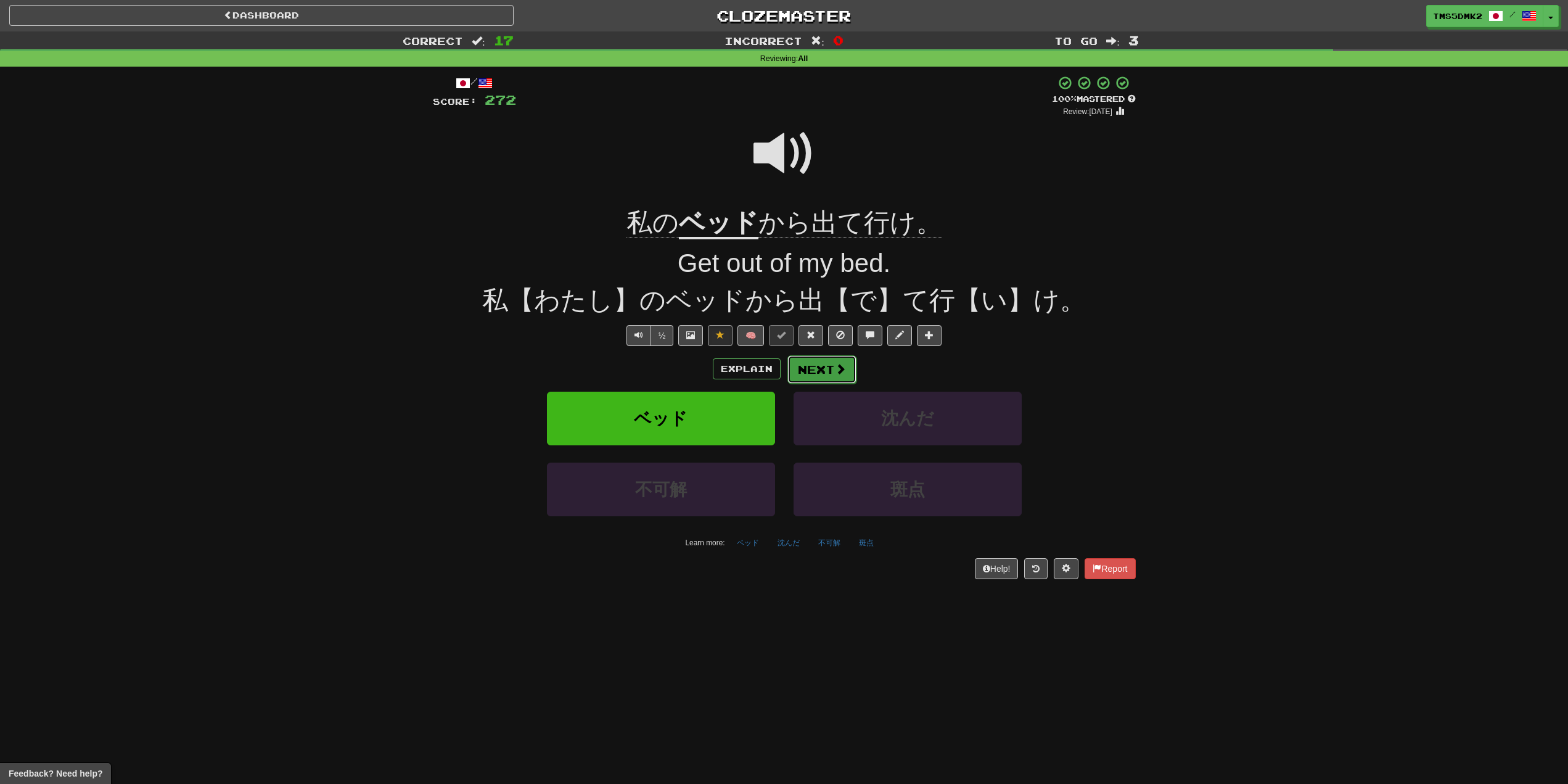
click at [814, 374] on button "Next" at bounding box center [822, 369] width 69 height 29
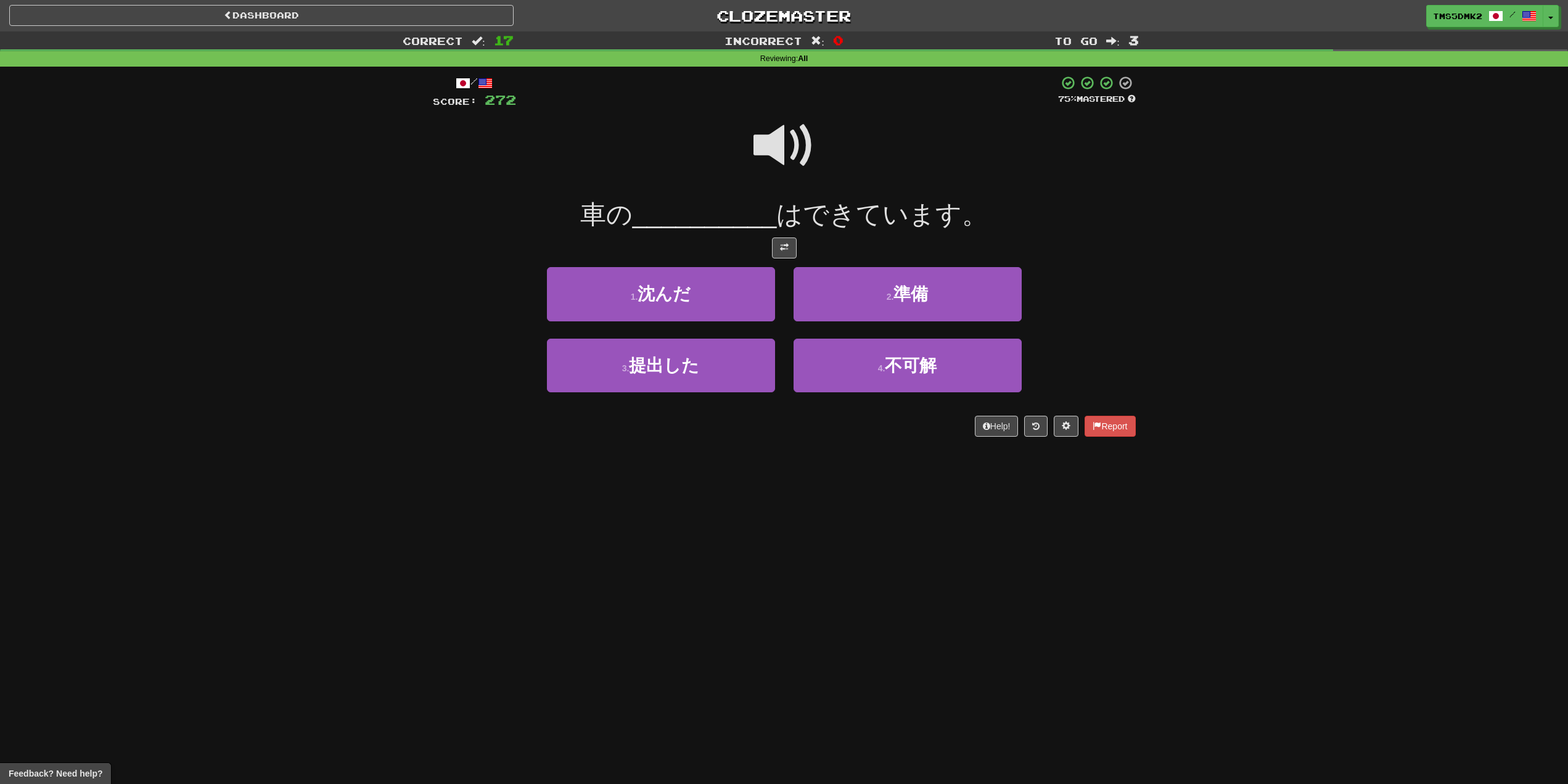
click at [783, 161] on span at bounding box center [785, 145] width 62 height 62
click at [950, 294] on button "2 . 準備" at bounding box center [907, 293] width 228 height 54
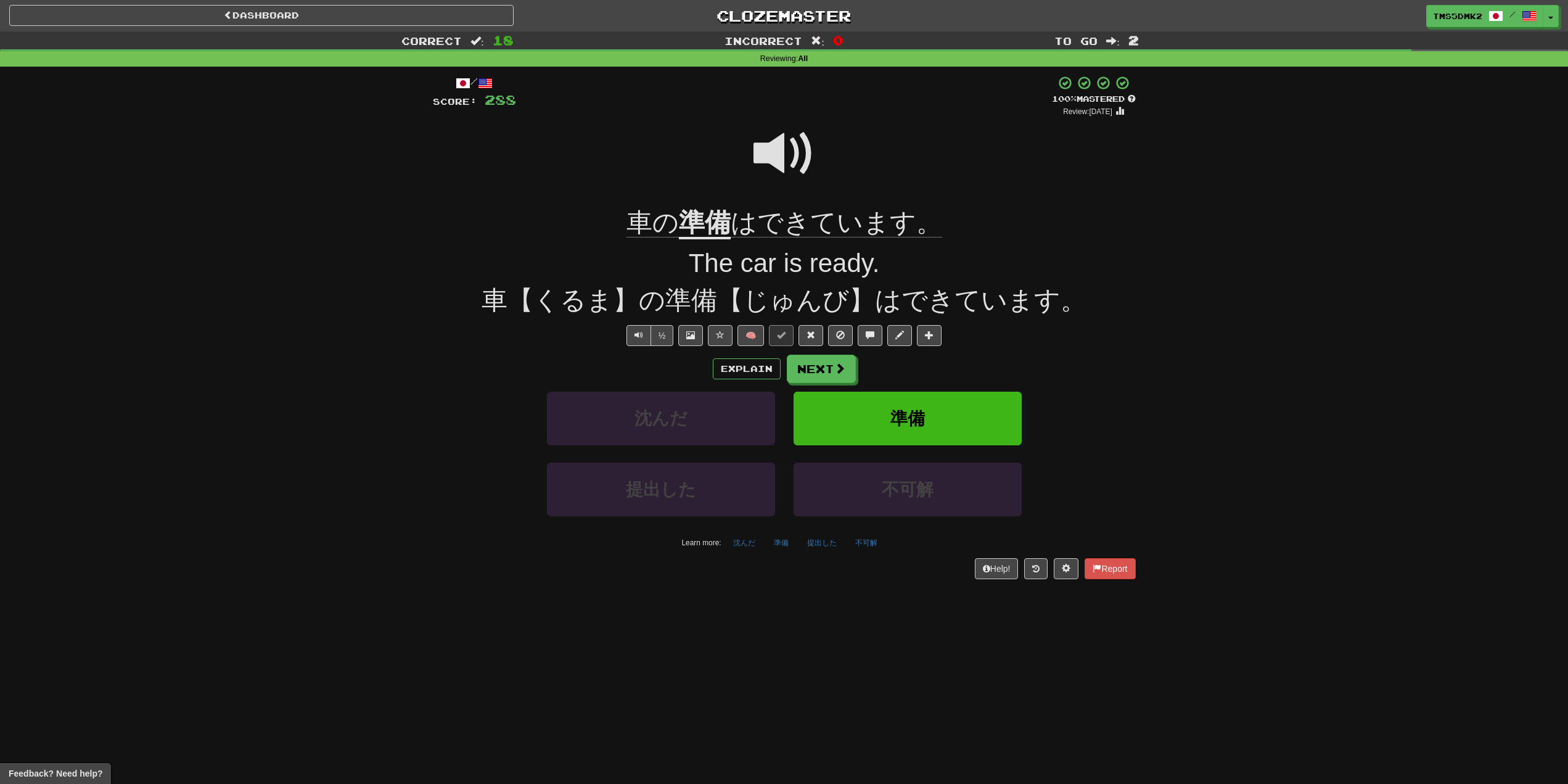
click at [722, 225] on u "準備" at bounding box center [705, 223] width 52 height 32
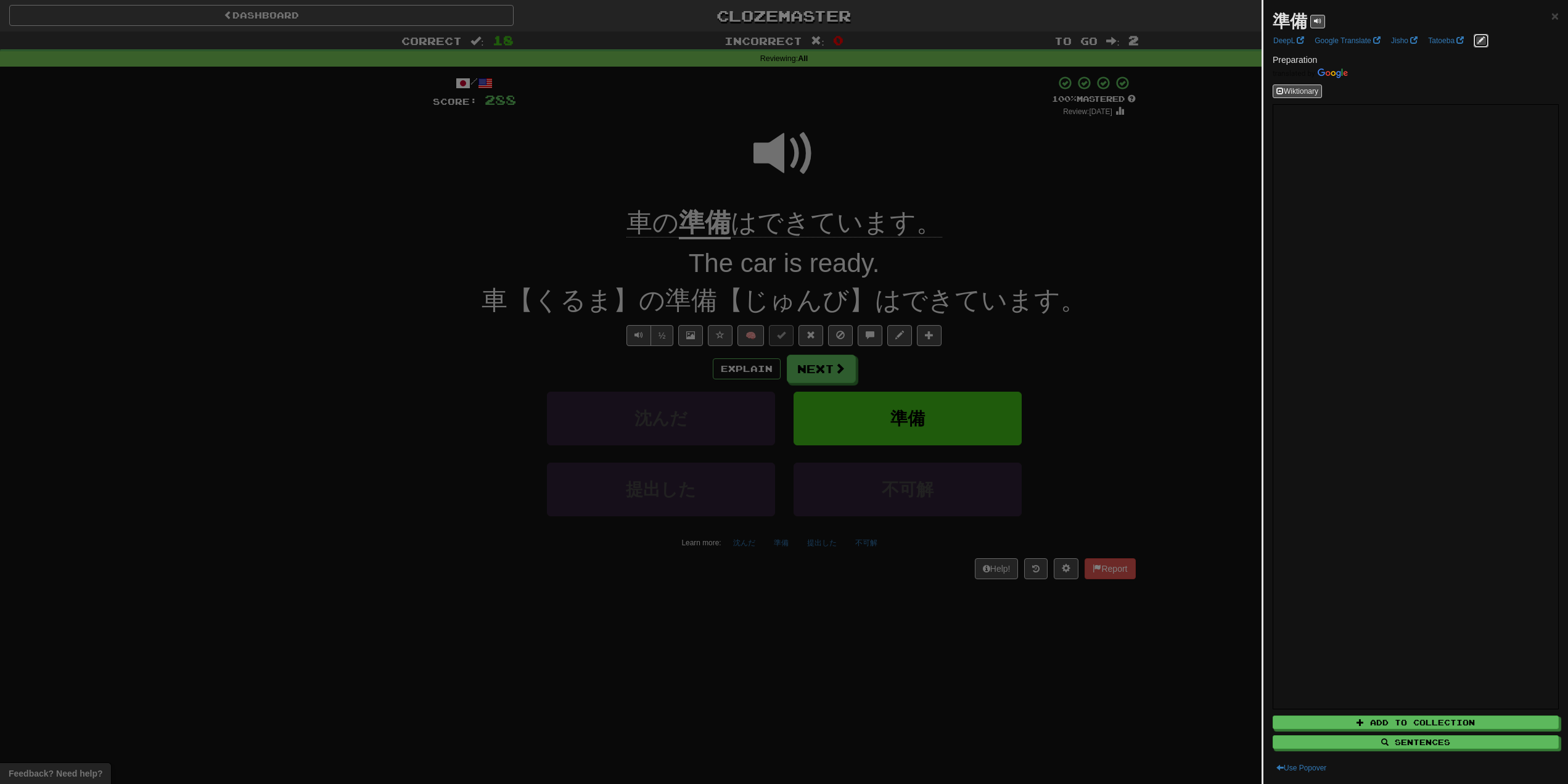
drag, startPoint x: 1479, startPoint y: 37, endPoint x: 242, endPoint y: 35, distance: 1237.0
click at [250, 40] on body "Dashboard Clozemaster tms5dmk2 / Toggle Dropdown Dashboard Leaderboard Activity…" at bounding box center [784, 611] width 1568 height 1222
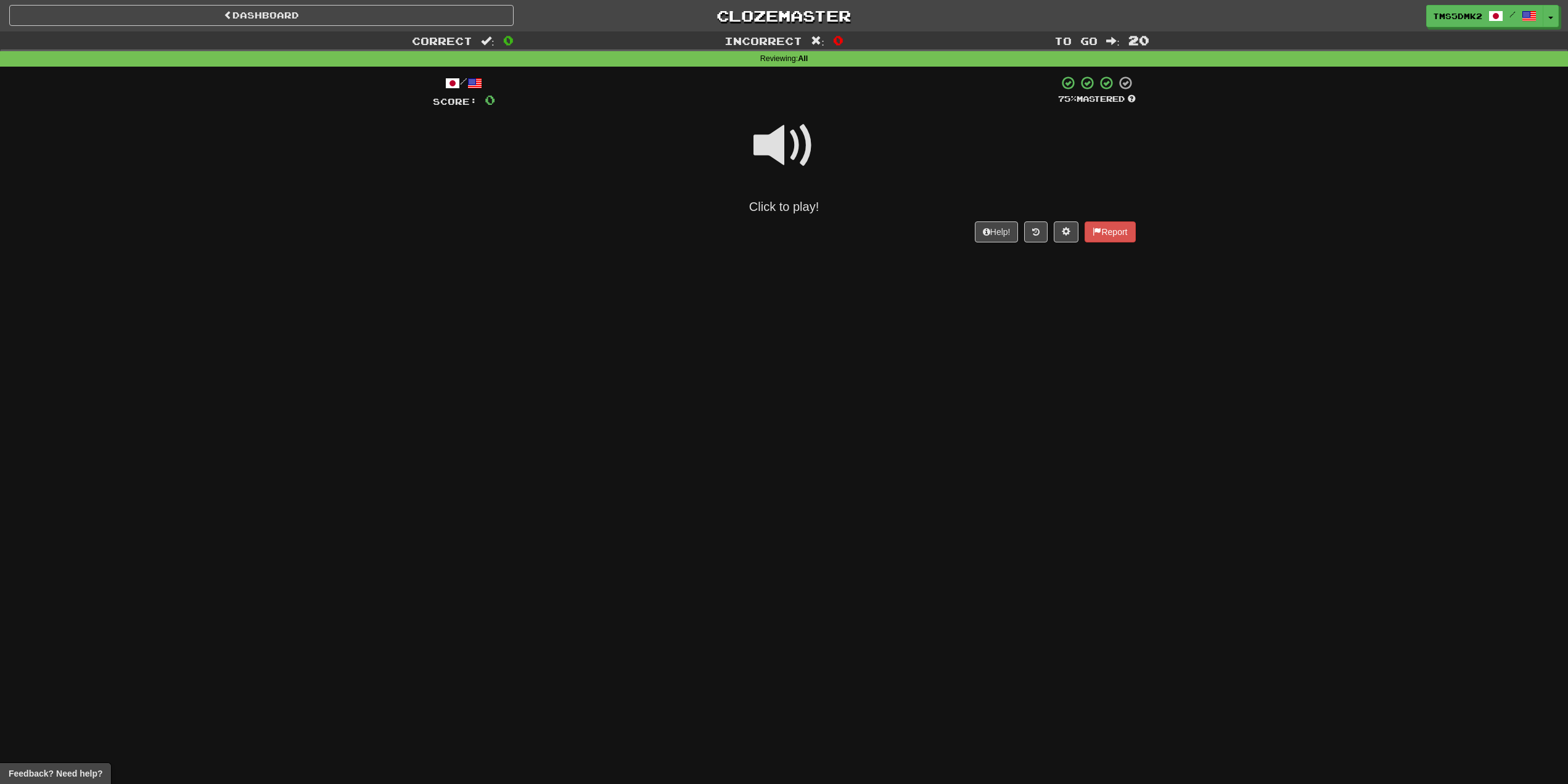
click at [766, 153] on span at bounding box center [785, 145] width 62 height 62
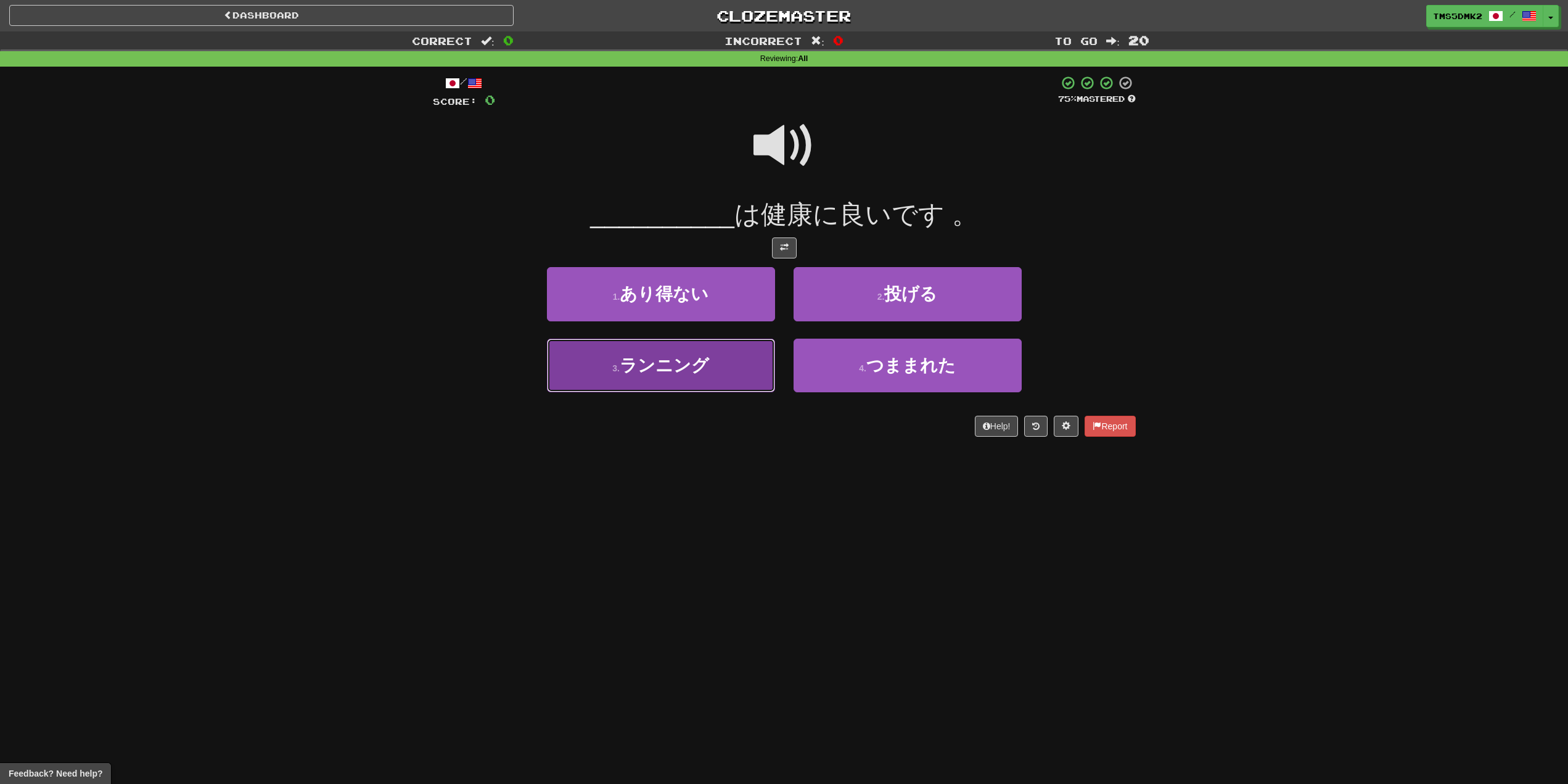
click at [700, 389] on button "3 . ランニング" at bounding box center [661, 365] width 228 height 54
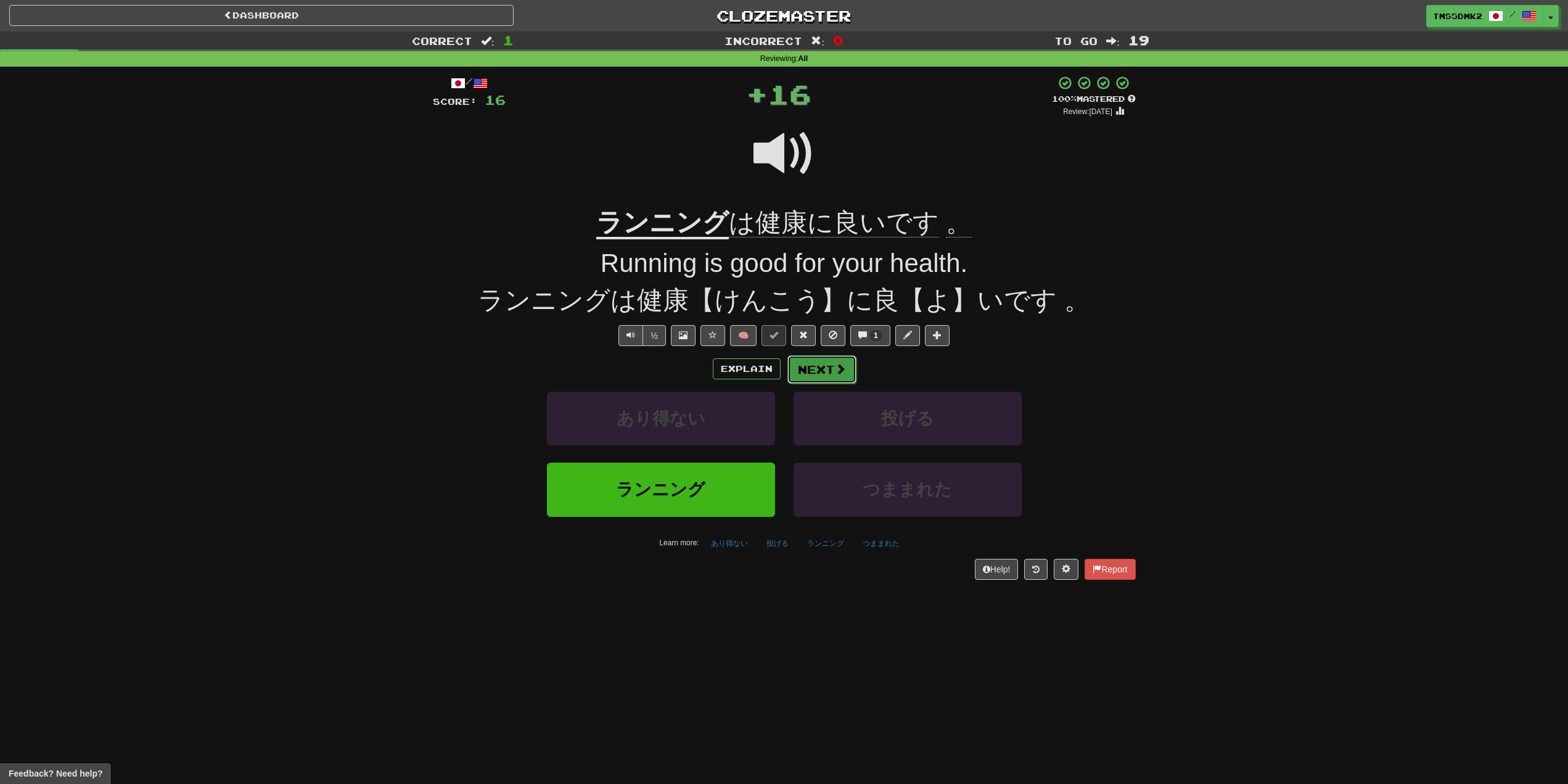
click at [839, 364] on span at bounding box center [840, 368] width 11 height 11
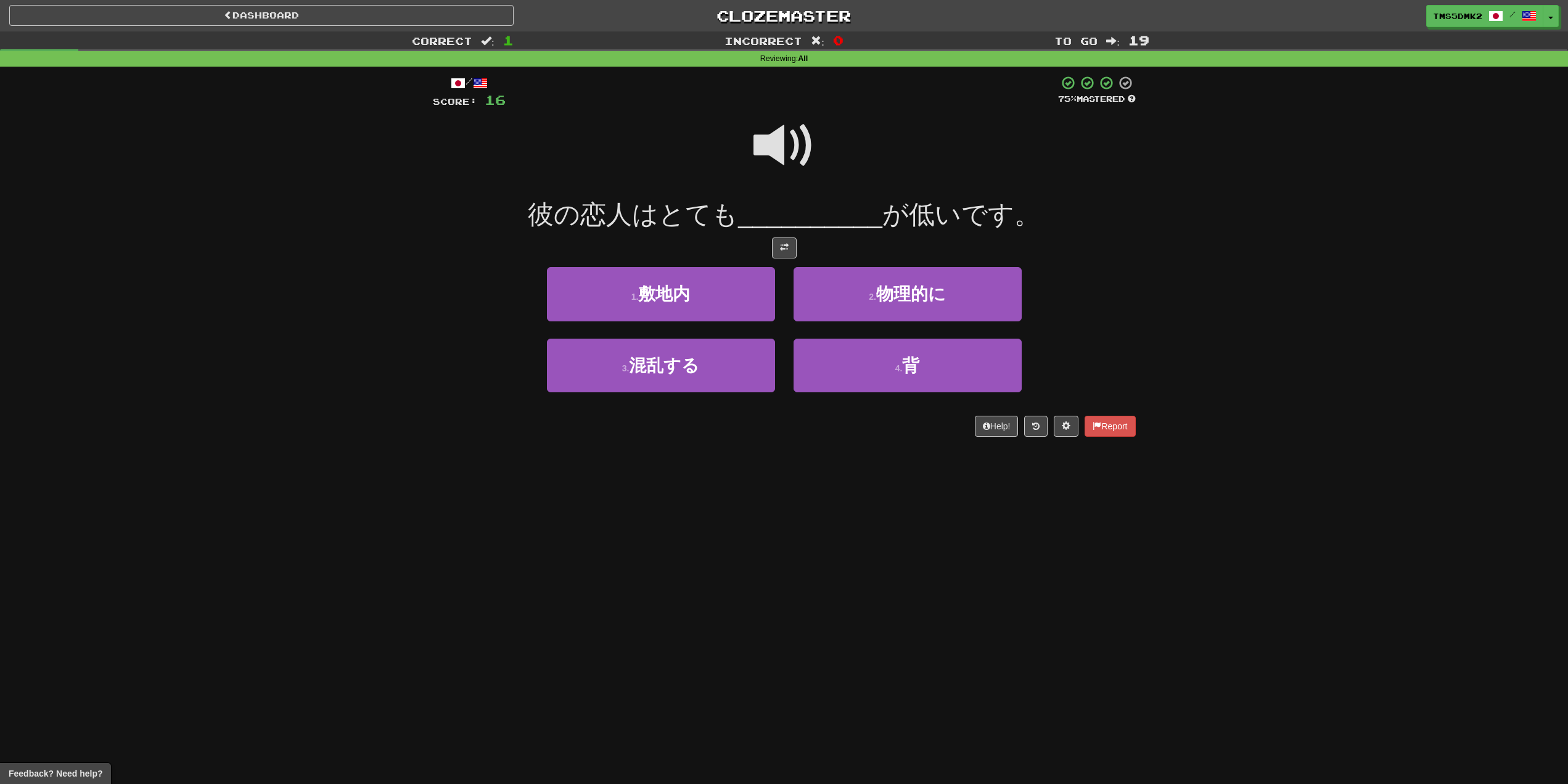
click at [790, 158] on span at bounding box center [785, 145] width 62 height 62
click at [903, 339] on button "4 . 背" at bounding box center [907, 365] width 228 height 54
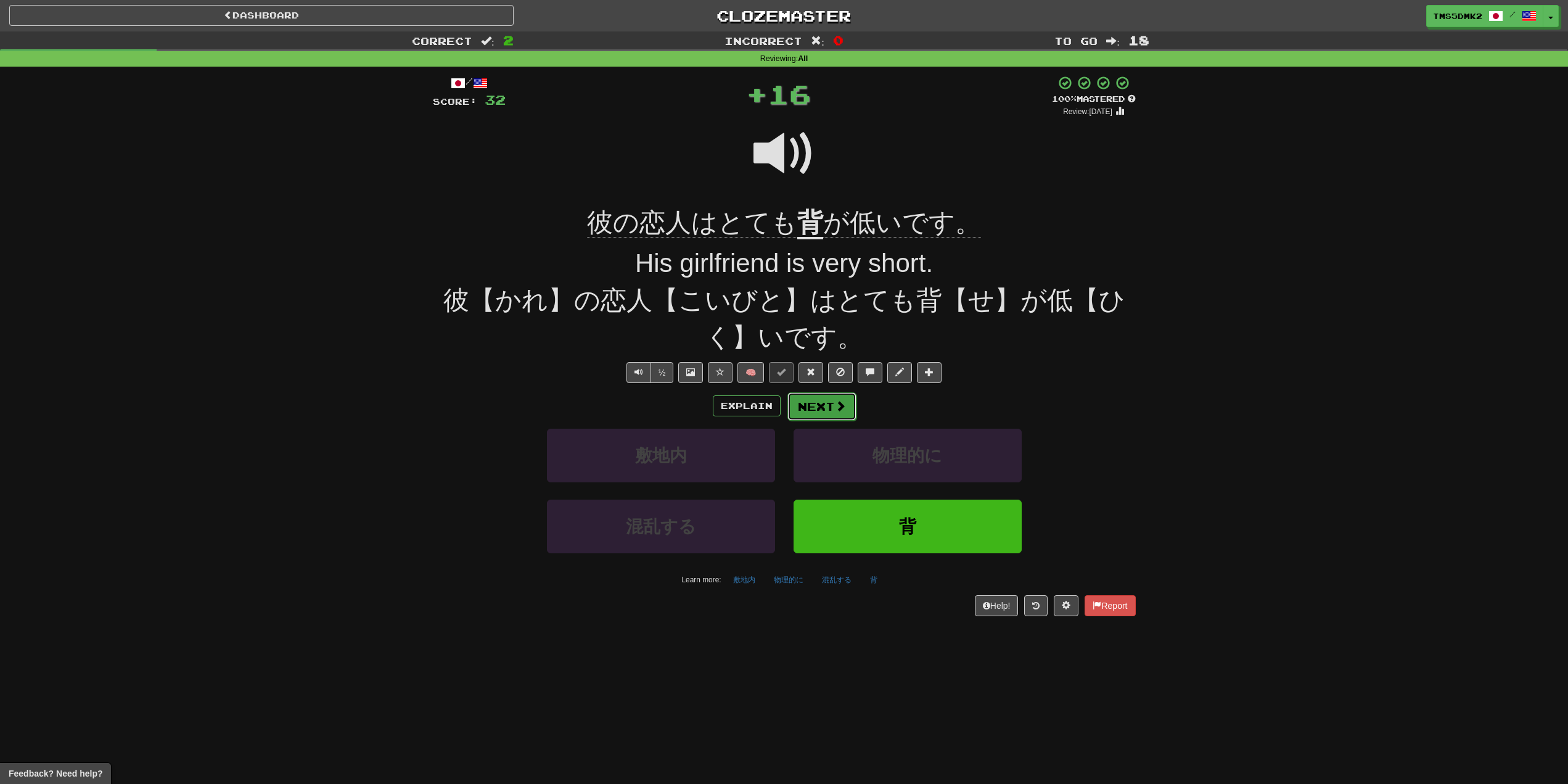
click at [809, 418] on button "Next" at bounding box center [822, 406] width 69 height 29
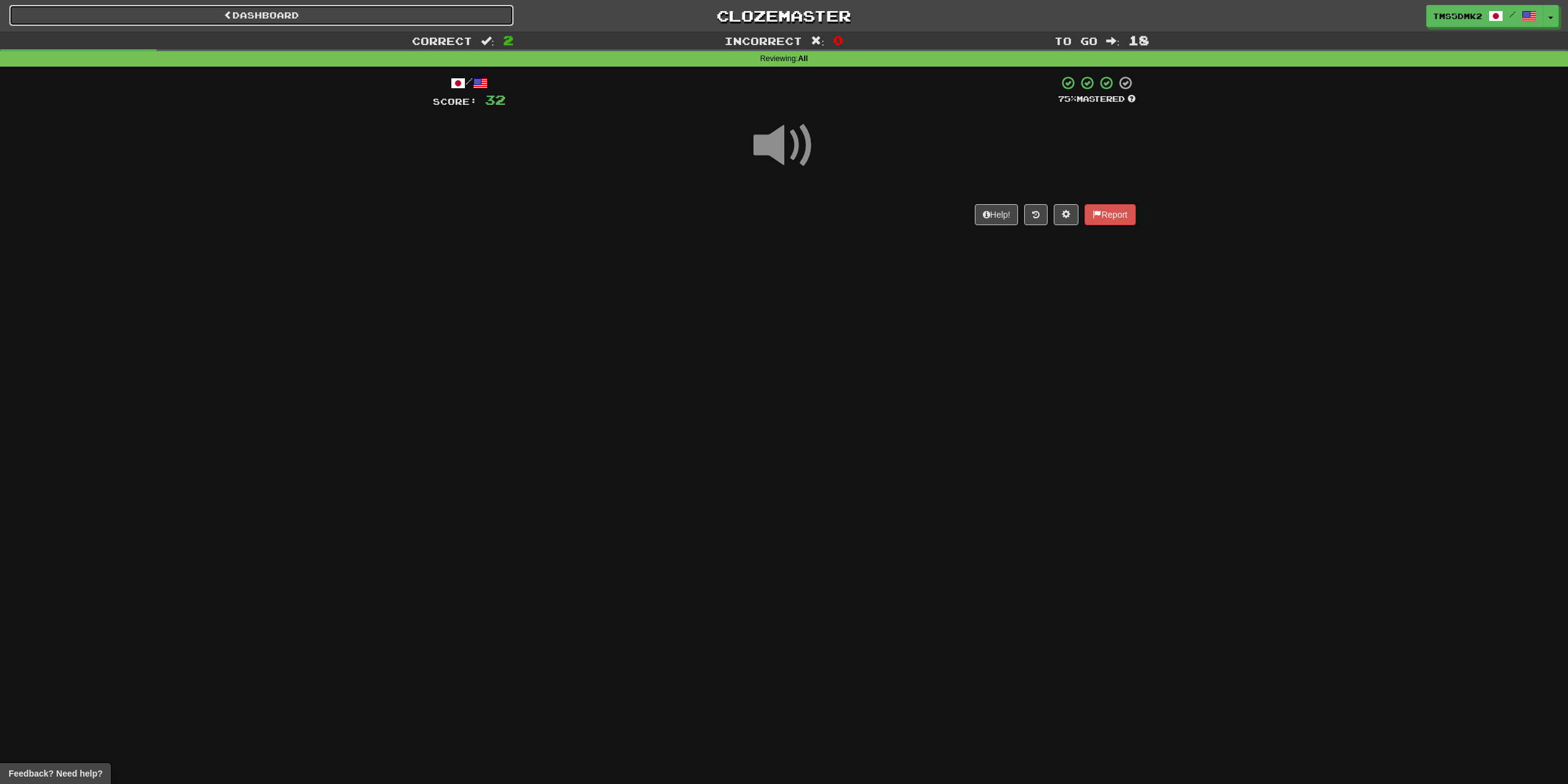
click at [320, 21] on link "Dashboard" at bounding box center [262, 15] width 505 height 21
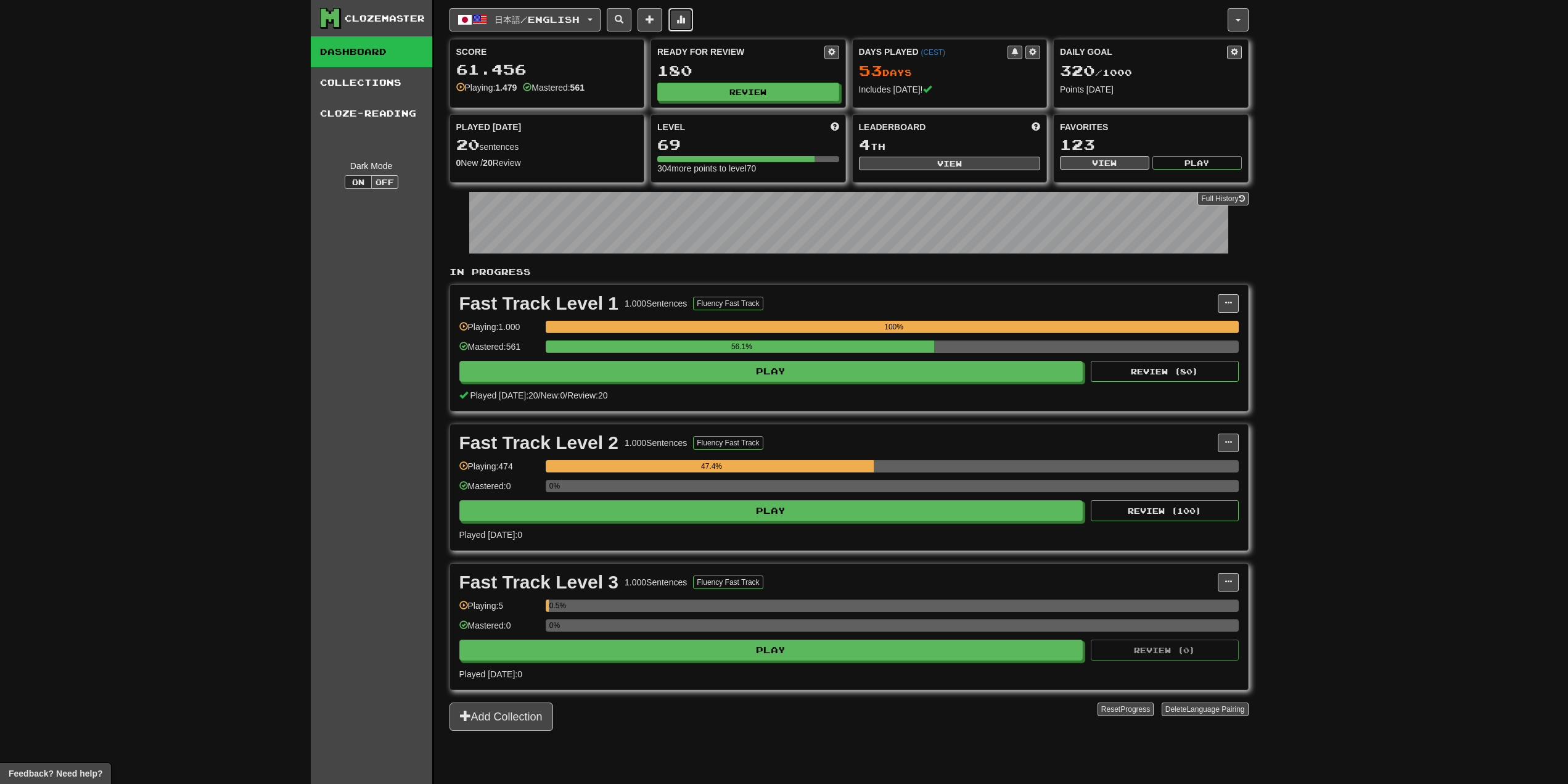
click at [693, 21] on button at bounding box center [681, 20] width 25 height 23
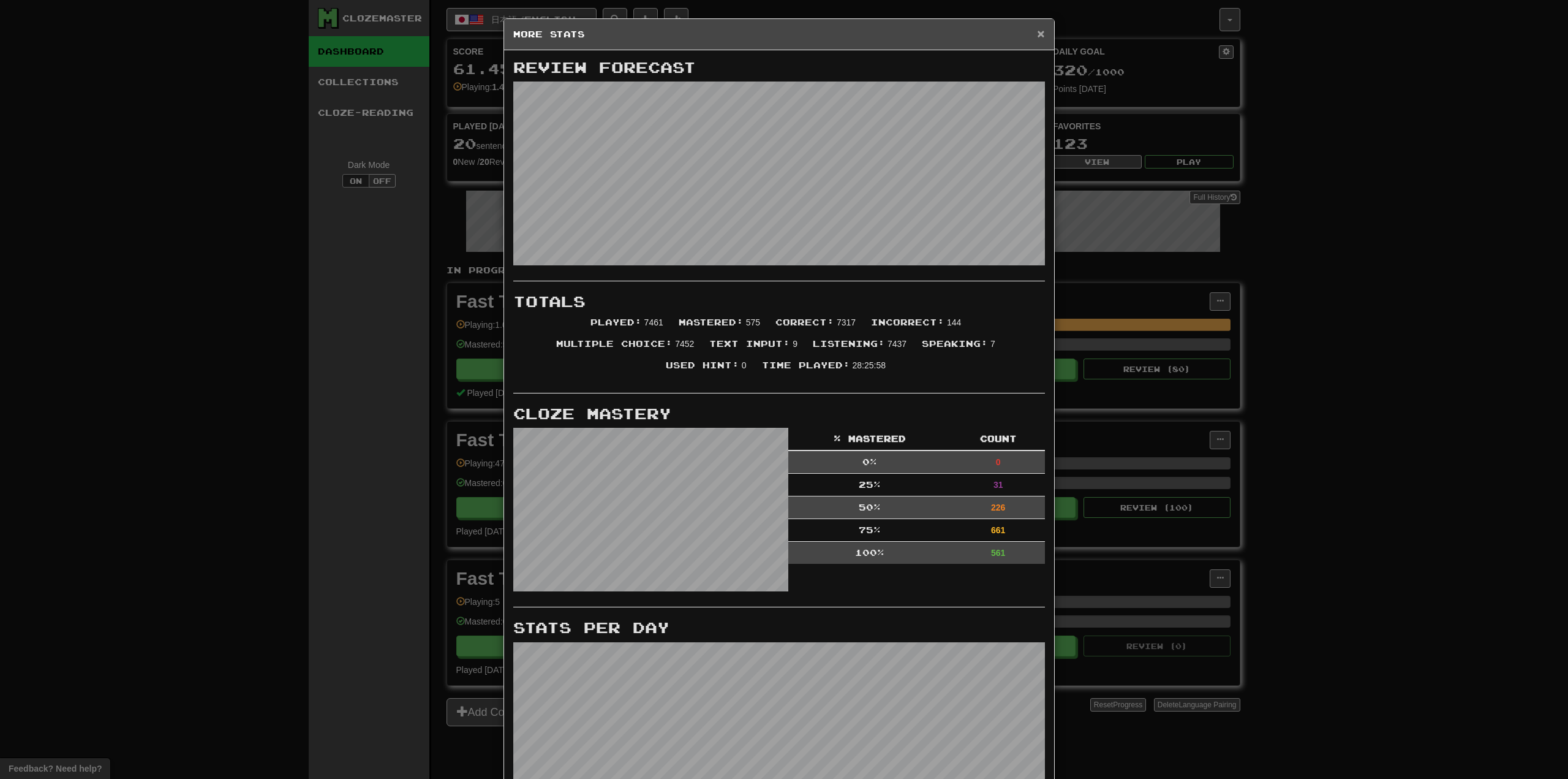
click at [1037, 34] on span "×" at bounding box center [1041, 33] width 7 height 14
